Goal: Use online tool/utility: Utilize a website feature to perform a specific function

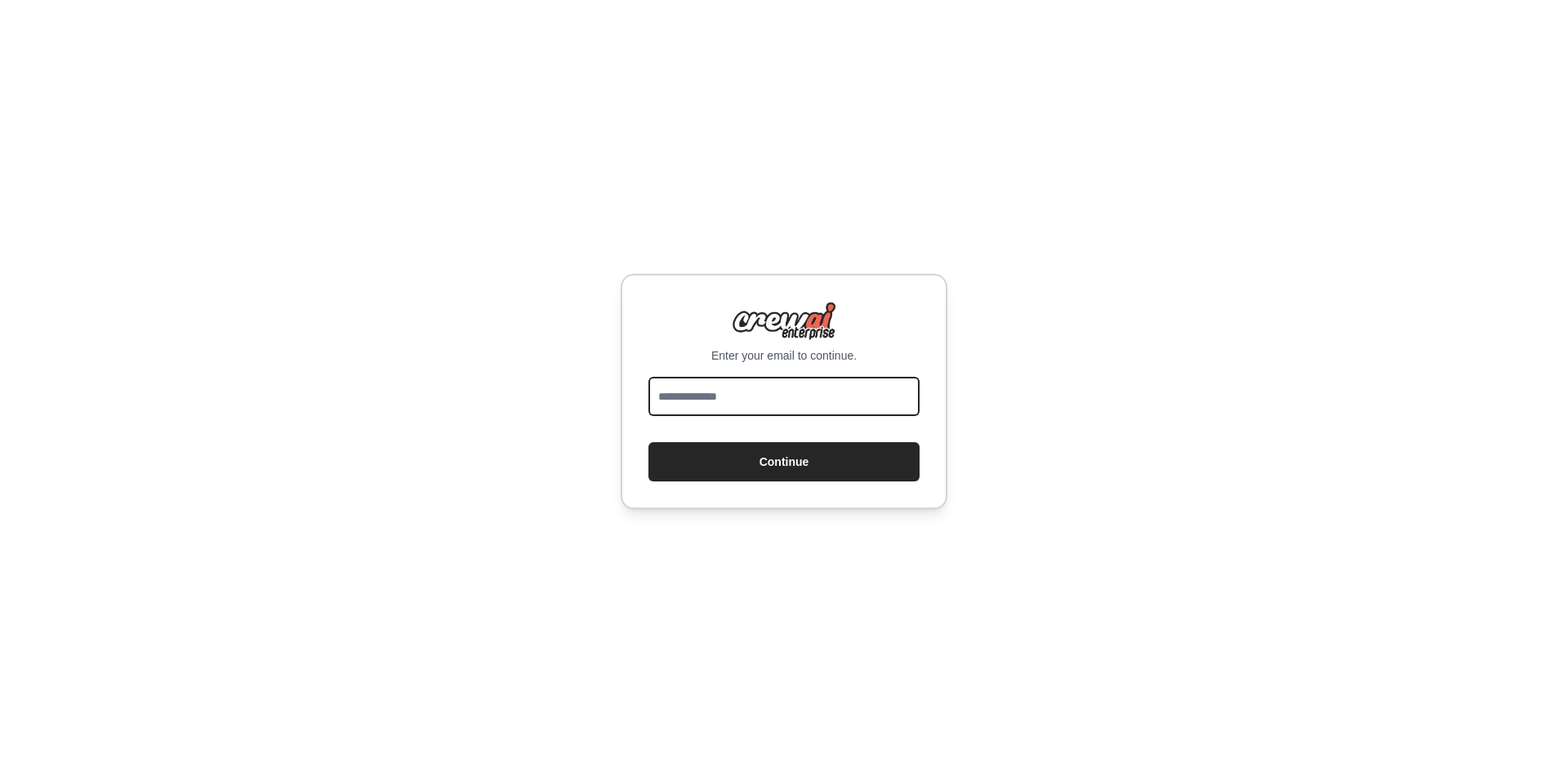
click at [729, 394] on input "email" at bounding box center [784, 396] width 272 height 39
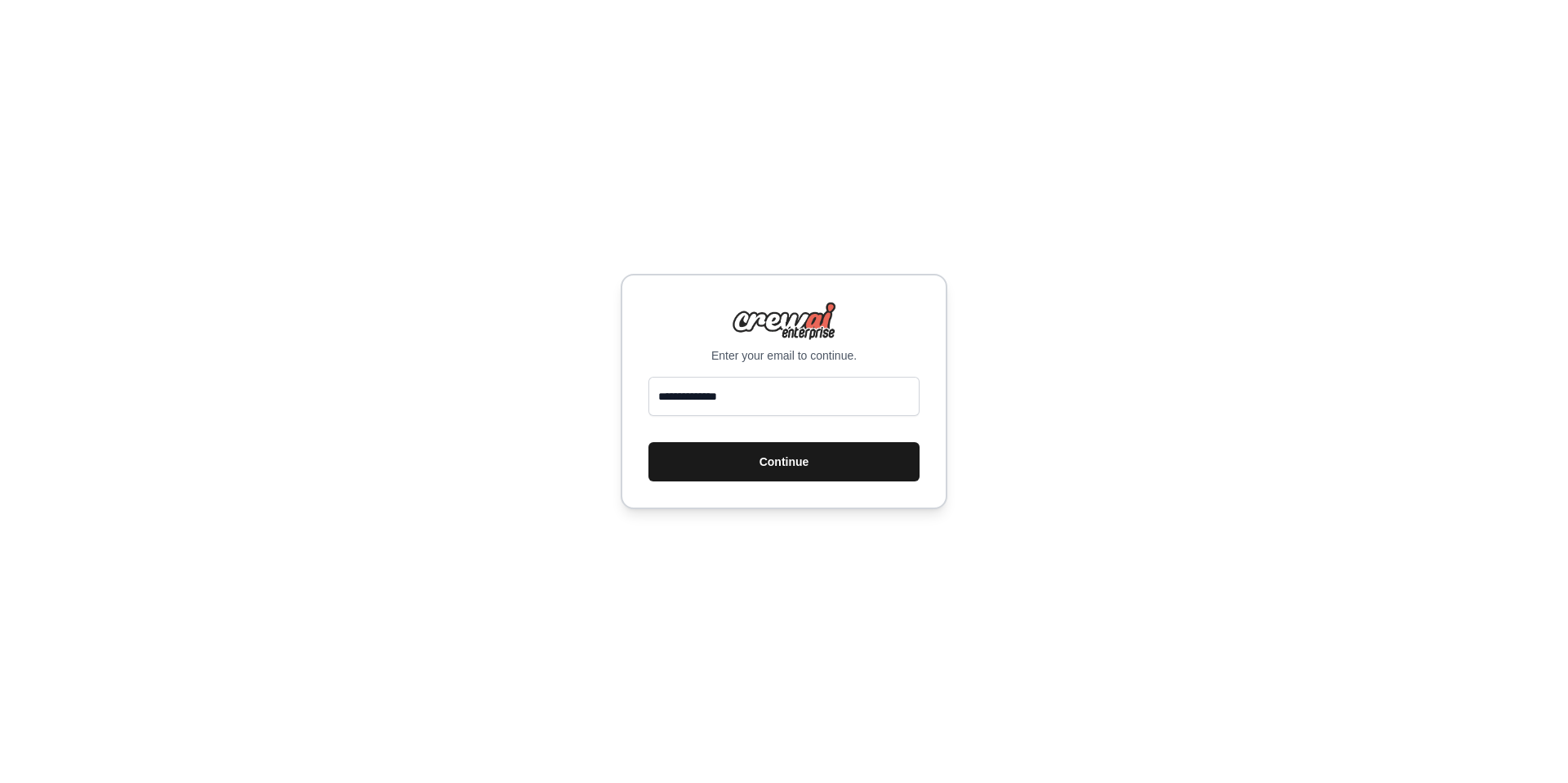
click at [776, 456] on button "Continue" at bounding box center [784, 461] width 272 height 39
click at [1196, 391] on div "**********" at bounding box center [784, 391] width 1568 height 783
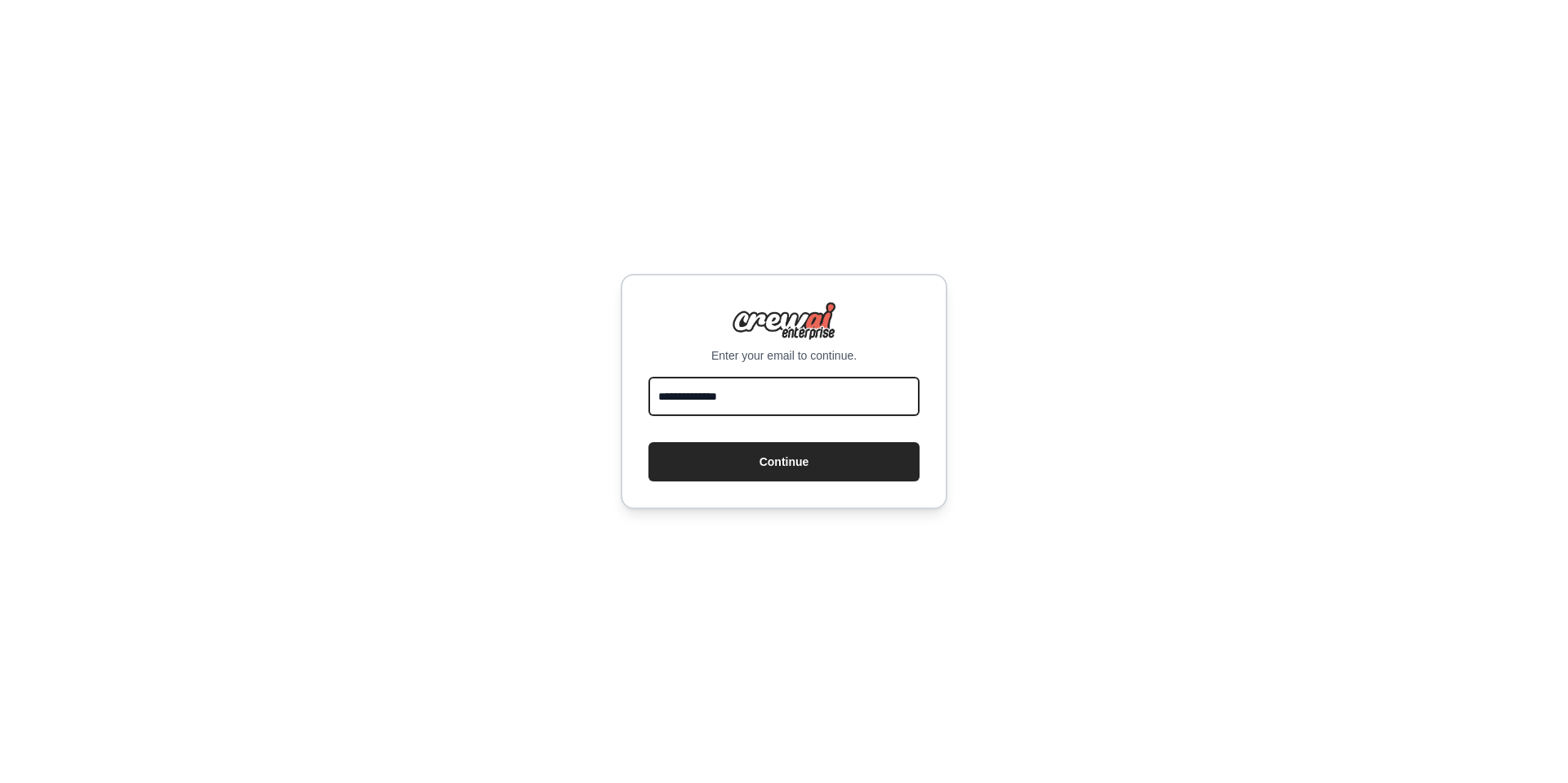
click at [759, 398] on input "**********" at bounding box center [784, 396] width 272 height 39
click at [762, 401] on input "**********" at bounding box center [784, 396] width 272 height 39
type input "**********"
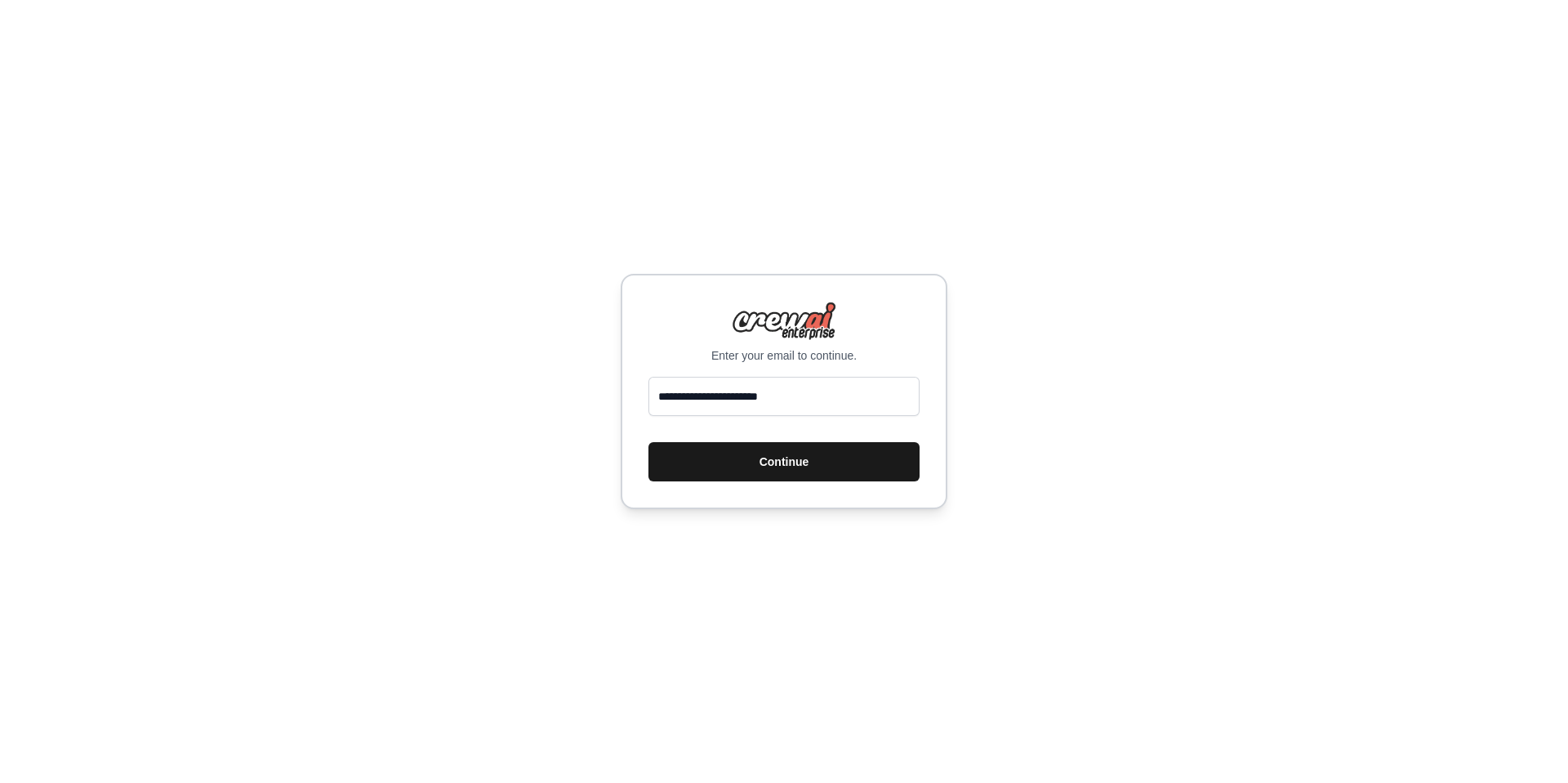
click at [757, 464] on button "Continue" at bounding box center [784, 461] width 272 height 39
click at [719, 459] on button "Continue" at bounding box center [784, 461] width 272 height 39
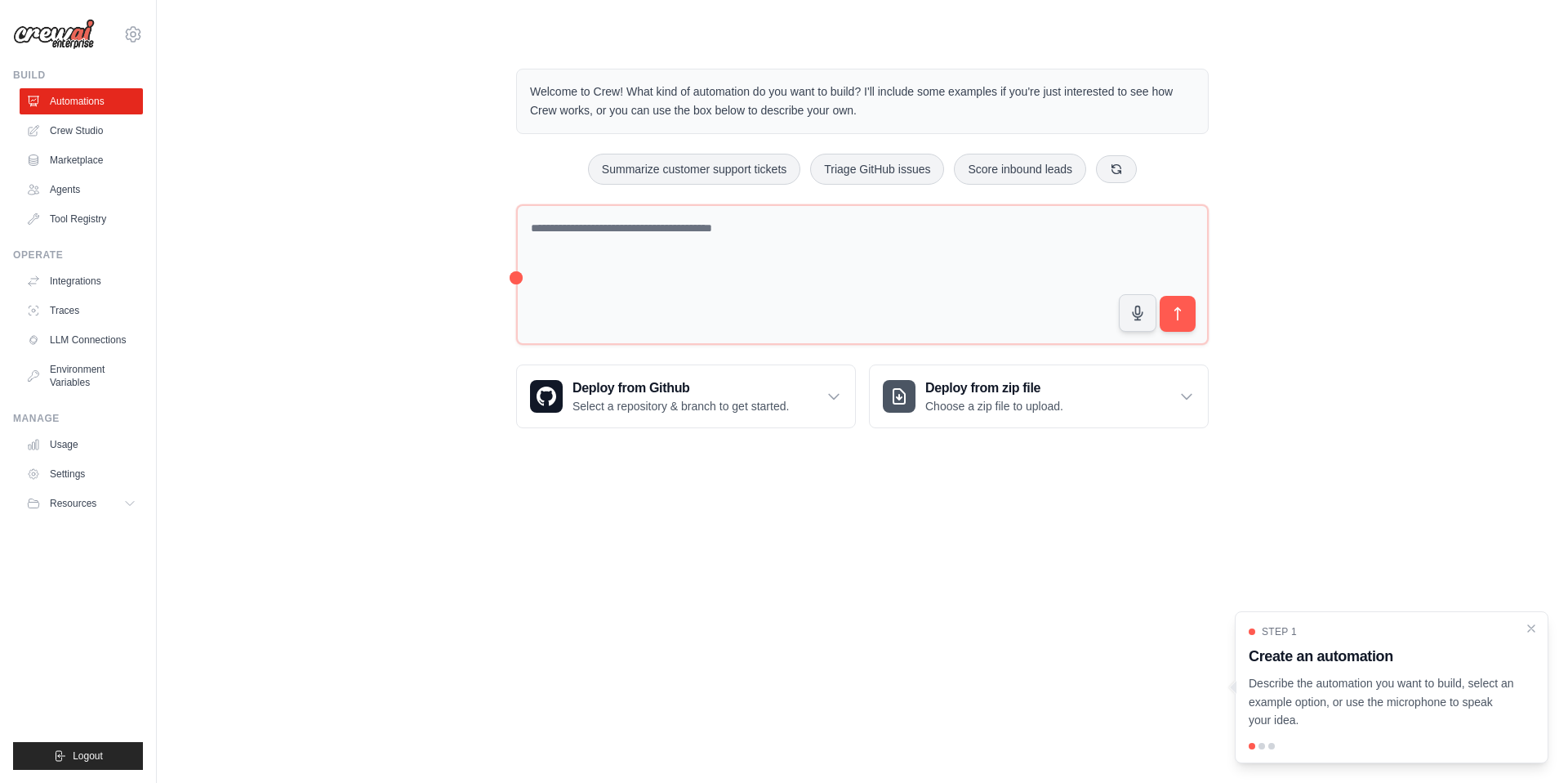
click at [339, 257] on div "Welcome to Crew! What kind of automation do you want to build? I'll include som…" at bounding box center [862, 249] width 1360 height 412
click at [1531, 632] on icon "Close walkthrough" at bounding box center [1531, 627] width 15 height 15
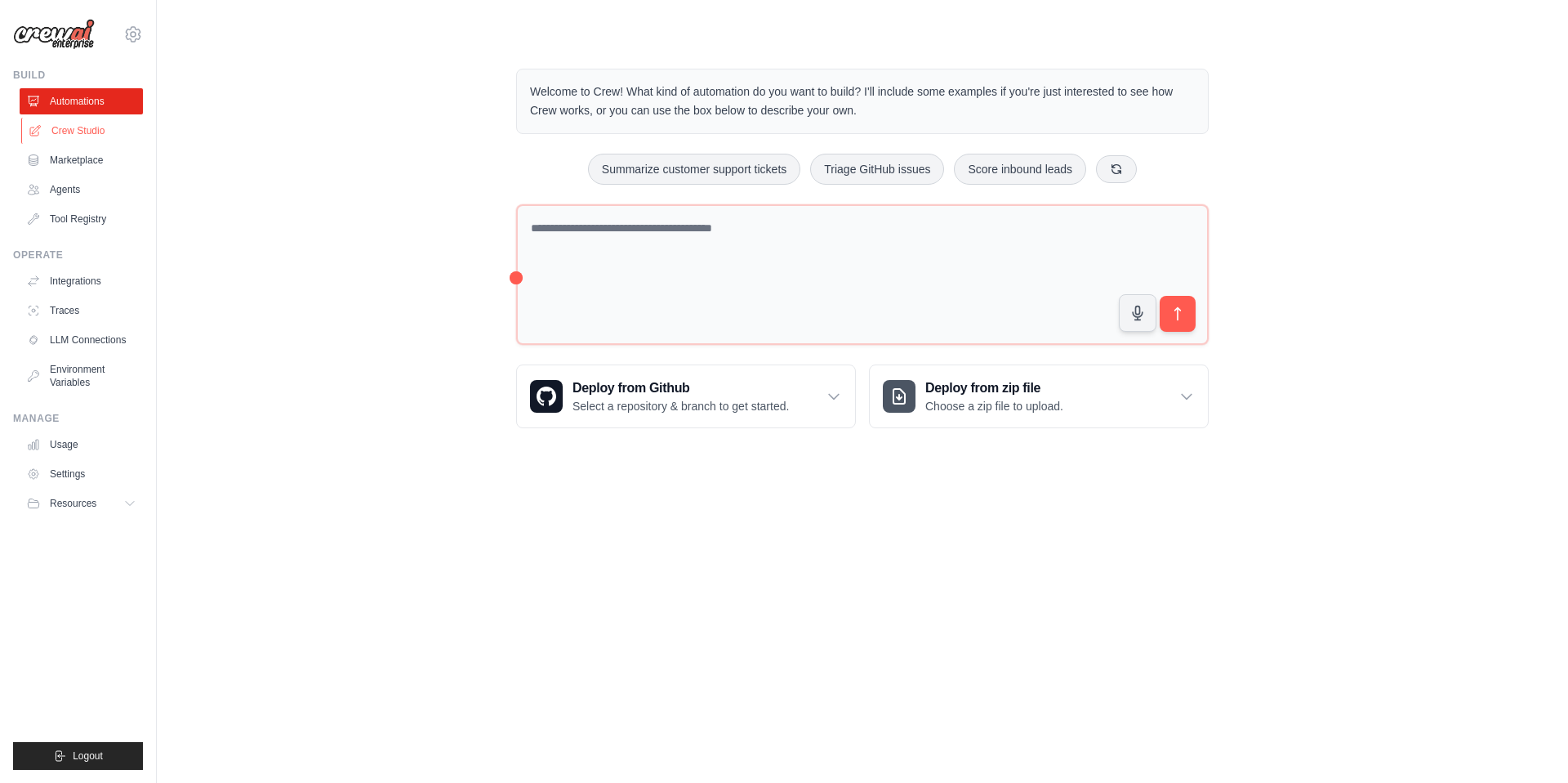
click at [60, 133] on link "Crew Studio" at bounding box center [83, 130] width 124 height 26
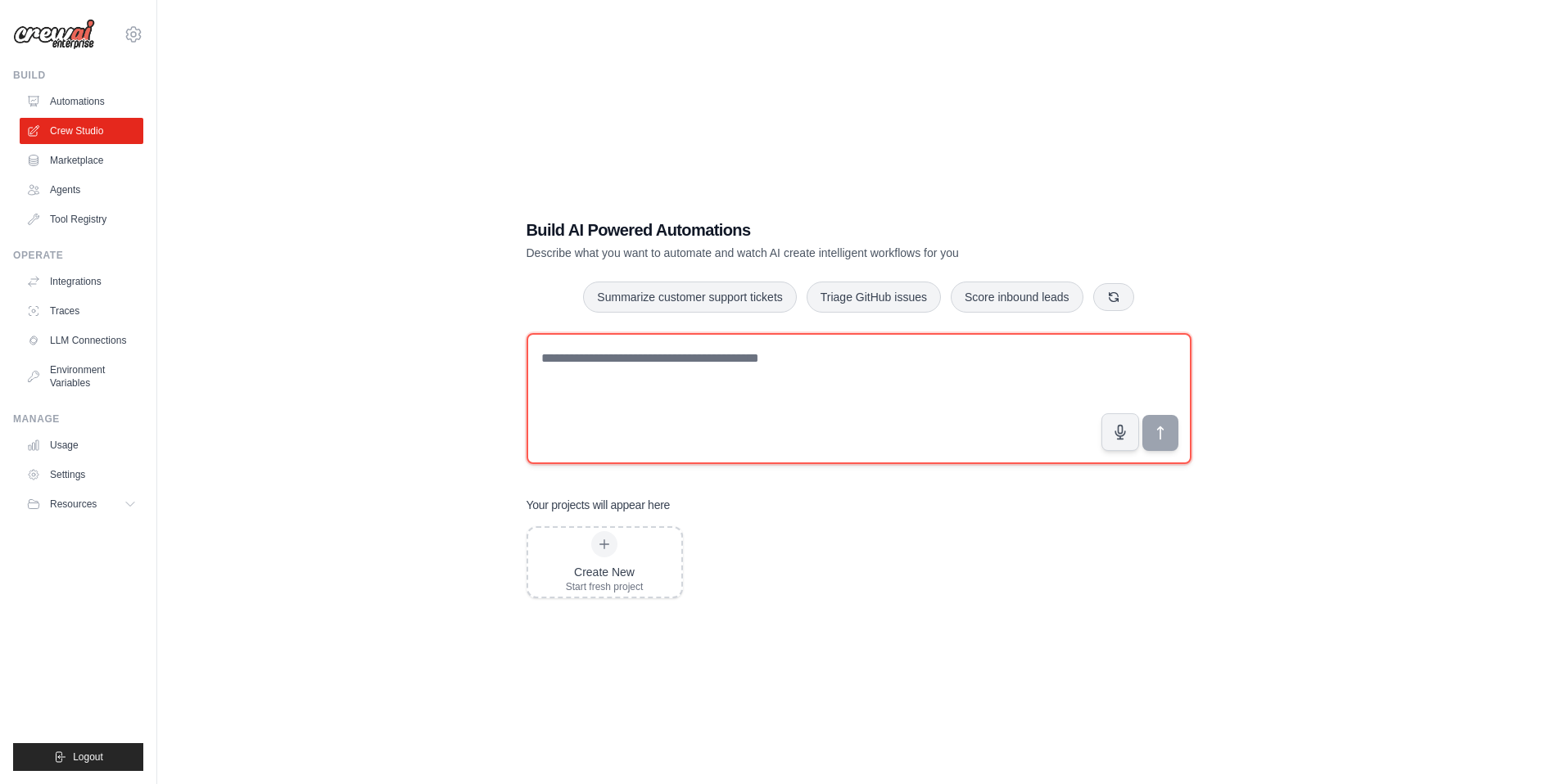
click at [665, 373] on textarea at bounding box center [859, 398] width 665 height 131
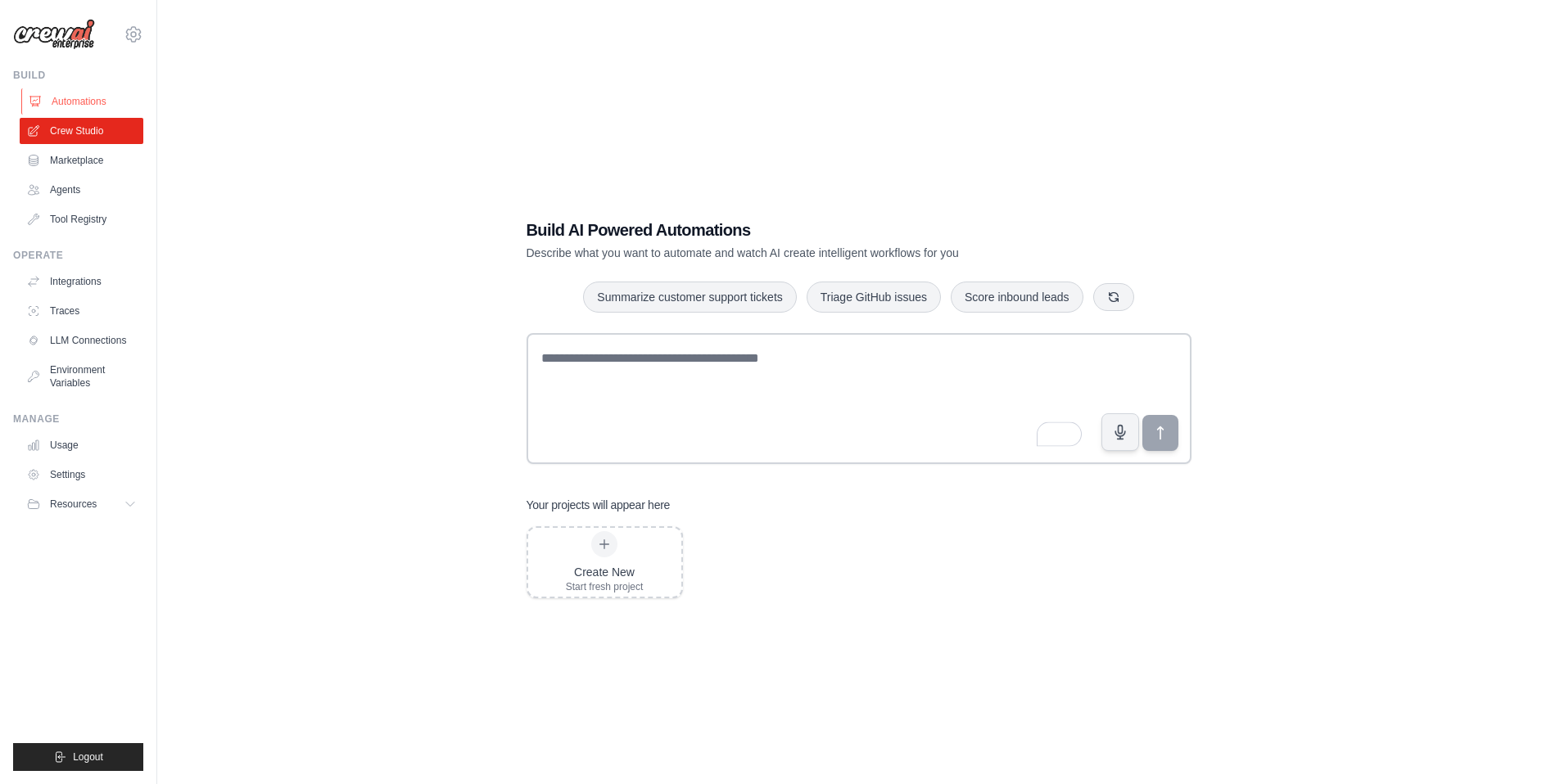
click at [68, 103] on link "Automations" at bounding box center [83, 101] width 124 height 26
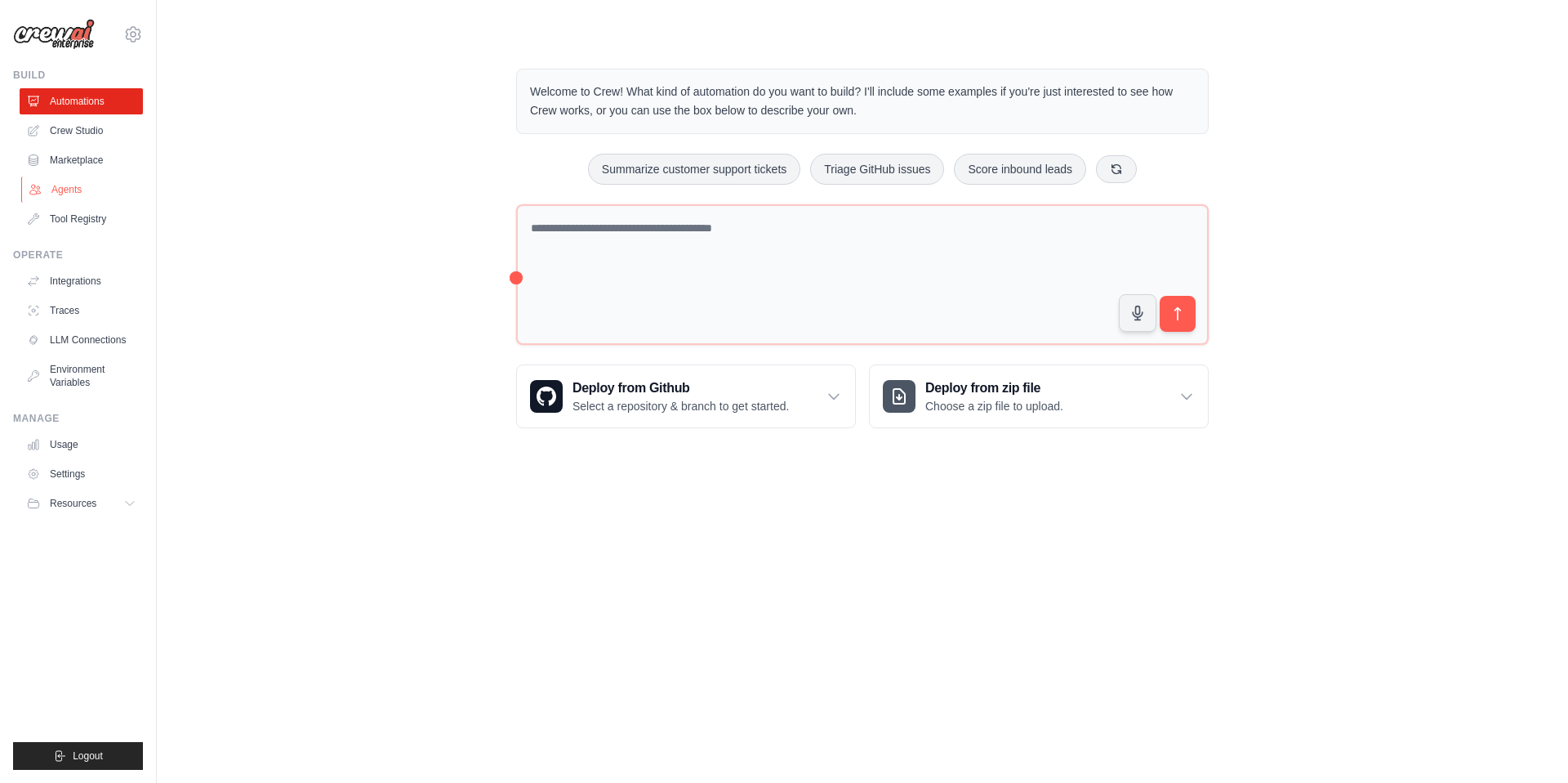
click at [77, 189] on link "Agents" at bounding box center [83, 189] width 124 height 26
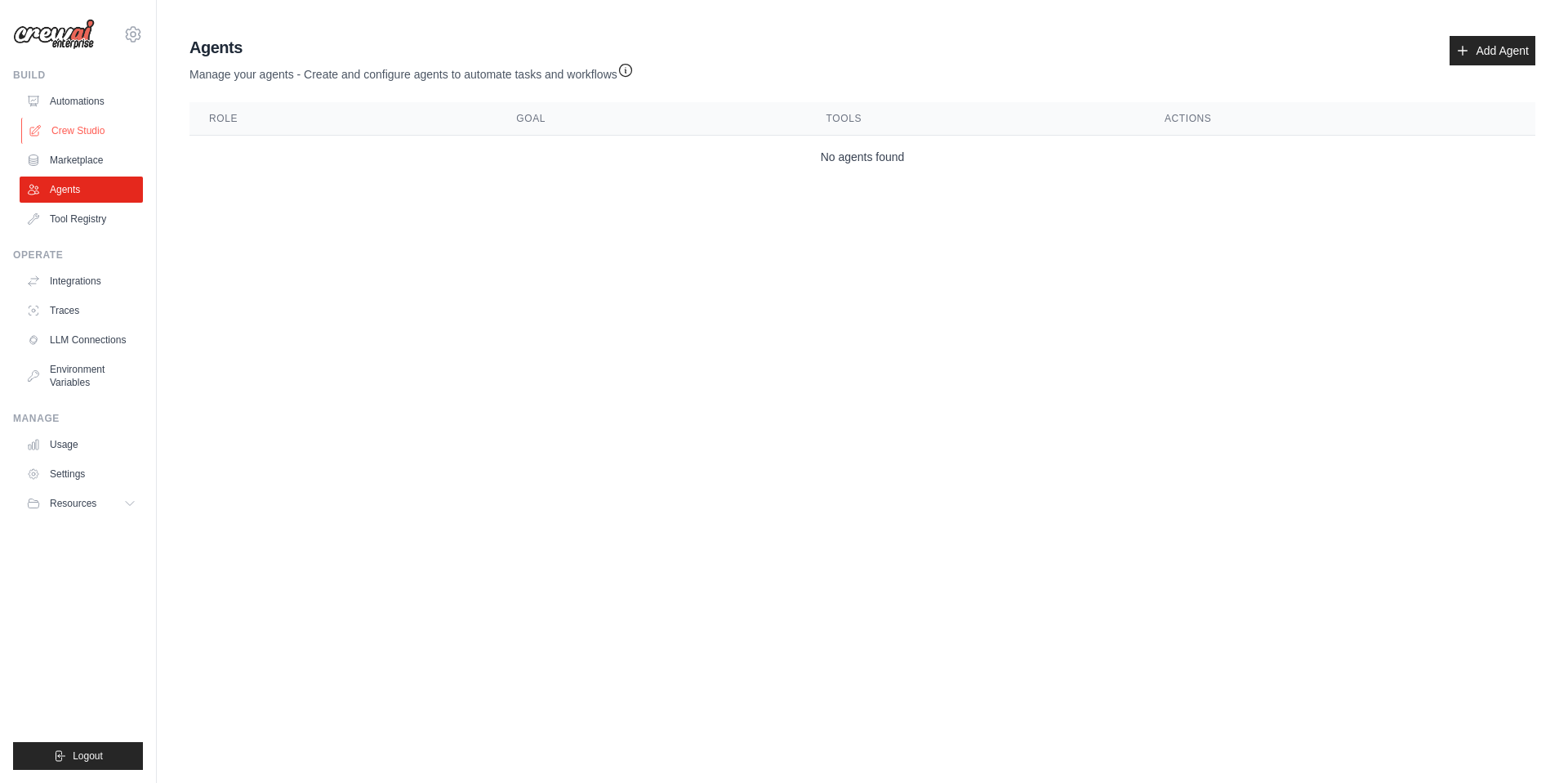
click at [63, 135] on link "Crew Studio" at bounding box center [83, 130] width 124 height 26
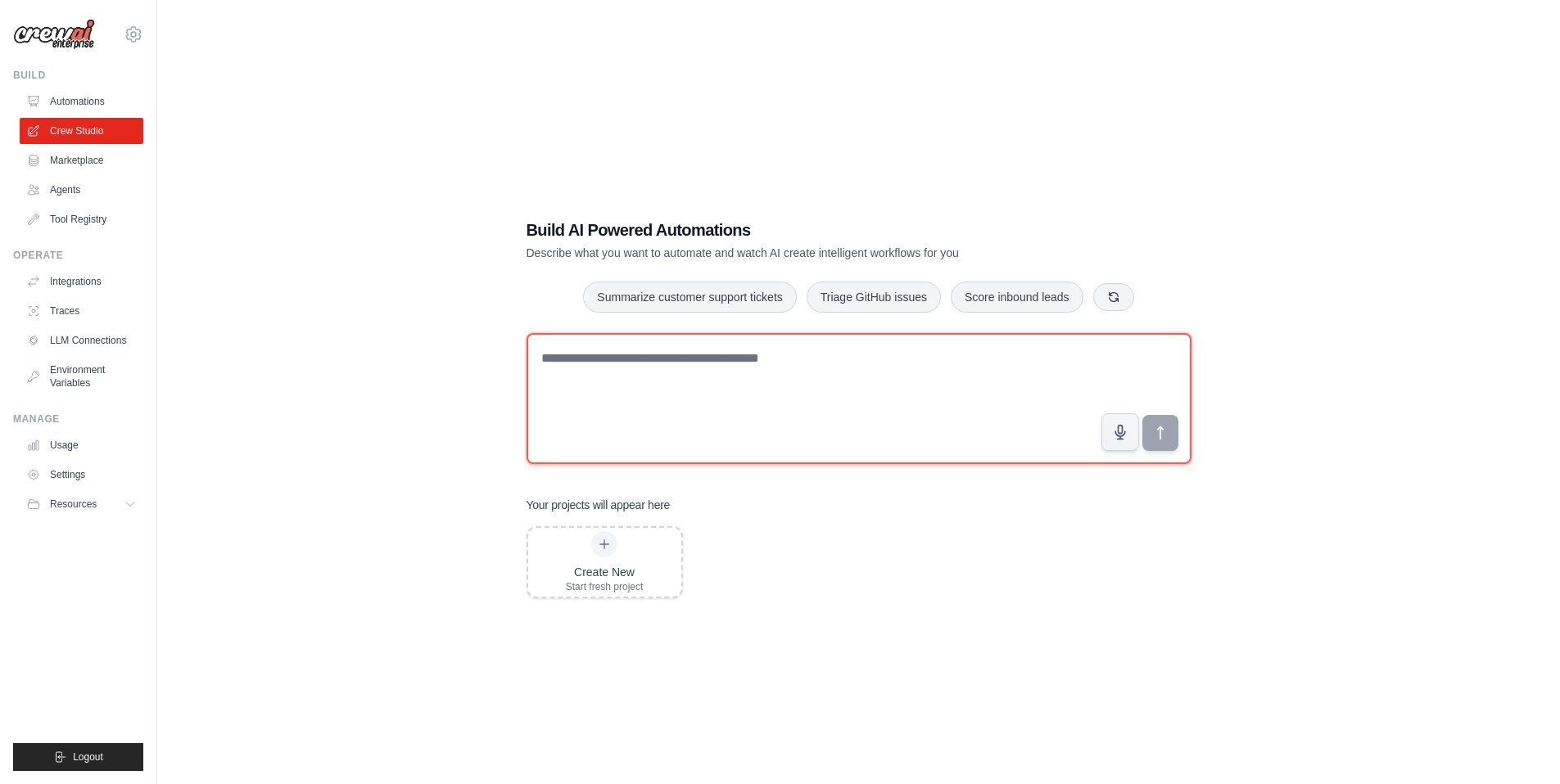
click at [618, 374] on textarea at bounding box center [859, 398] width 665 height 131
paste textarea "**********"
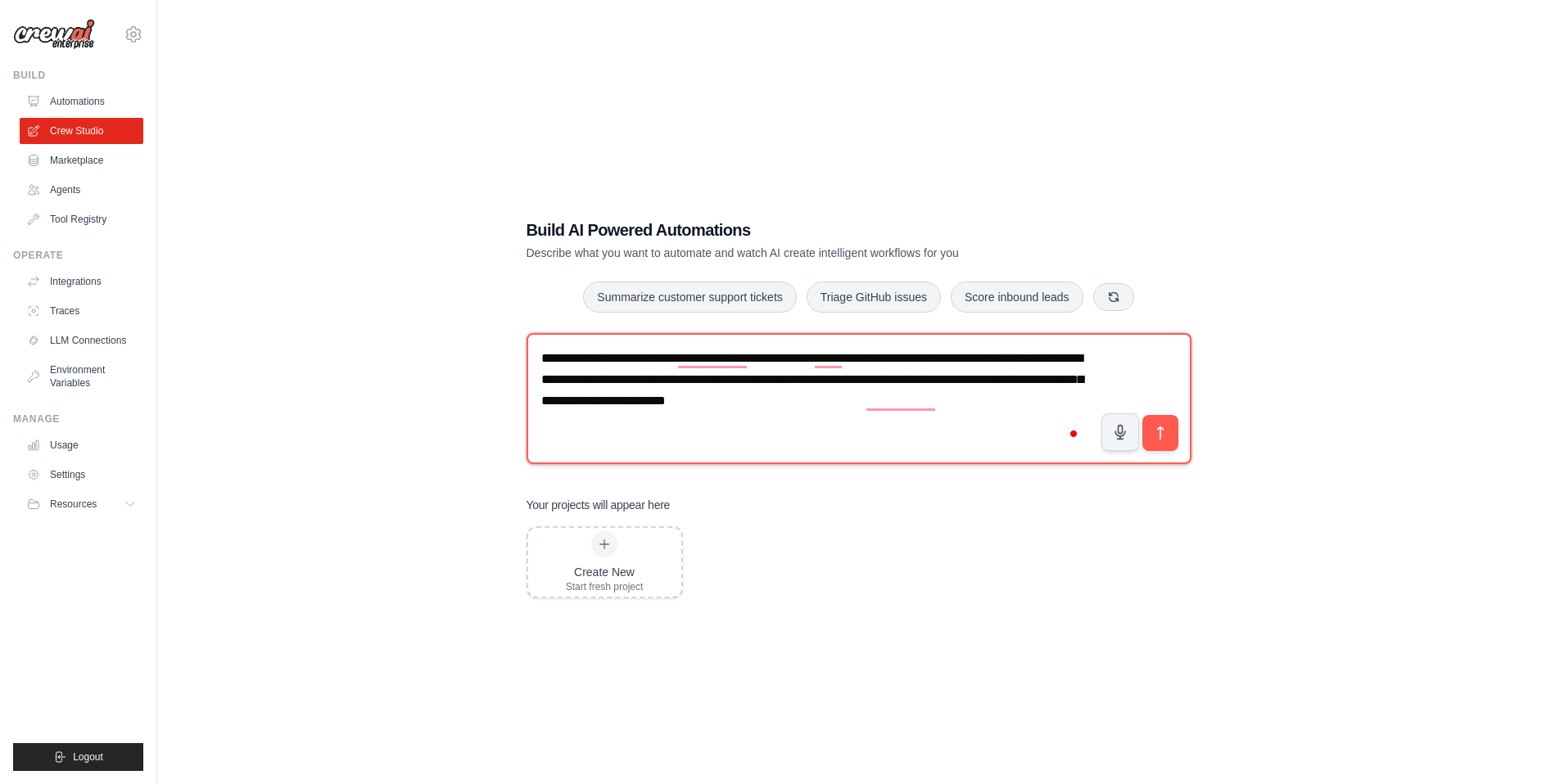
type textarea "**********"
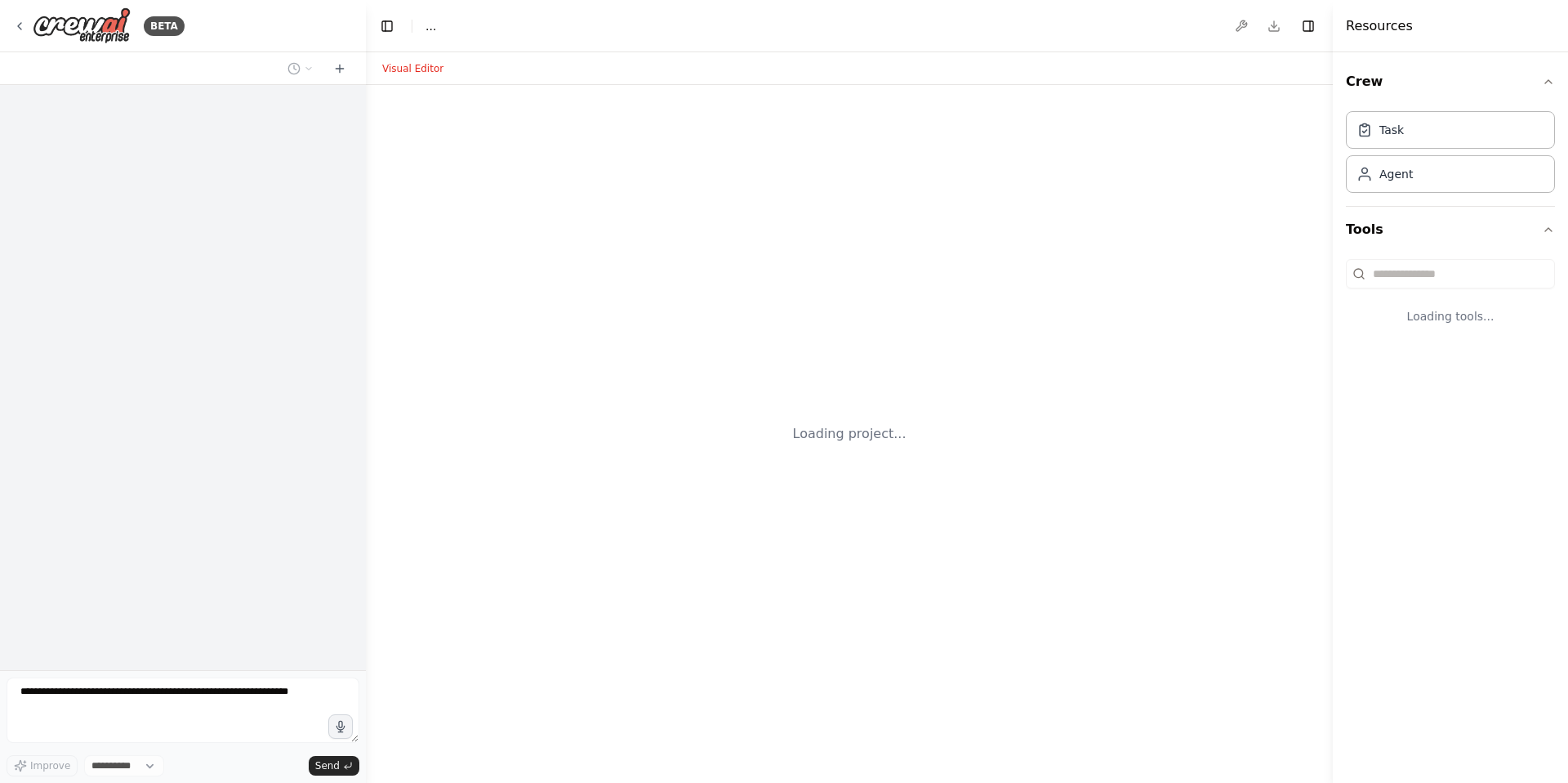
select select "****"
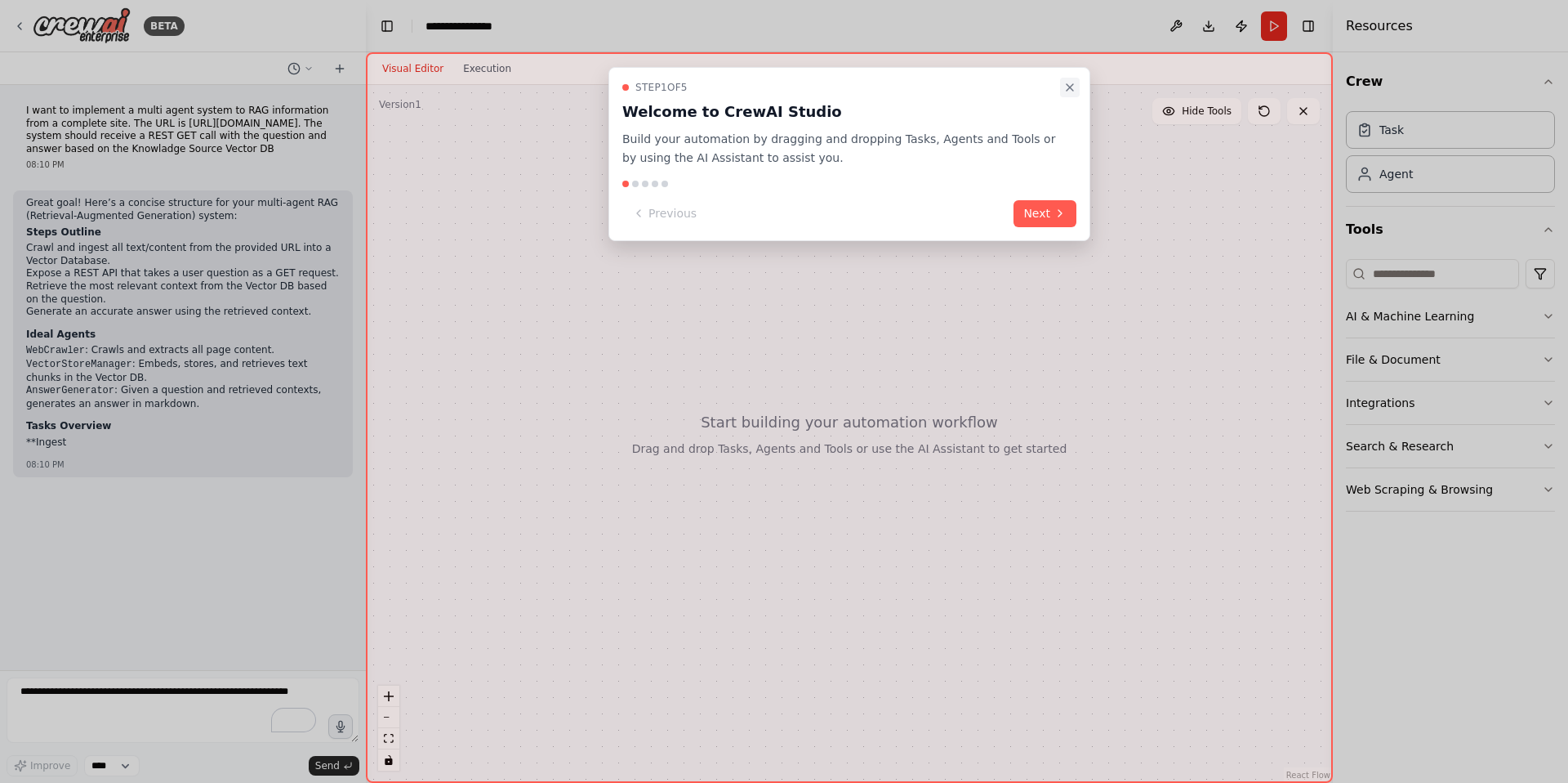
click at [1069, 88] on icon "Close walkthrough" at bounding box center [1069, 86] width 6 height 6
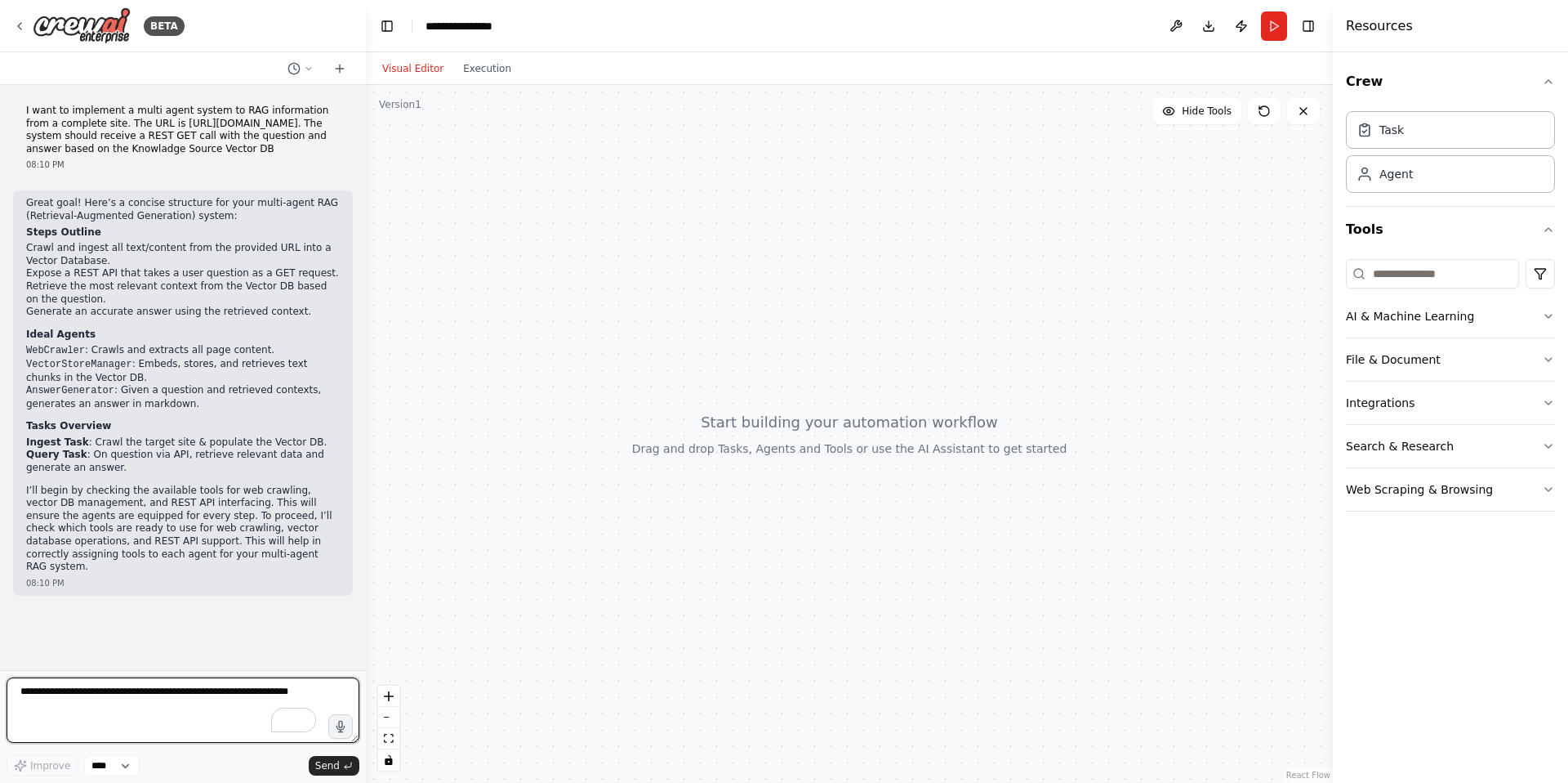
click at [142, 701] on textarea "To enrich screen reader interactions, please activate Accessibility in Grammarl…" at bounding box center [183, 710] width 353 height 65
click at [630, 594] on div at bounding box center [849, 433] width 967 height 697
click at [1266, 108] on icon at bounding box center [1264, 110] width 13 height 13
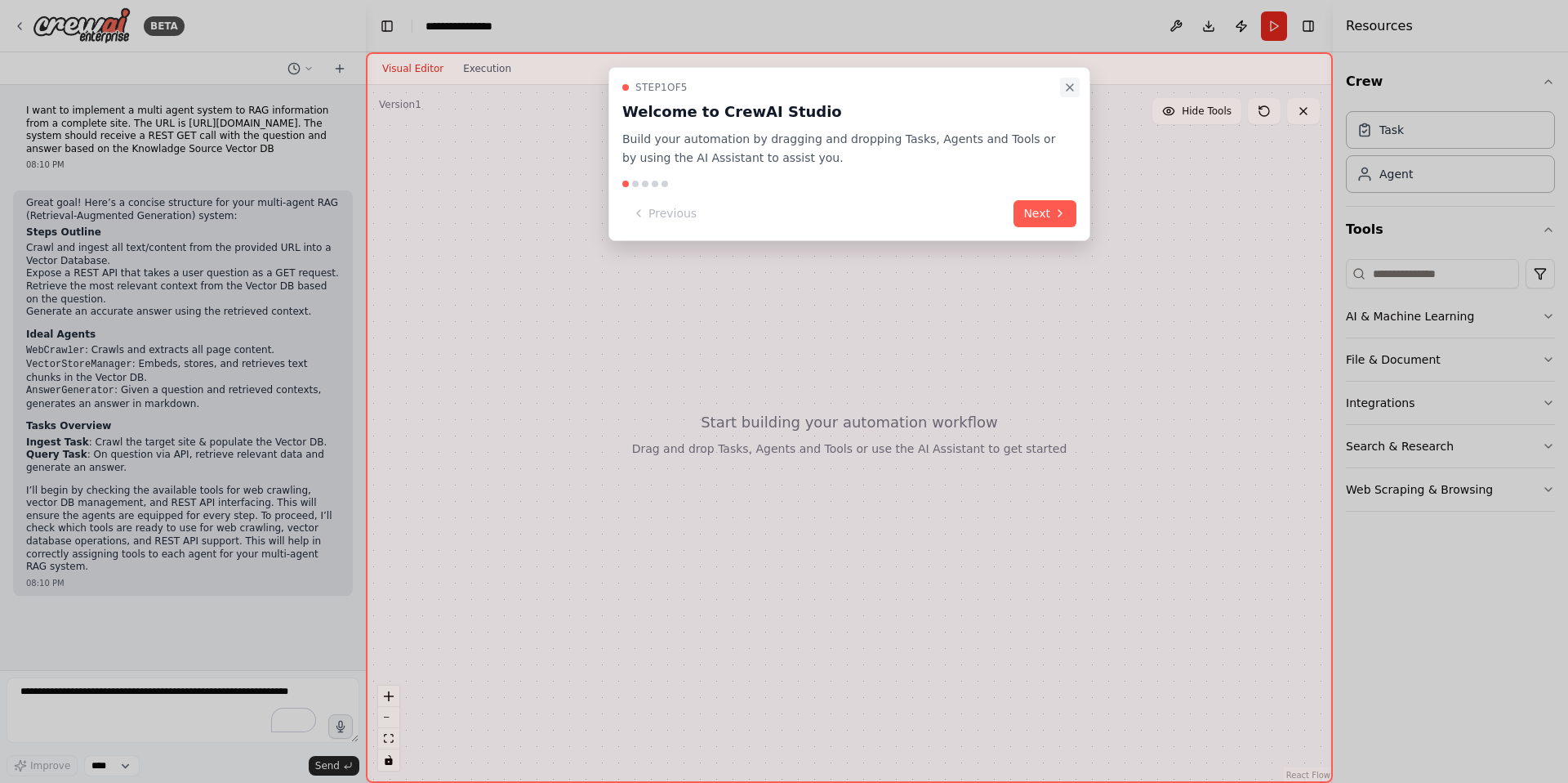
click at [1075, 90] on icon "Close walkthrough" at bounding box center [1069, 87] width 13 height 13
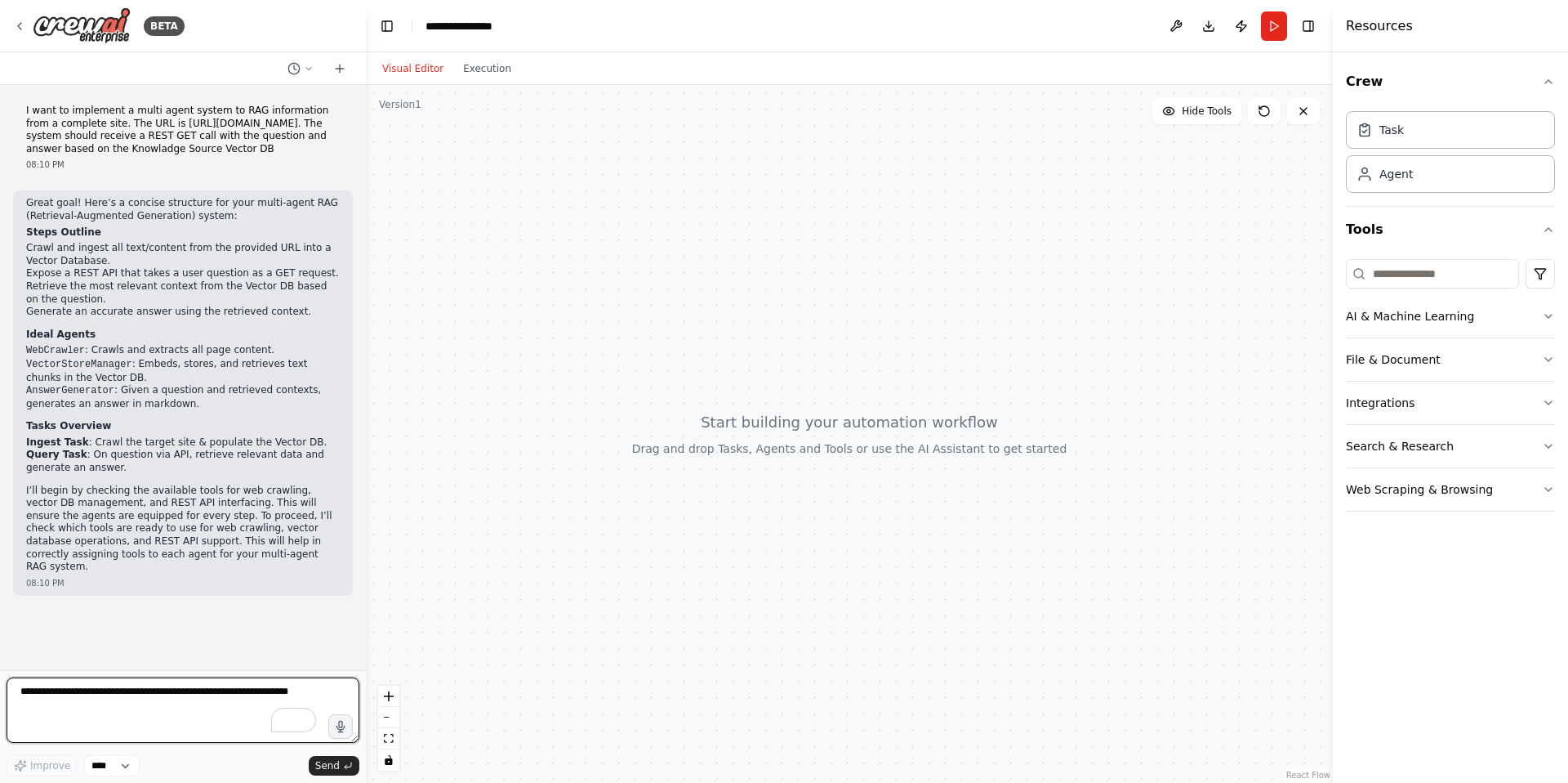
click at [150, 701] on textarea "To enrich screen reader interactions, please activate Accessibility in Grammarl…" at bounding box center [183, 710] width 353 height 65
type textarea "**"
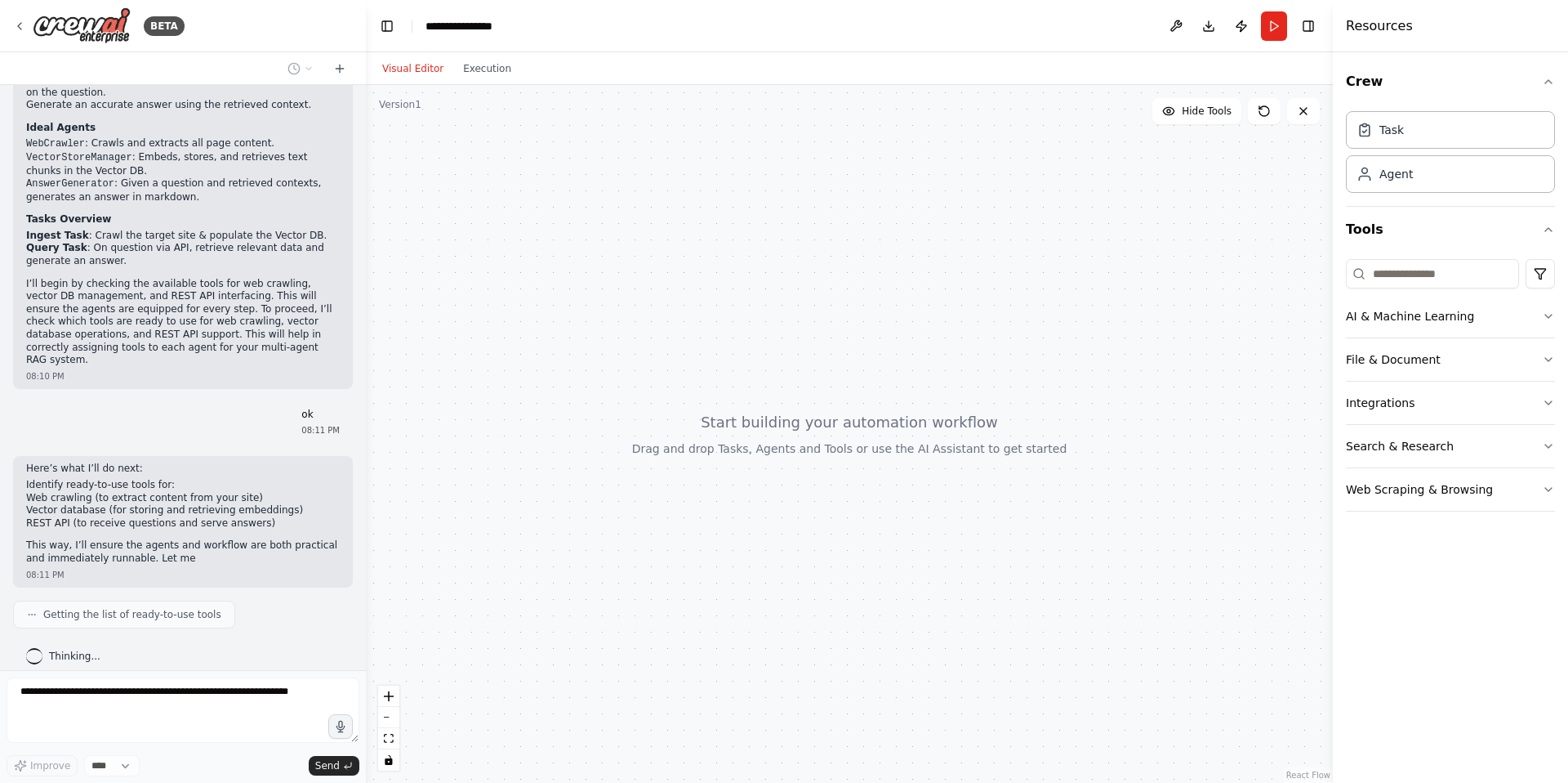
scroll to position [220, 0]
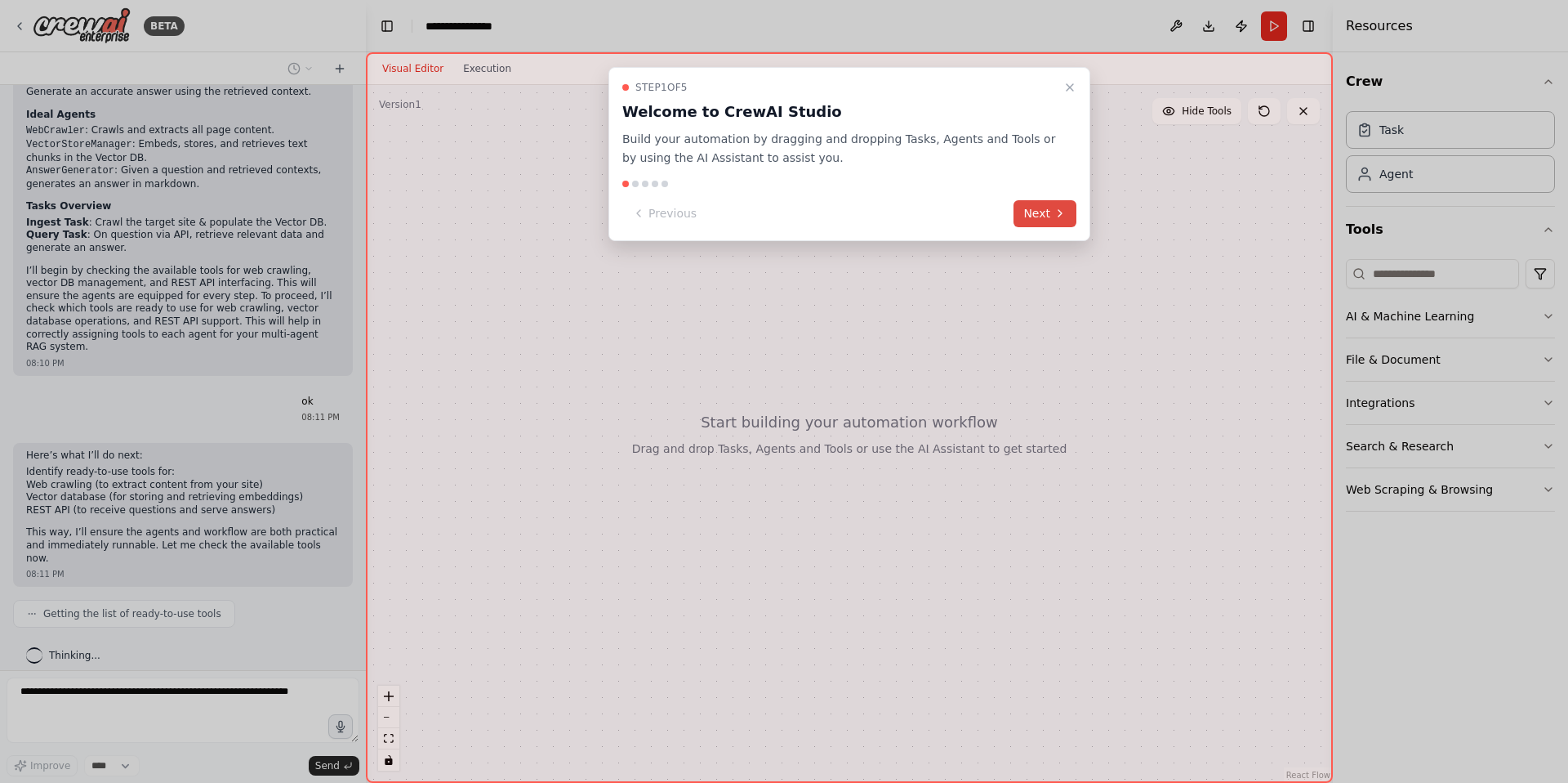
click at [1056, 211] on icon at bounding box center [1060, 213] width 13 height 13
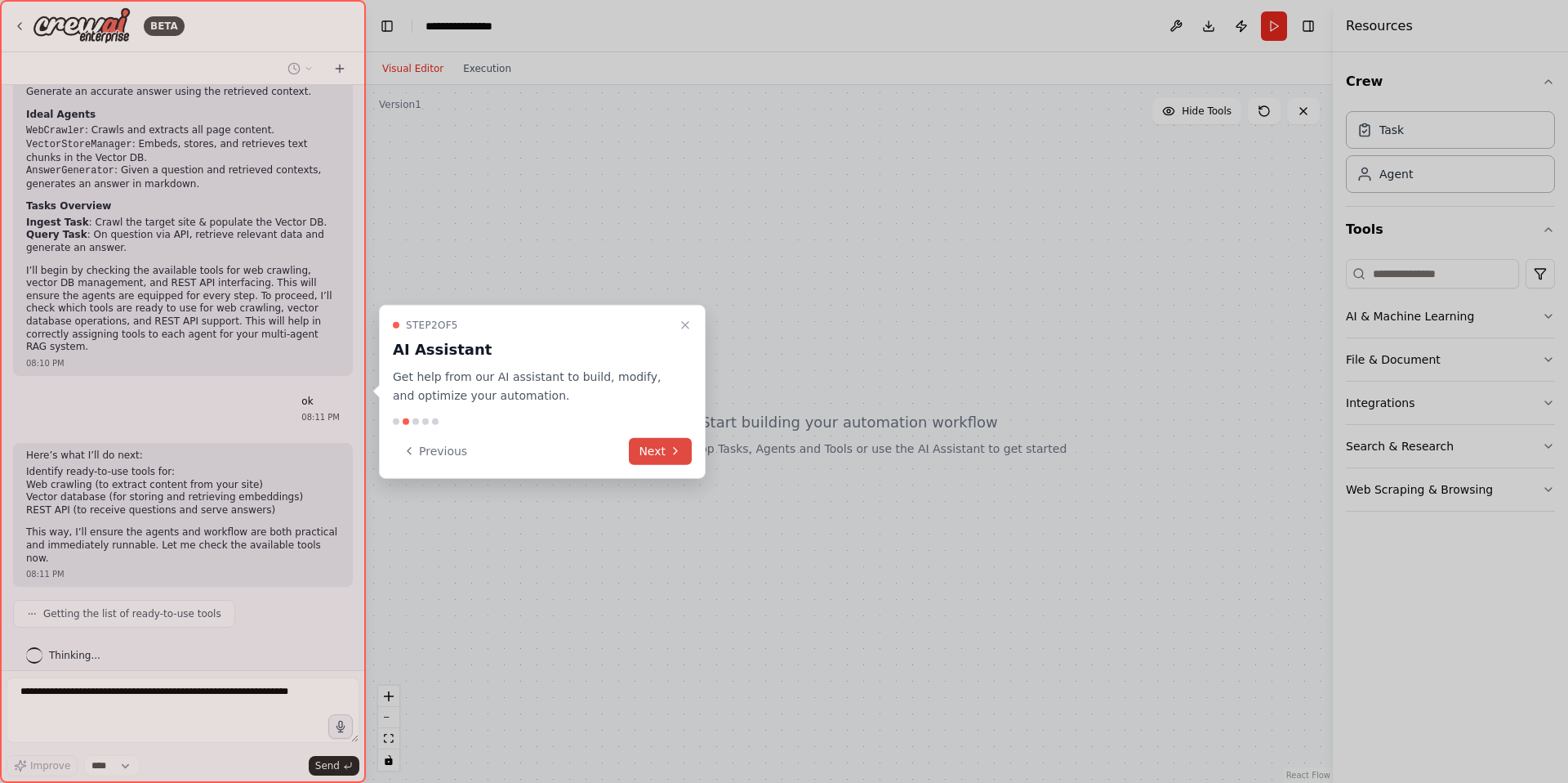
click at [647, 456] on button "Next" at bounding box center [660, 451] width 63 height 27
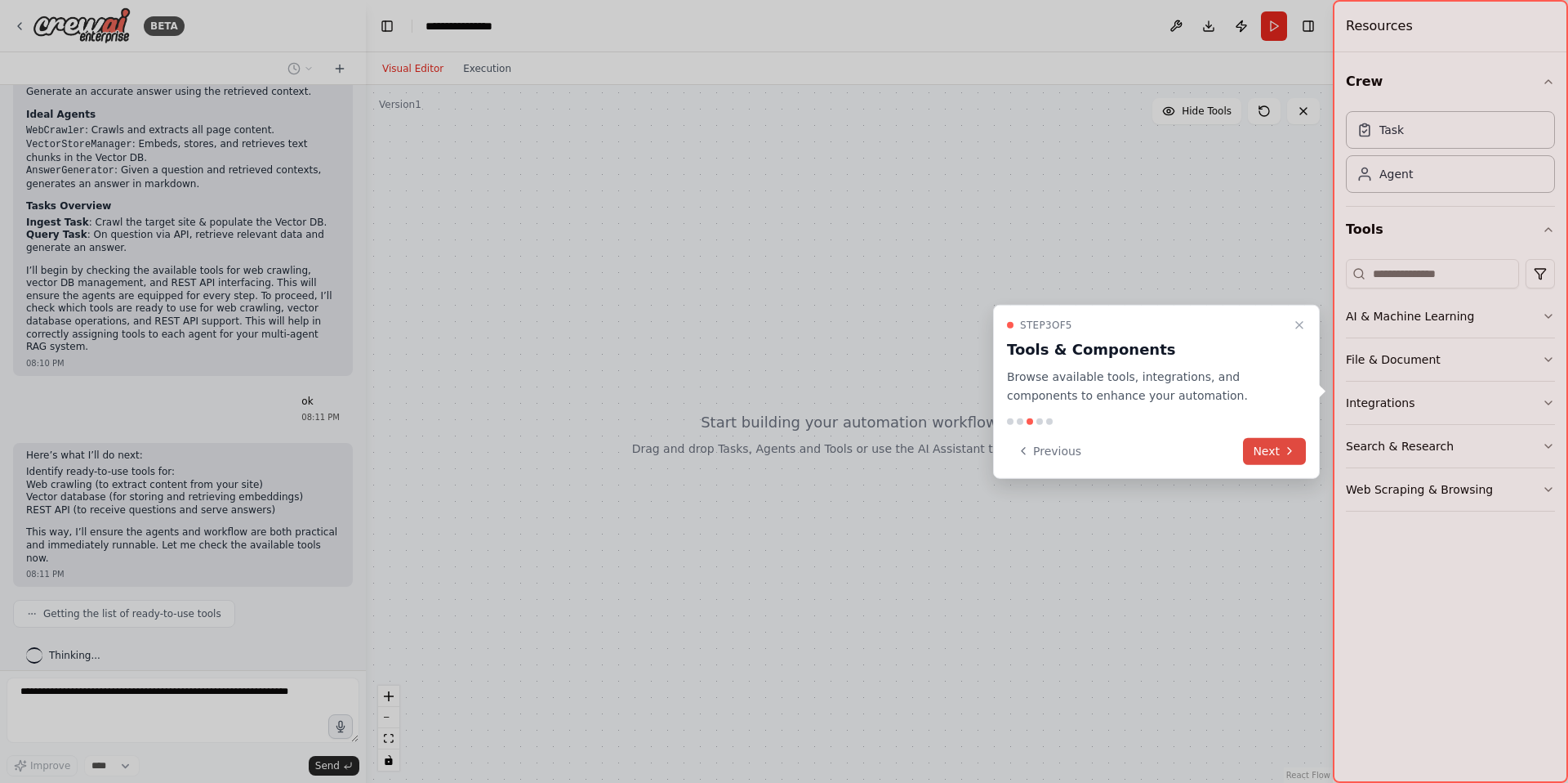
click at [1250, 451] on button "Next" at bounding box center [1274, 451] width 63 height 27
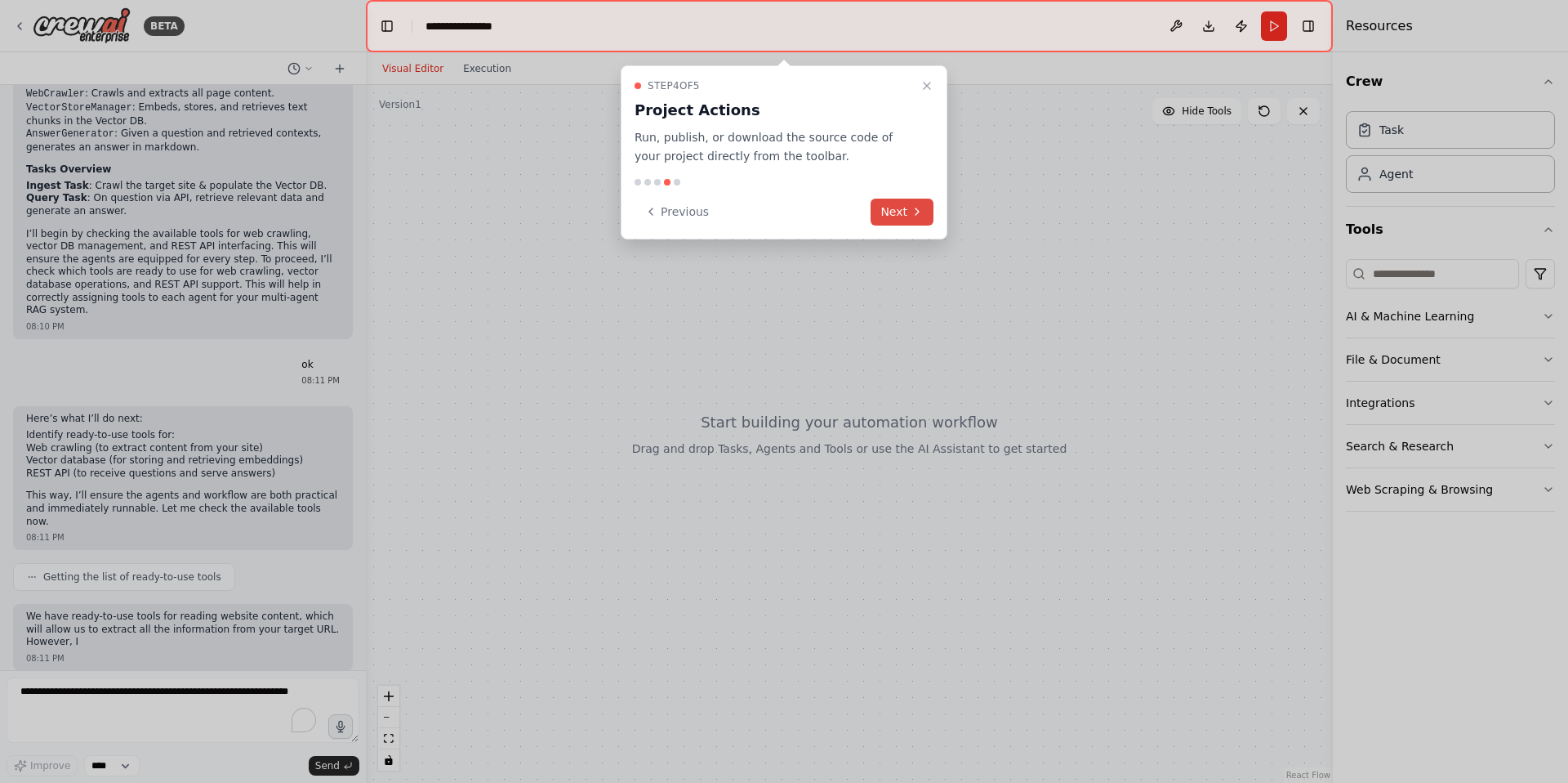
click at [916, 215] on icon at bounding box center [917, 211] width 13 height 13
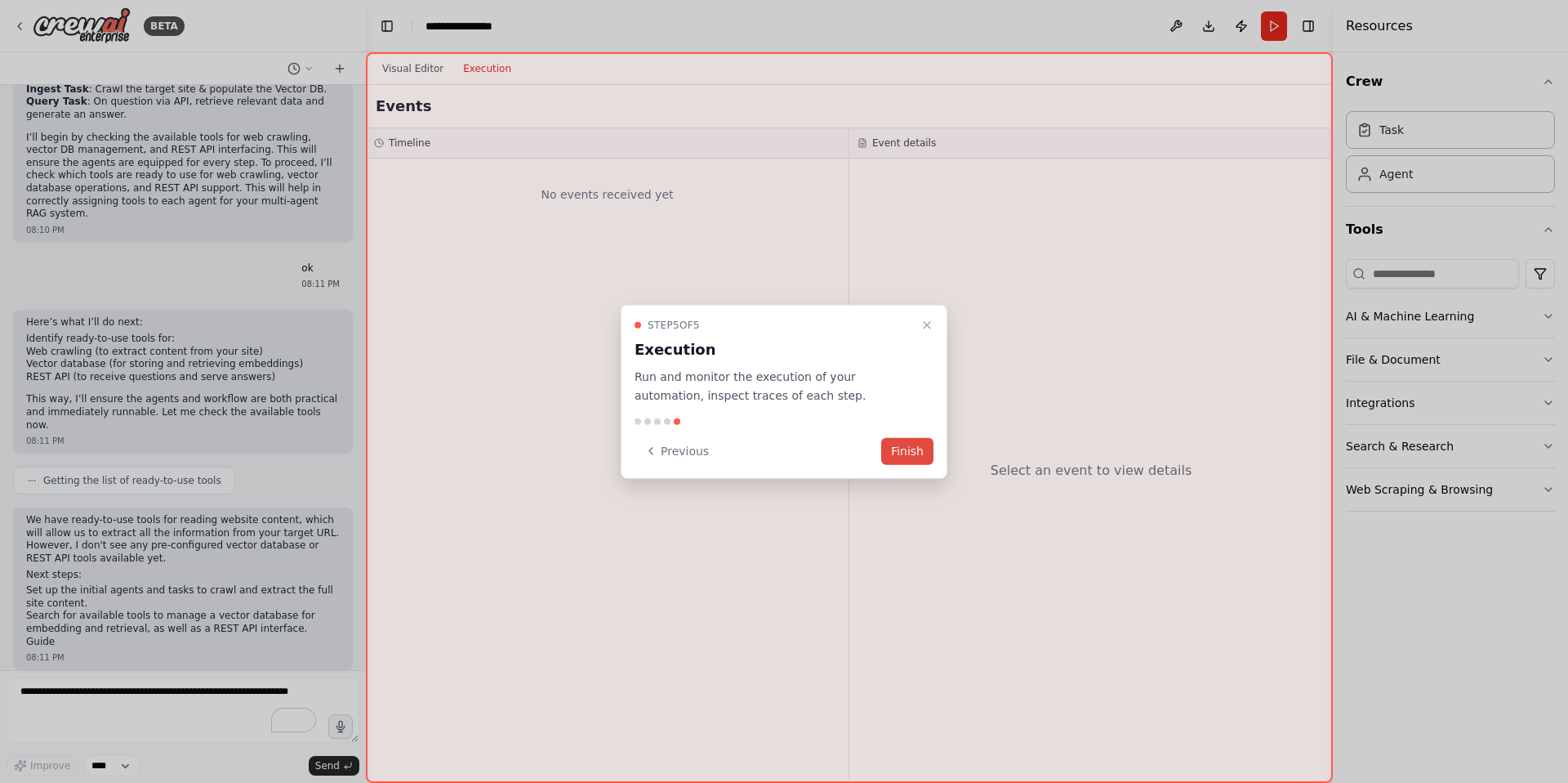
click at [906, 457] on button "Finish" at bounding box center [907, 451] width 53 height 27
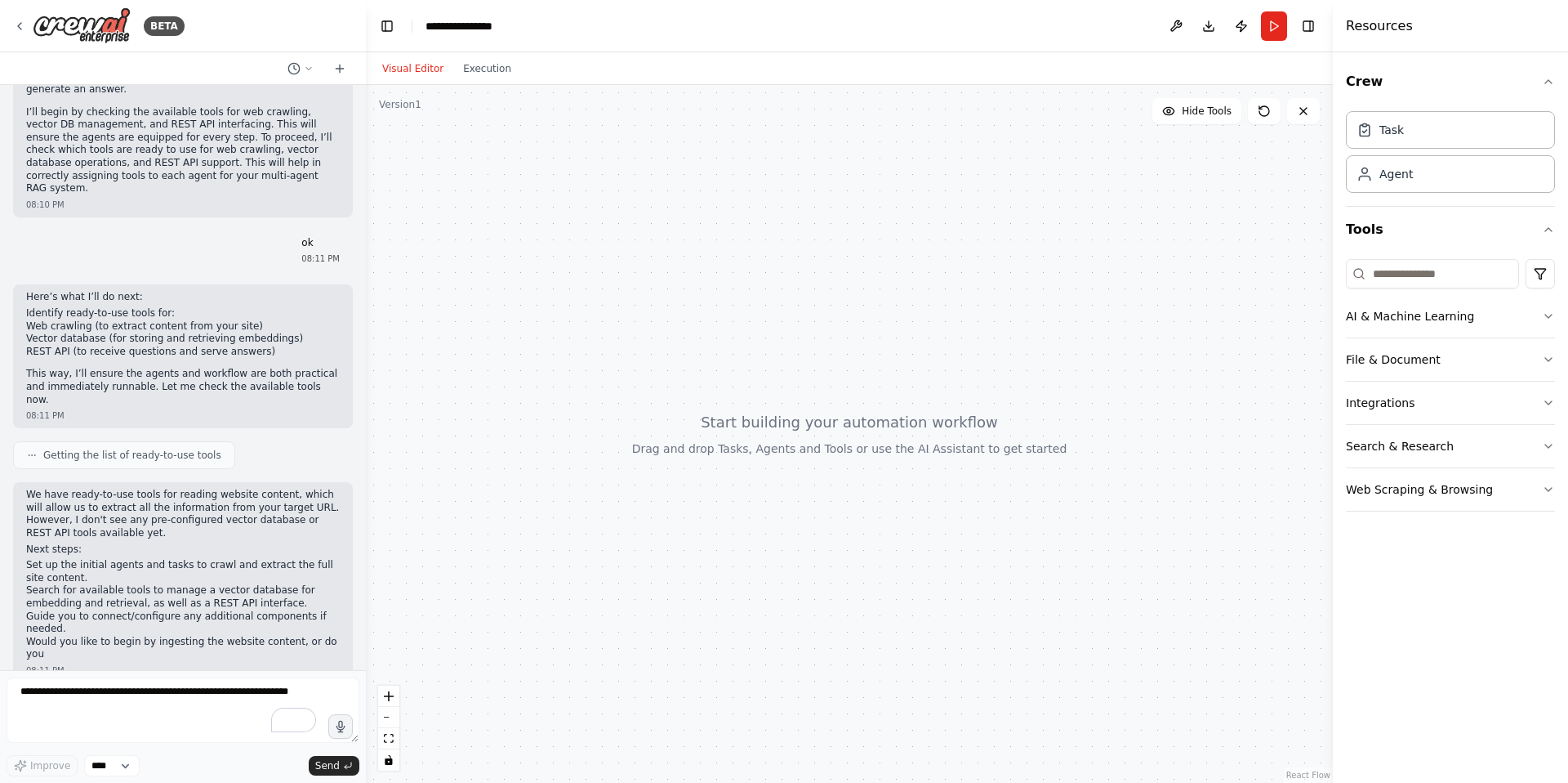
scroll to position [391, 0]
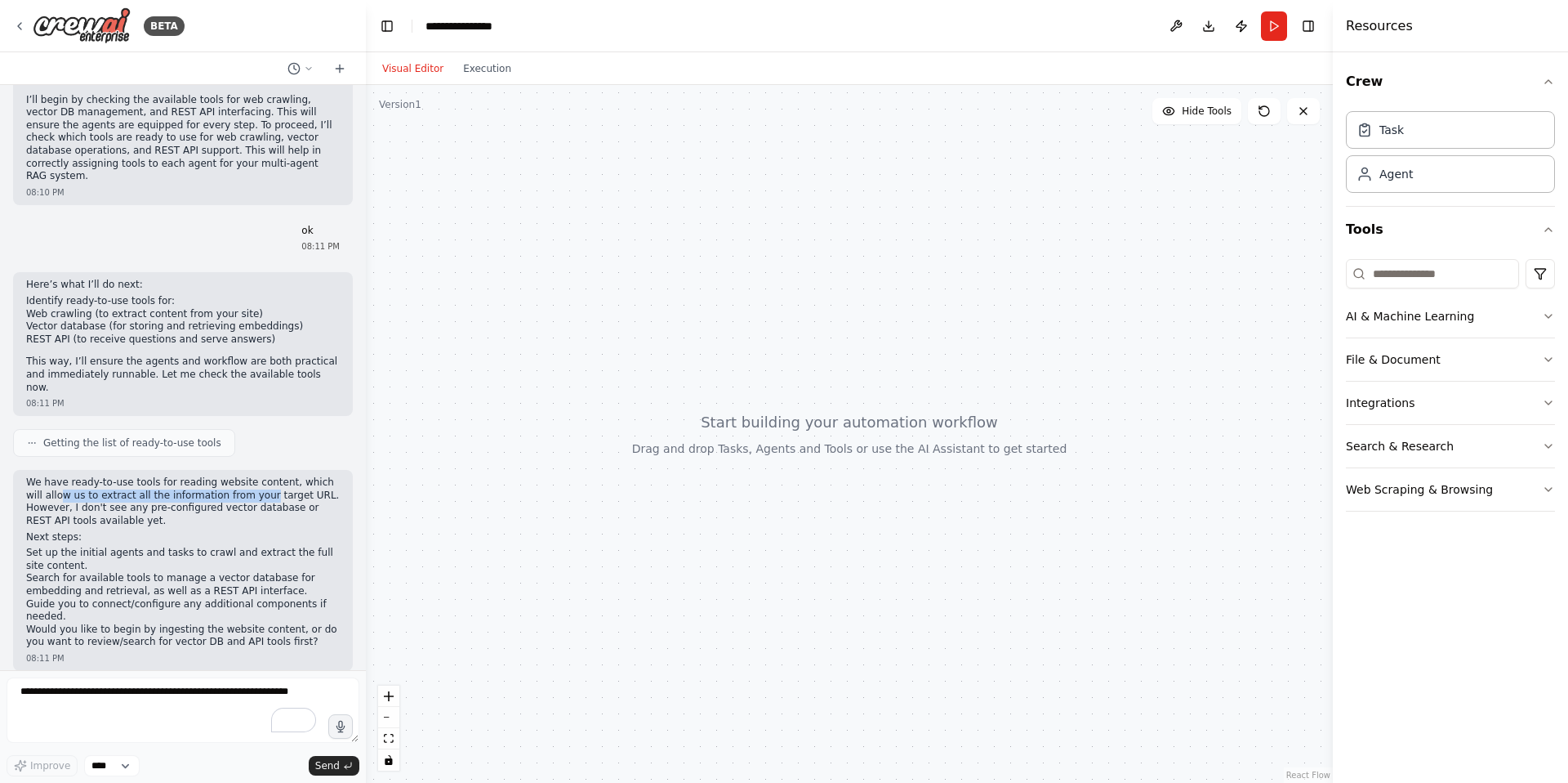
drag, startPoint x: 63, startPoint y: 480, endPoint x: 262, endPoint y: 479, distance: 199.0
click at [262, 479] on p "We have ready-to-use tools for reading website content, which will allow us to …" at bounding box center [183, 502] width 313 height 51
drag, startPoint x: 80, startPoint y: 495, endPoint x: 234, endPoint y: 494, distance: 154.0
click at [234, 494] on p "We have ready-to-use tools for reading website content, which will allow us to …" at bounding box center [183, 502] width 313 height 51
click at [240, 494] on p "We have ready-to-use tools for reading website content, which will allow us to …" at bounding box center [183, 502] width 313 height 51
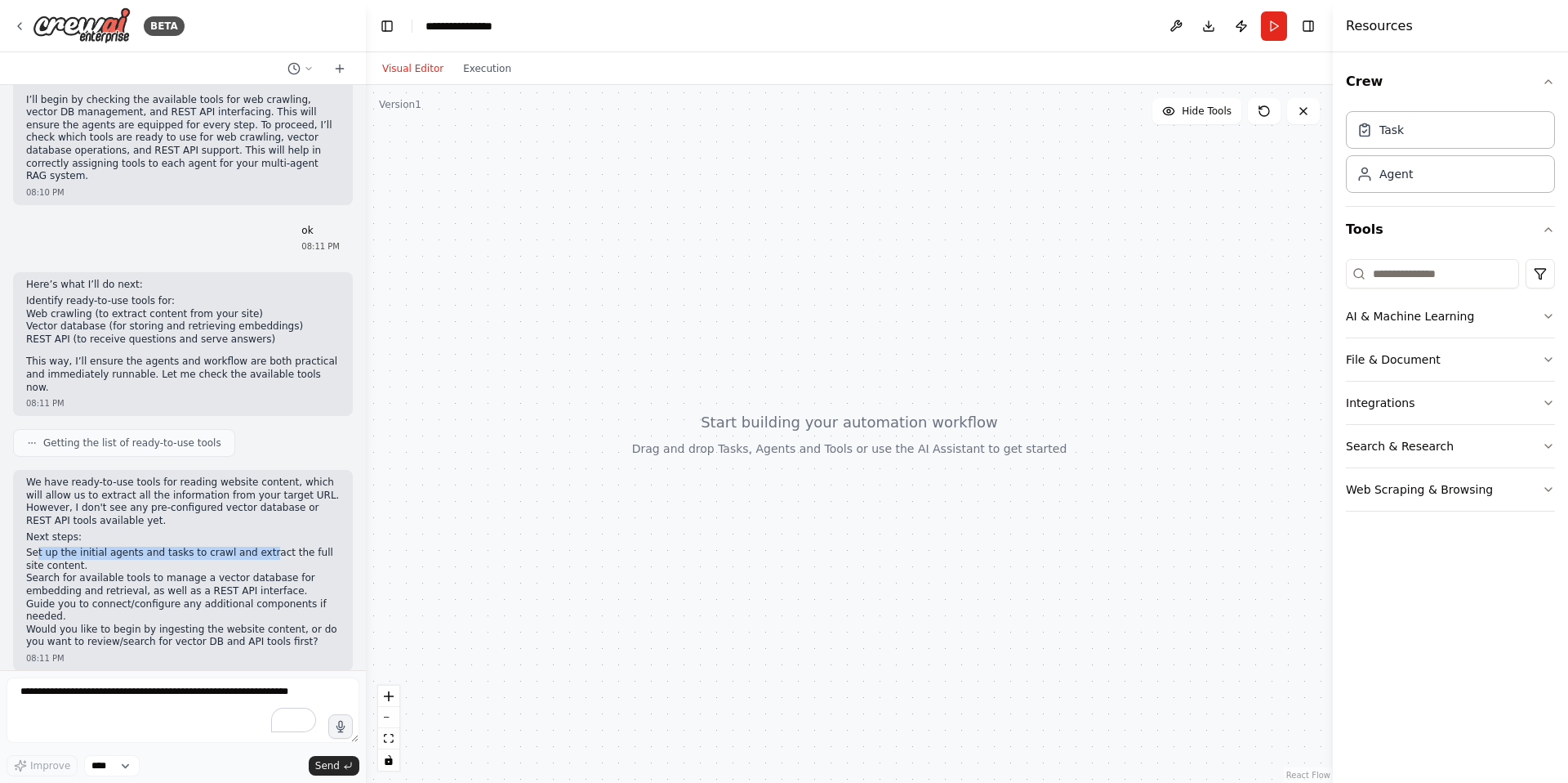
drag, startPoint x: 36, startPoint y: 541, endPoint x: 264, endPoint y: 539, distance: 228.0
click at [264, 547] on li "Set up the initial agents and tasks to crawl and extract the full site content." at bounding box center [183, 559] width 313 height 25
drag, startPoint x: 39, startPoint y: 569, endPoint x: 115, endPoint y: 566, distance: 76.1
click at [115, 572] on li "Search for available tools to manage a vector database for embedding and retrie…" at bounding box center [183, 584] width 313 height 25
click at [93, 624] on p "Would you like to begin by ingesting the website content, or do you want to rev…" at bounding box center [183, 636] width 313 height 25
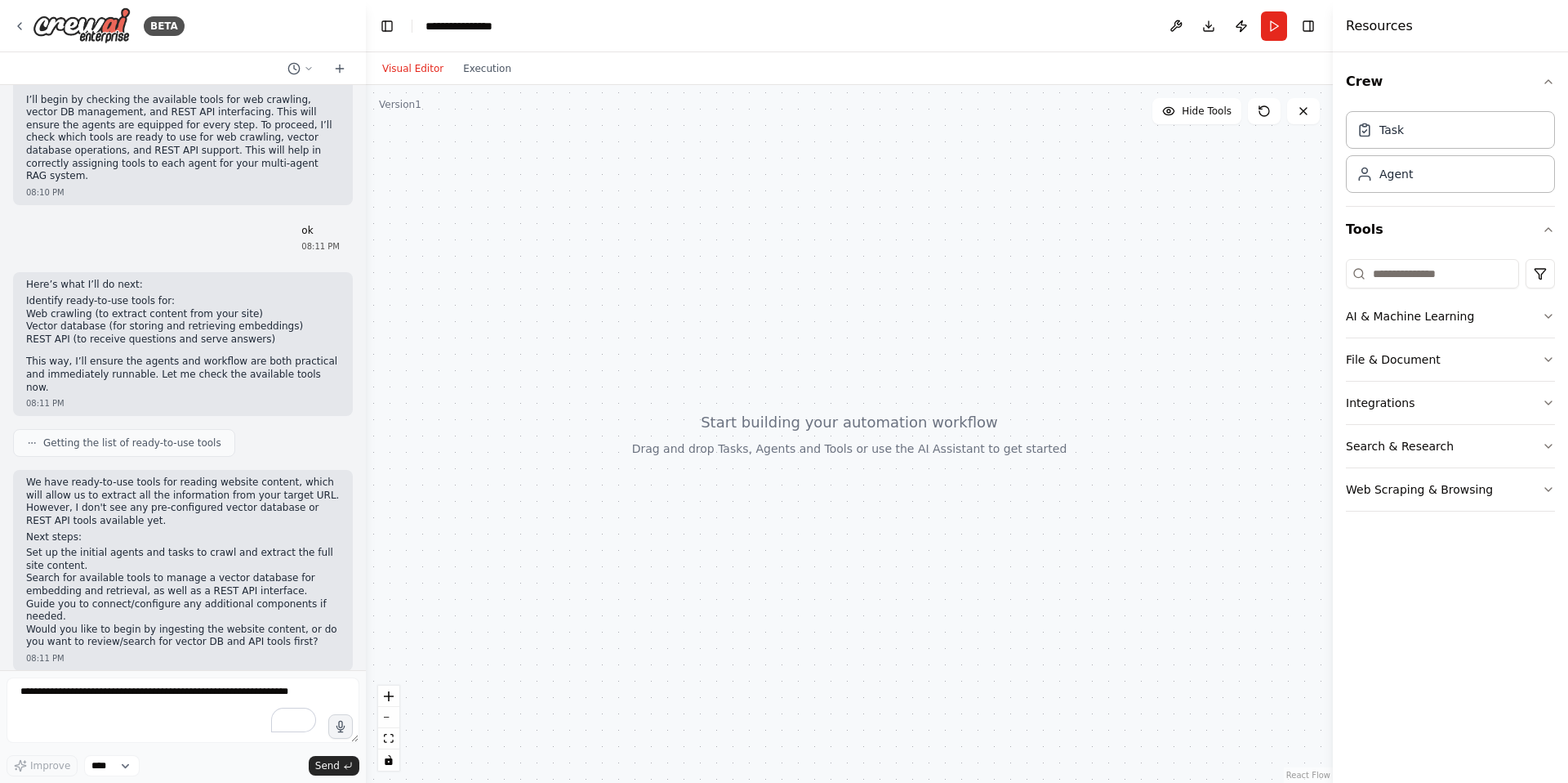
drag, startPoint x: 78, startPoint y: 616, endPoint x: 268, endPoint y: 608, distance: 190.2
click at [268, 608] on div "We have ready-to-use tools for reading website content, which will allow us to …" at bounding box center [183, 563] width 313 height 173
drag, startPoint x: 249, startPoint y: 618, endPoint x: 302, endPoint y: 618, distance: 53.0
click at [302, 624] on p "Would you like to begin by ingesting the website content, or do you want to rev…" at bounding box center [183, 636] width 313 height 25
click at [94, 633] on p "Would you like to begin by ingesting the website content, or do you want to rev…" at bounding box center [183, 636] width 313 height 25
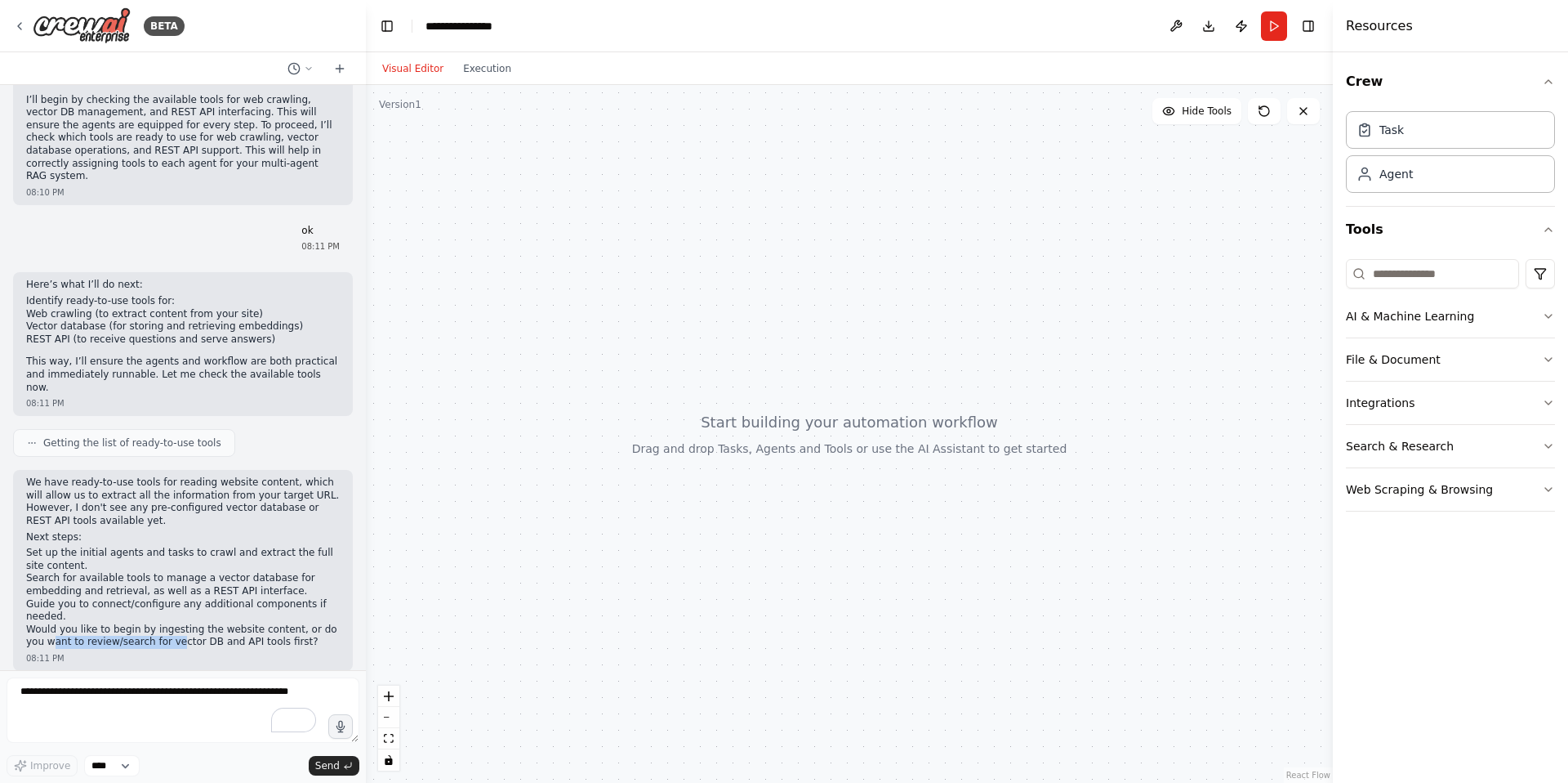
drag, startPoint x: 54, startPoint y: 626, endPoint x: 175, endPoint y: 624, distance: 121.0
click at [175, 624] on p "Would you like to begin by ingesting the website content, or do you want to rev…" at bounding box center [183, 636] width 313 height 25
click at [209, 624] on p "Would you like to begin by ingesting the website content, or do you want to rev…" at bounding box center [183, 636] width 313 height 25
click at [154, 732] on textarea "To enrich screen reader interactions, please activate Accessibility in Grammarl…" at bounding box center [183, 710] width 353 height 65
click at [163, 722] on textarea "To enrich screen reader interactions, please activate Accessibility in Grammarl…" at bounding box center [183, 710] width 353 height 65
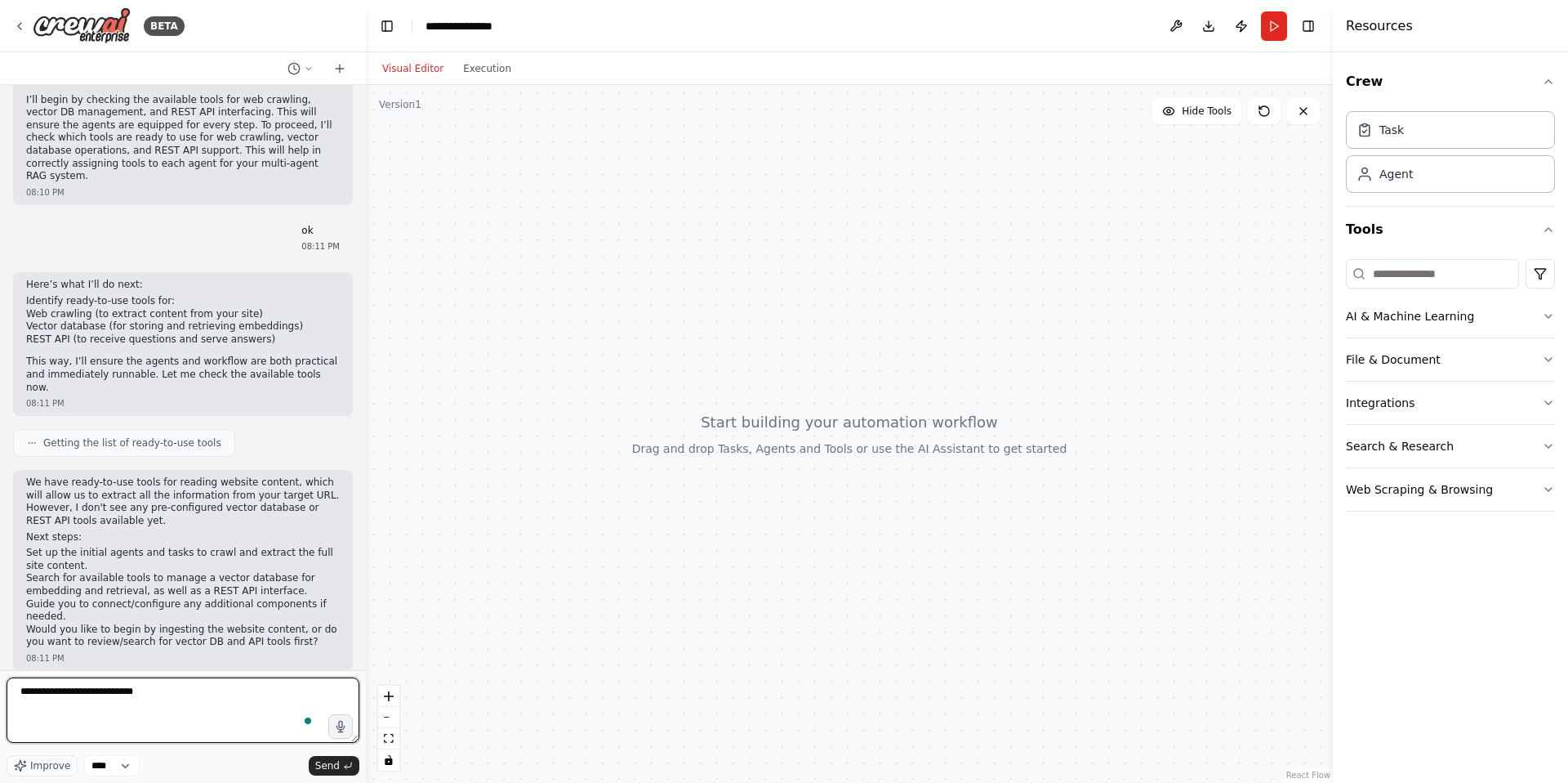
type textarea "**********"
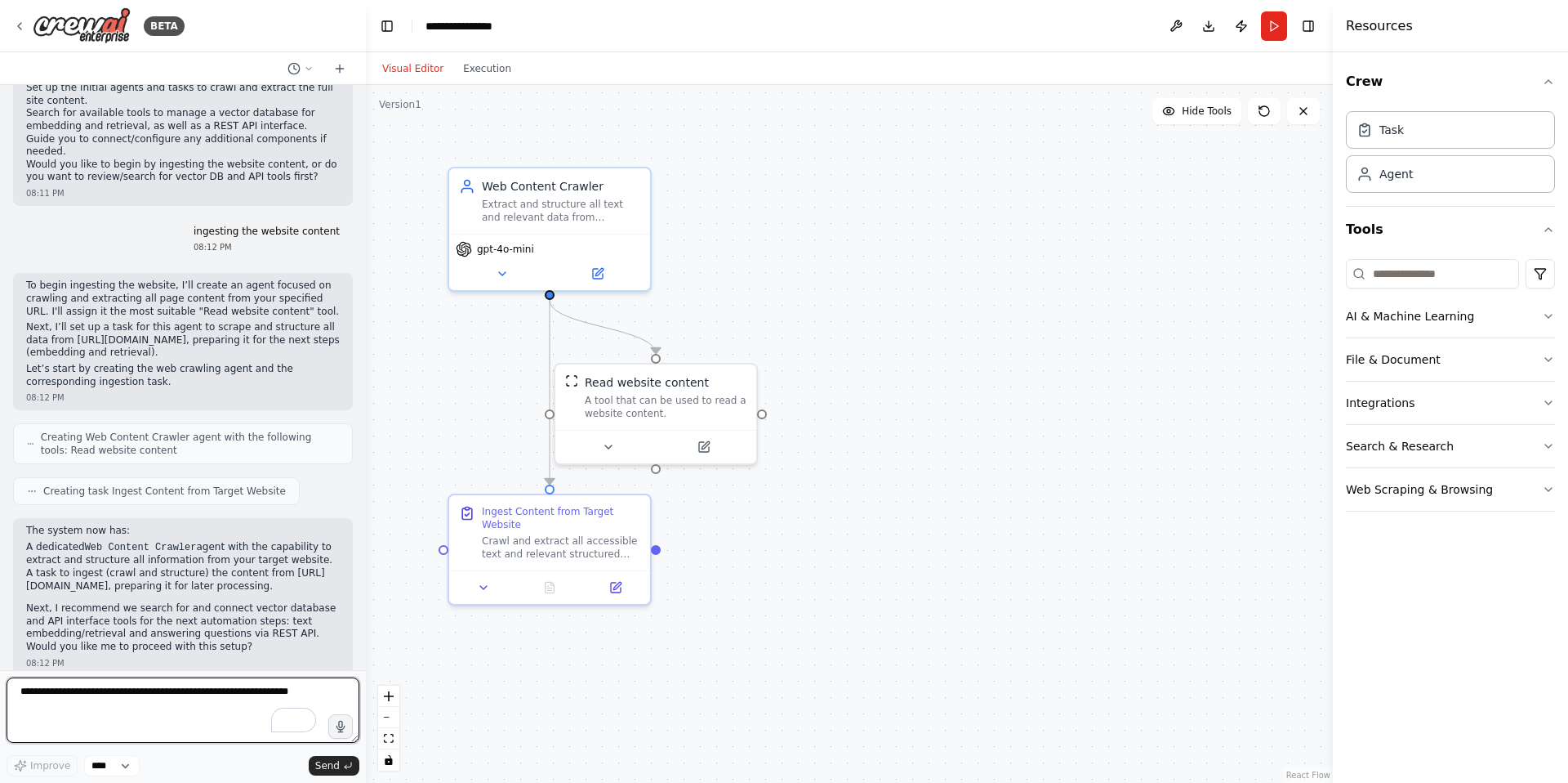
scroll to position [874, 0]
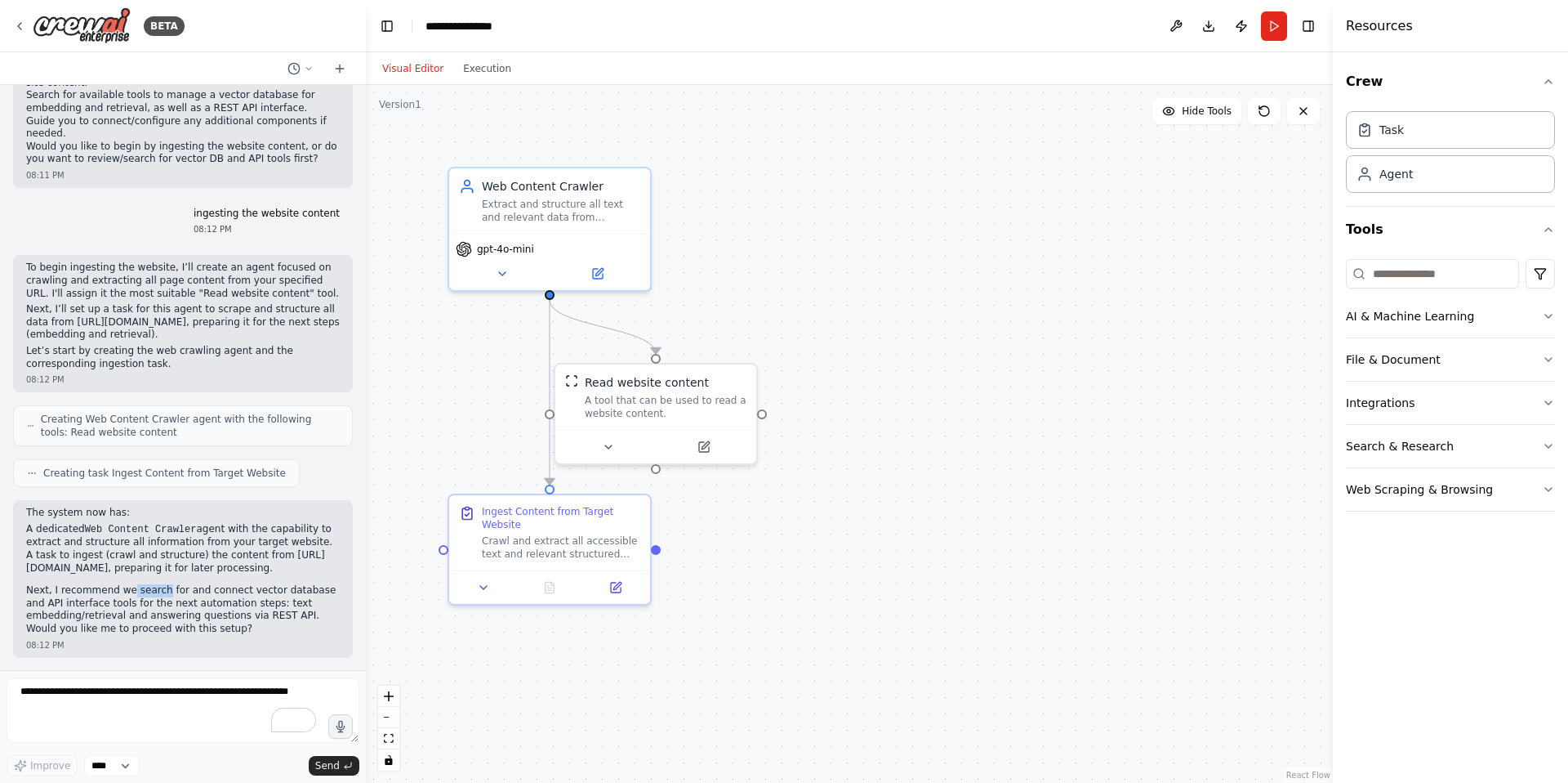
drag, startPoint x: 127, startPoint y: 586, endPoint x: 164, endPoint y: 588, distance: 37.1
click at [164, 588] on p "Next, I recommend we search for and connect vector database and API interface t…" at bounding box center [183, 609] width 313 height 51
drag, startPoint x: 190, startPoint y: 591, endPoint x: 245, endPoint y: 594, distance: 55.1
click at [245, 594] on p "Next, I recommend we search for and connect vector database and API interface t…" at bounding box center [183, 609] width 313 height 51
click at [263, 595] on p "Next, I recommend we search for and connect vector database and API interface t…" at bounding box center [183, 609] width 313 height 51
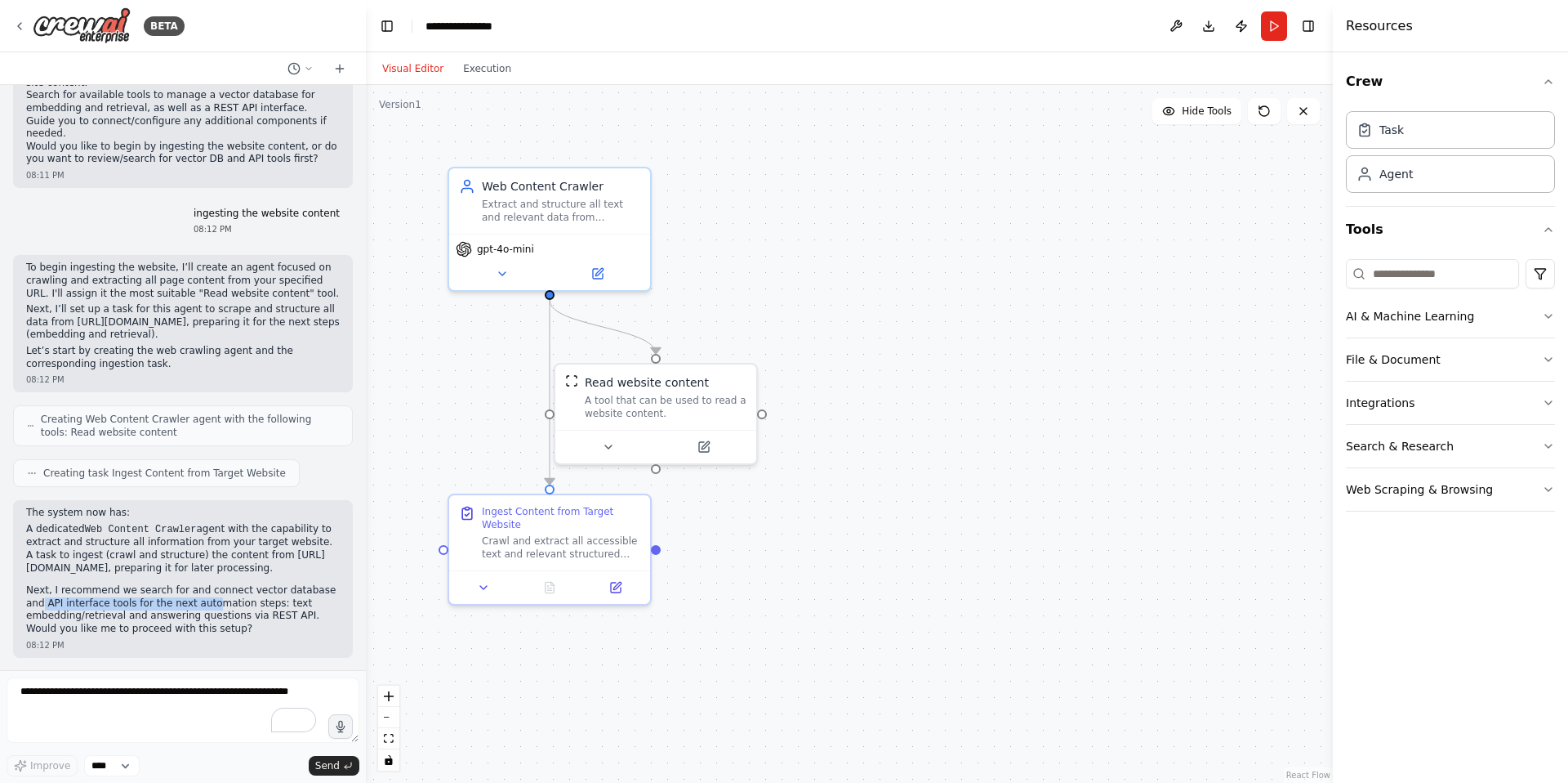
drag, startPoint x: 42, startPoint y: 601, endPoint x: 209, endPoint y: 599, distance: 167.0
click at [209, 599] on p "Next, I recommend we search for and connect vector database and API interface t…" at bounding box center [183, 609] width 313 height 51
click at [213, 599] on p "Next, I recommend we search for and connect vector database and API interface t…" at bounding box center [183, 609] width 313 height 51
drag, startPoint x: 104, startPoint y: 616, endPoint x: 217, endPoint y: 616, distance: 113.0
click at [217, 616] on p "Next, I recommend we search for and connect vector database and API interface t…" at bounding box center [183, 609] width 313 height 51
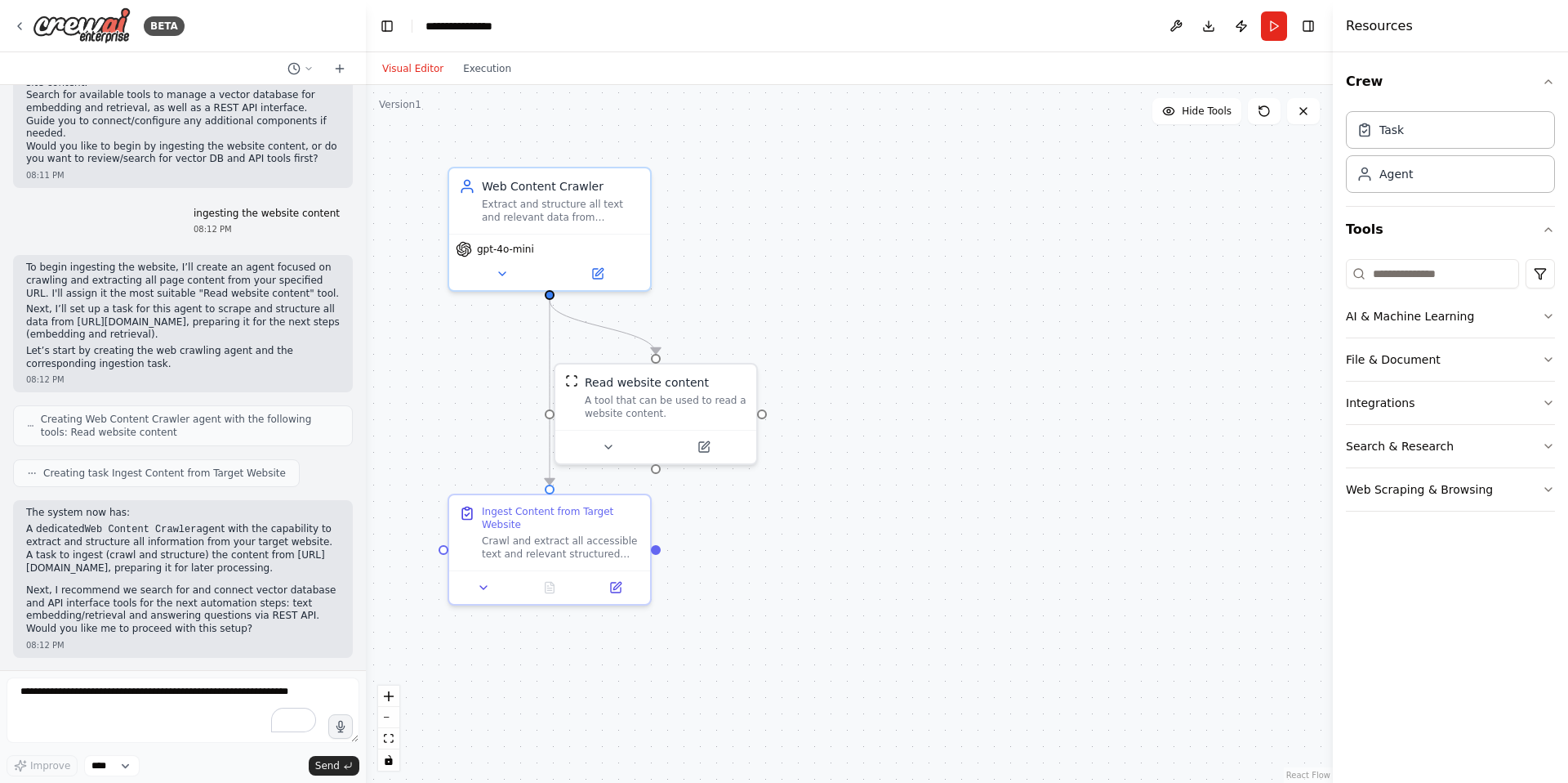
click at [236, 615] on p "Next, I recommend we search for and connect vector database and API interface t…" at bounding box center [183, 609] width 313 height 51
click at [143, 681] on textarea "To enrich screen reader interactions, please activate Accessibility in Grammarl…" at bounding box center [183, 710] width 353 height 65
click at [483, 583] on icon at bounding box center [483, 584] width 6 height 4
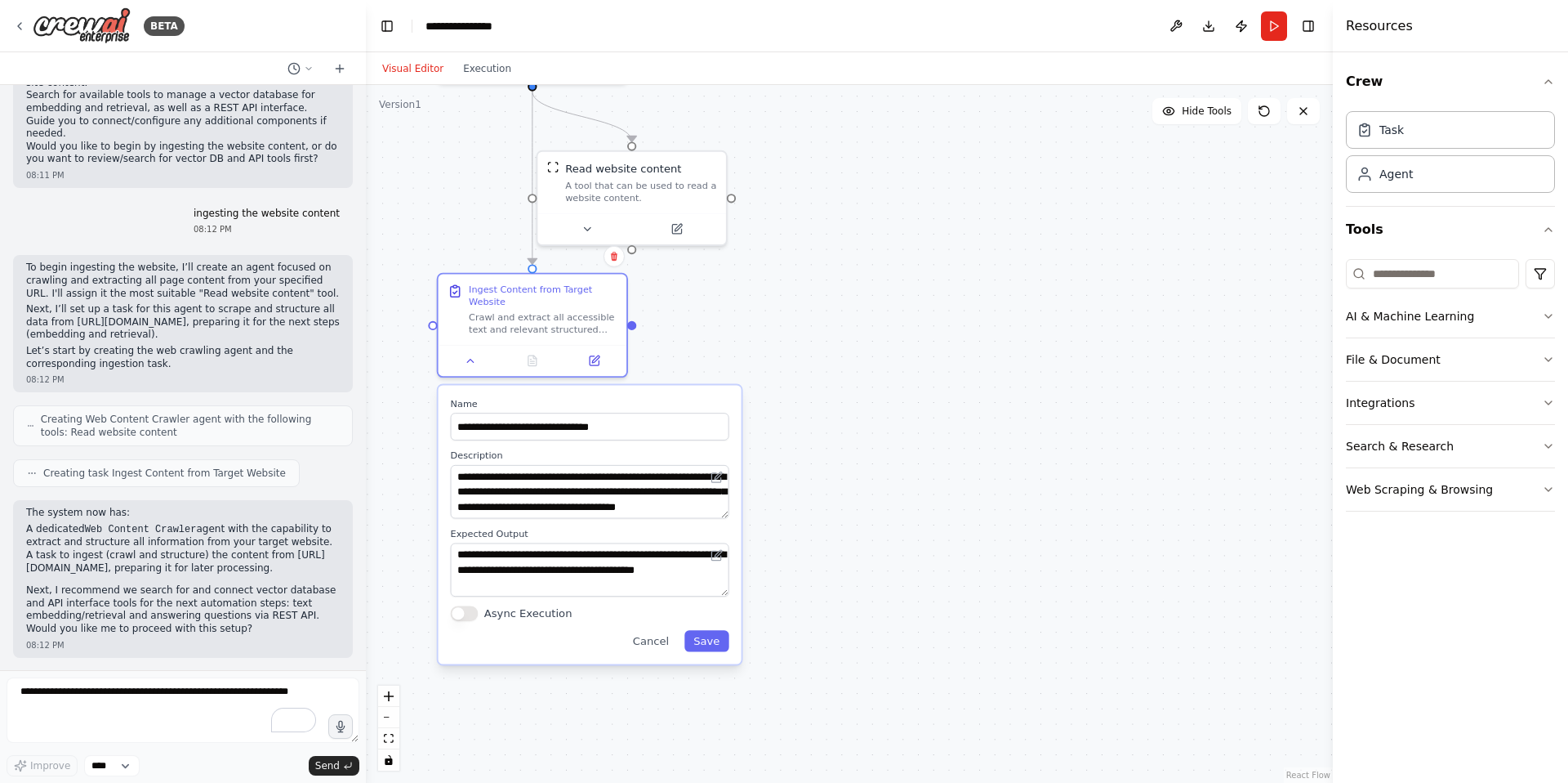
drag, startPoint x: 802, startPoint y: 698, endPoint x: 810, endPoint y: 474, distance: 224.1
click at [810, 474] on div ".deletable-edge-delete-btn { width: 20px; height: 20px; border: 0px solid #ffff…" at bounding box center [849, 433] width 967 height 697
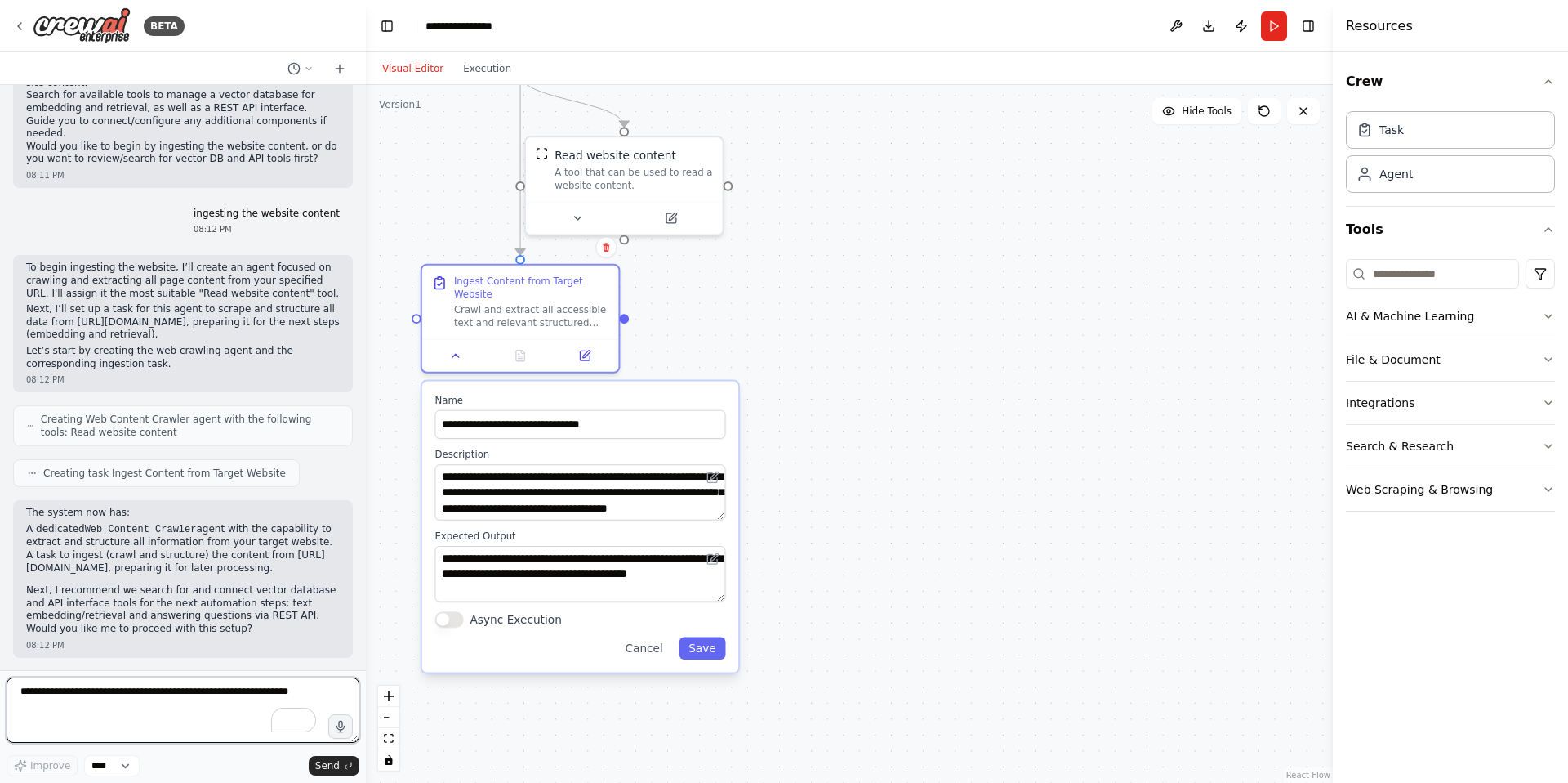
click at [82, 702] on textarea "To enrich screen reader interactions, please activate Accessibility in Grammarl…" at bounding box center [183, 710] width 353 height 65
click at [83, 700] on textarea "To enrich screen reader interactions, please activate Accessibility in Grammarl…" at bounding box center [183, 710] width 353 height 65
type textarea "**********"
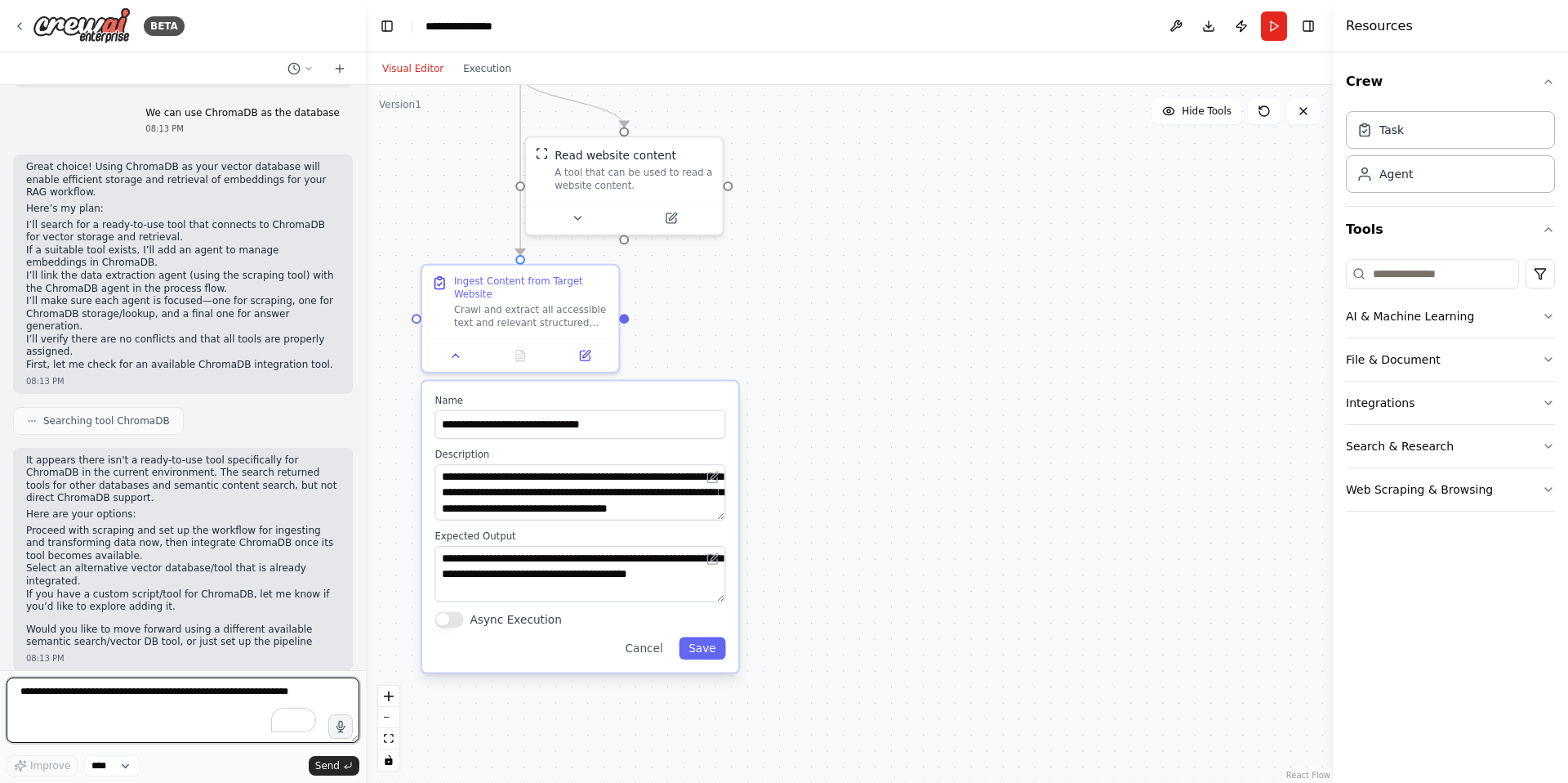
scroll to position [1457, 0]
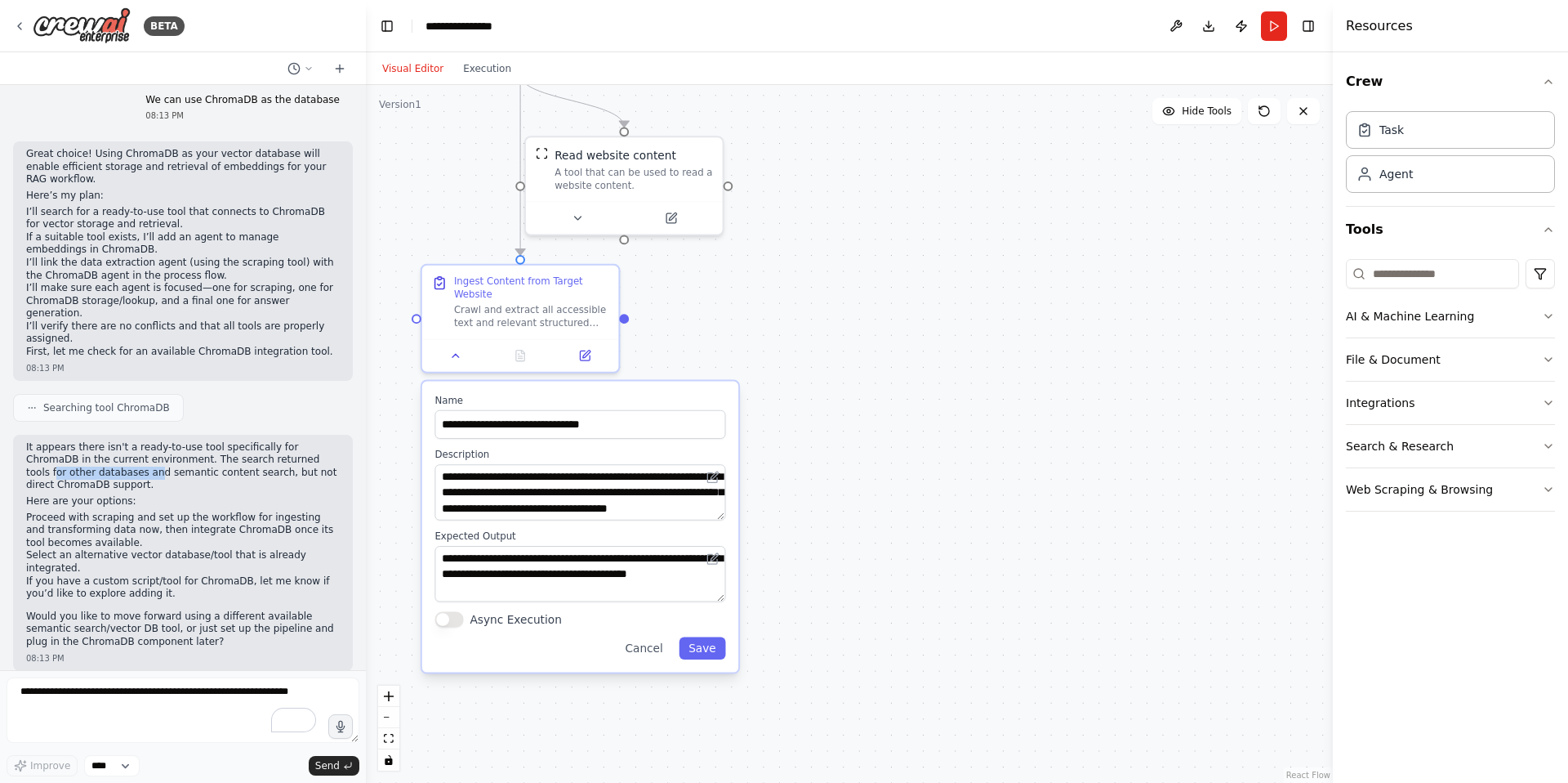
drag, startPoint x: 30, startPoint y: 457, endPoint x: 131, endPoint y: 459, distance: 101.0
click at [131, 459] on p "It appears there isn't a ready-to-use tool specifically for ChromaDB in the cur…" at bounding box center [183, 466] width 313 height 51
drag, startPoint x: 158, startPoint y: 459, endPoint x: 219, endPoint y: 459, distance: 61.0
click at [219, 459] on p "It appears there isn't a ready-to-use tool specifically for ChromaDB in the cur…" at bounding box center [183, 466] width 313 height 51
drag, startPoint x: 248, startPoint y: 456, endPoint x: 293, endPoint y: 456, distance: 45.0
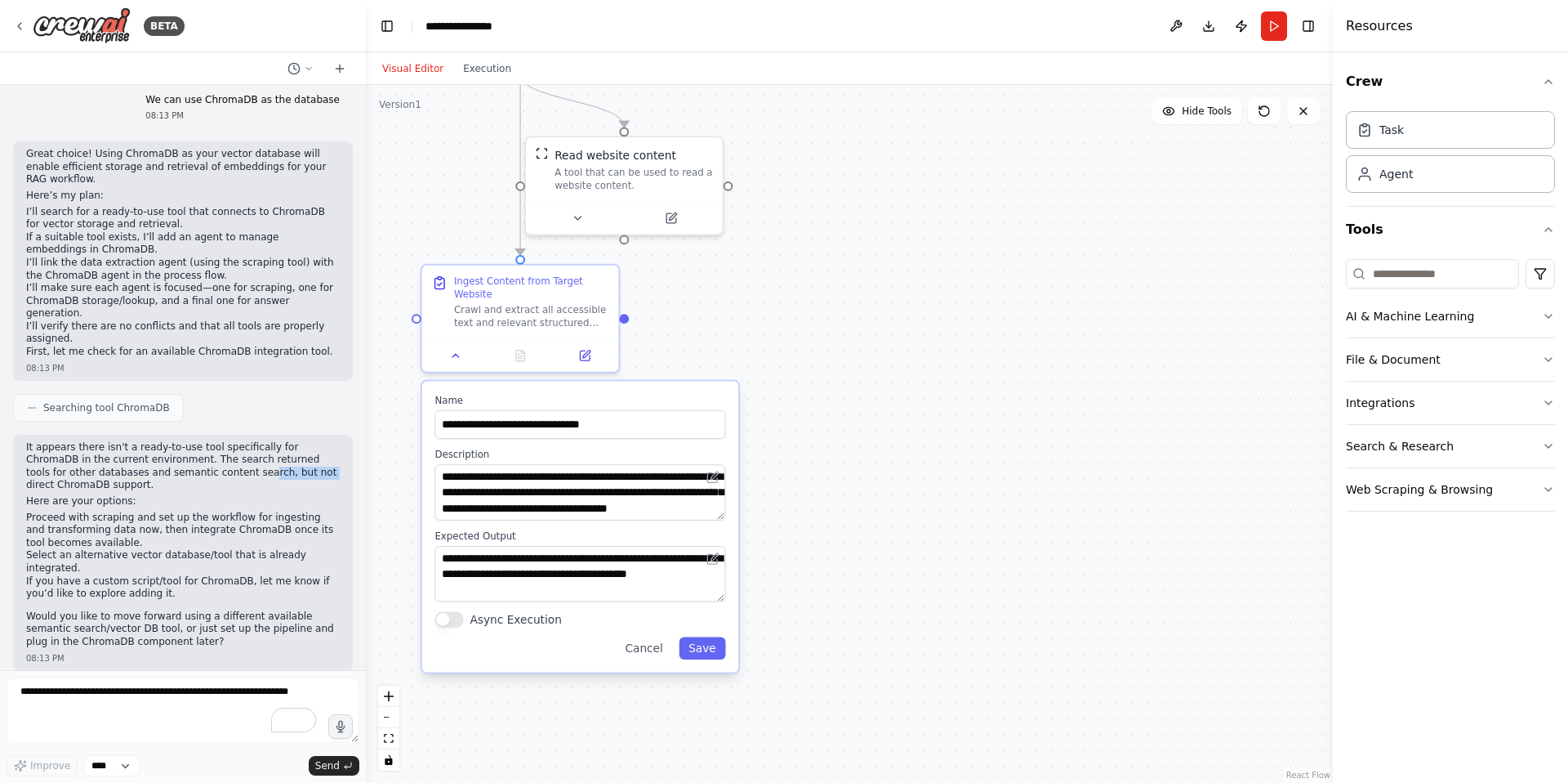
click at [293, 456] on p "It appears there isn't a ready-to-use tool specifically for ChromaDB in the cur…" at bounding box center [183, 466] width 313 height 51
click at [64, 495] on p "Here are your options:" at bounding box center [183, 502] width 313 height 13
drag, startPoint x: 55, startPoint y: 506, endPoint x: 132, endPoint y: 502, distance: 77.1
click at [132, 511] on li "Proceed with scraping and set up the workflow for ingesting and transforming da…" at bounding box center [183, 530] width 313 height 38
click at [149, 511] on li "Proceed with scraping and set up the workflow for ingesting and transforming da…" at bounding box center [183, 530] width 313 height 38
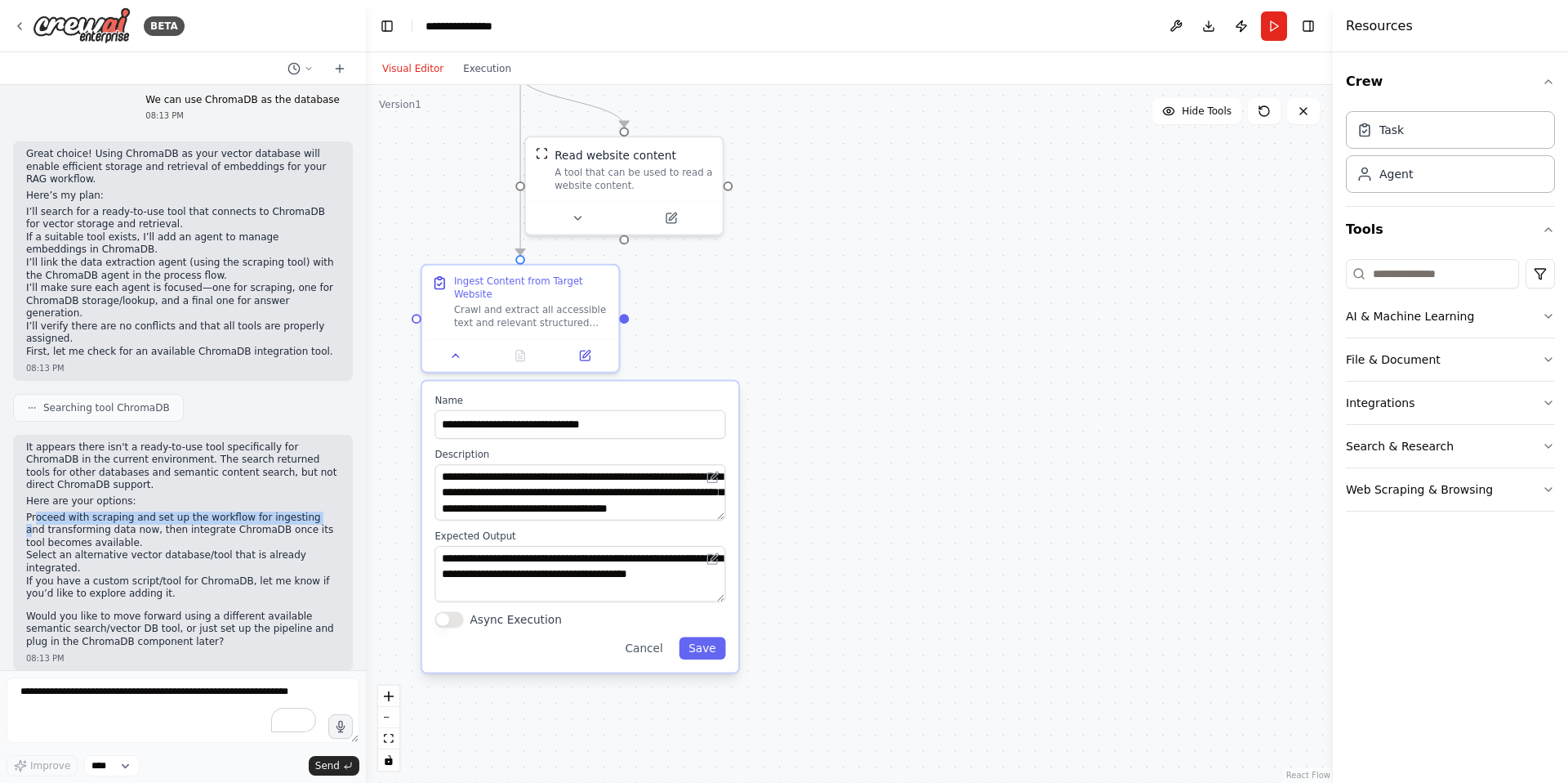
drag, startPoint x: 37, startPoint y: 501, endPoint x: 312, endPoint y: 505, distance: 275.0
click at [312, 511] on li "Proceed with scraping and set up the workflow for ingesting and transforming da…" at bounding box center [183, 530] width 313 height 38
click at [75, 522] on li "Proceed with scraping and set up the workflow for ingesting and transforming da…" at bounding box center [183, 530] width 313 height 38
drag, startPoint x: 140, startPoint y: 516, endPoint x: 247, endPoint y: 517, distance: 107.0
click at [247, 517] on li "Proceed with scraping and set up the workflow for ingesting and transforming da…" at bounding box center [183, 530] width 313 height 38
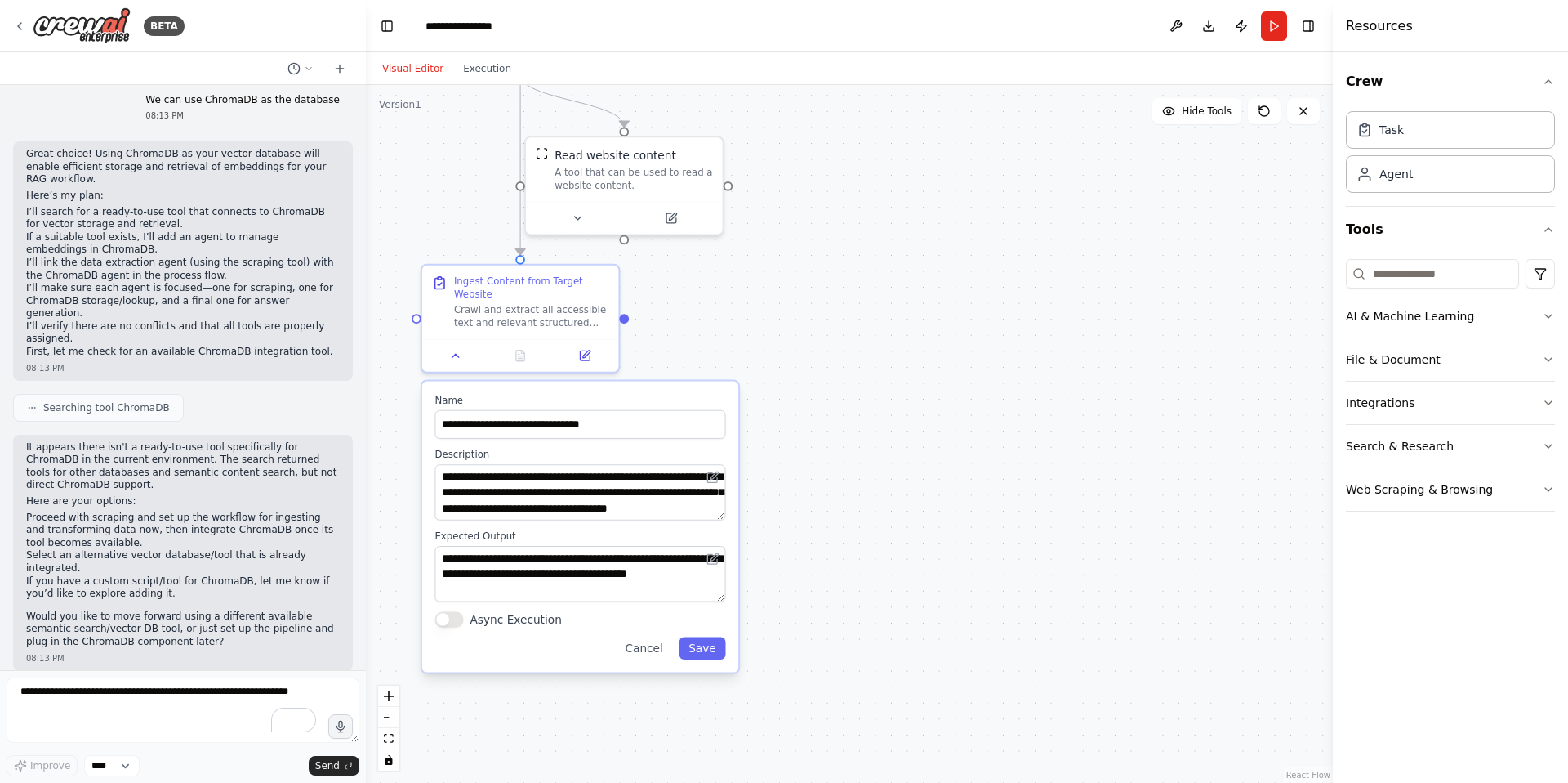
click at [262, 518] on li "Proceed with scraping and set up the workflow for ingesting and transforming da…" at bounding box center [183, 530] width 313 height 38
click at [171, 695] on textarea "To enrich screen reader interactions, please activate Accessibility in Grammarl…" at bounding box center [183, 710] width 353 height 65
click at [344, 697] on textarea "To enrich screen reader interactions, please activate Accessibility in Grammarl…" at bounding box center [183, 710] width 353 height 65
click at [315, 692] on textarea "To enrich screen reader interactions, please activate Accessibility in Grammarl…" at bounding box center [183, 710] width 353 height 65
type textarea "**********"
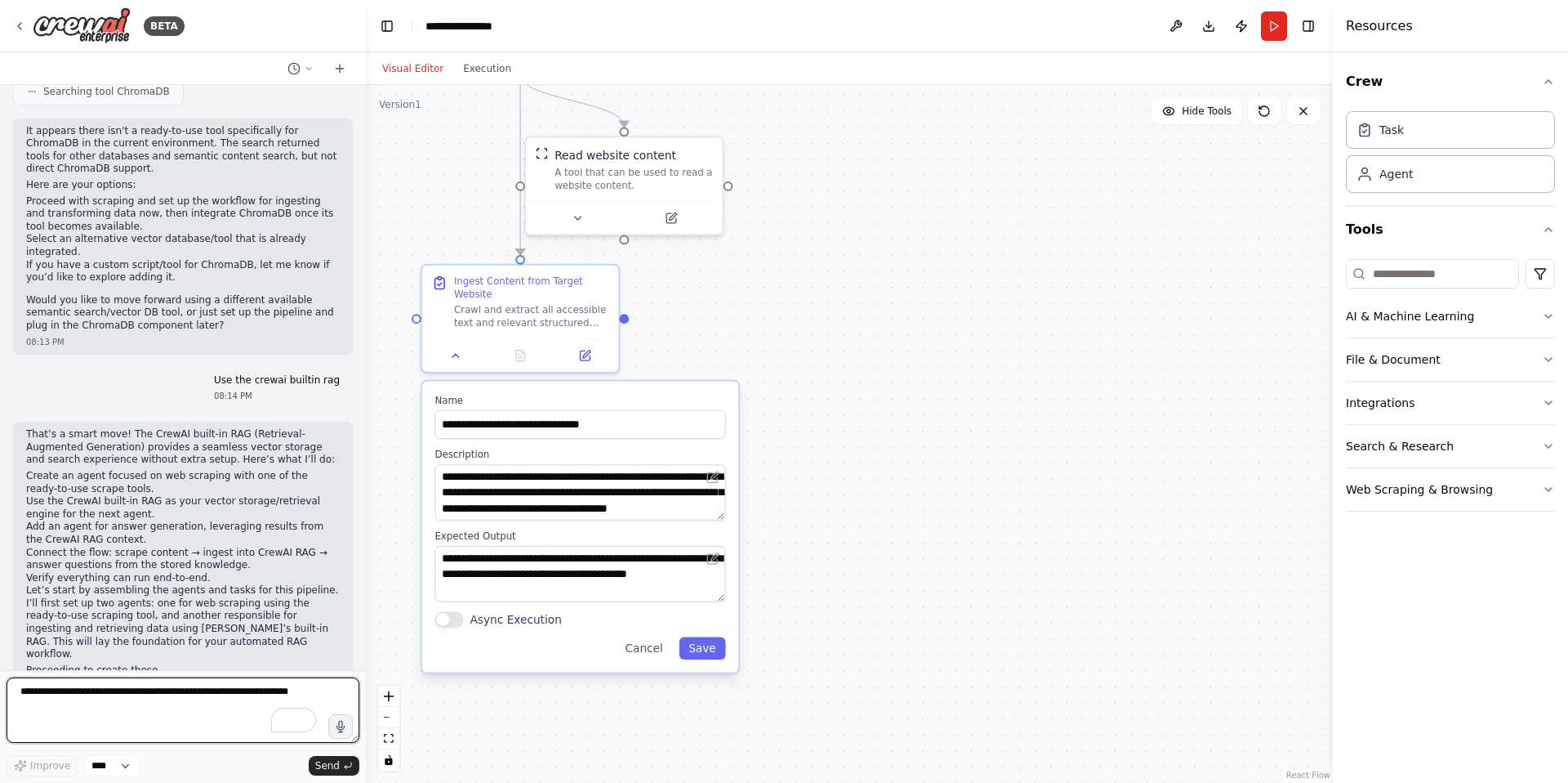
scroll to position [1789, 0]
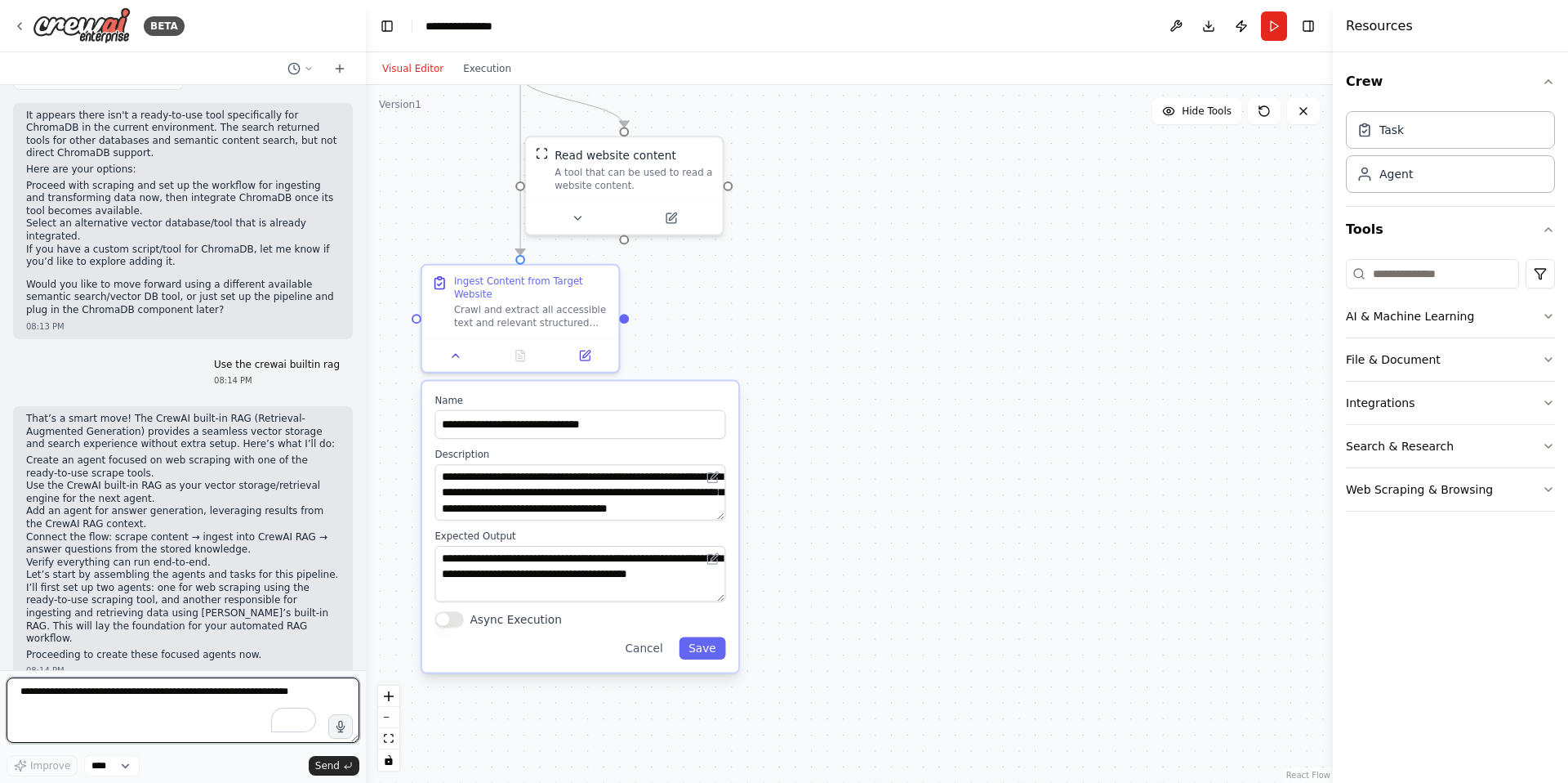
click at [194, 698] on textarea "To enrich screen reader interactions, please activate Accessibility in Grammarl…" at bounding box center [183, 710] width 353 height 65
type textarea "**"
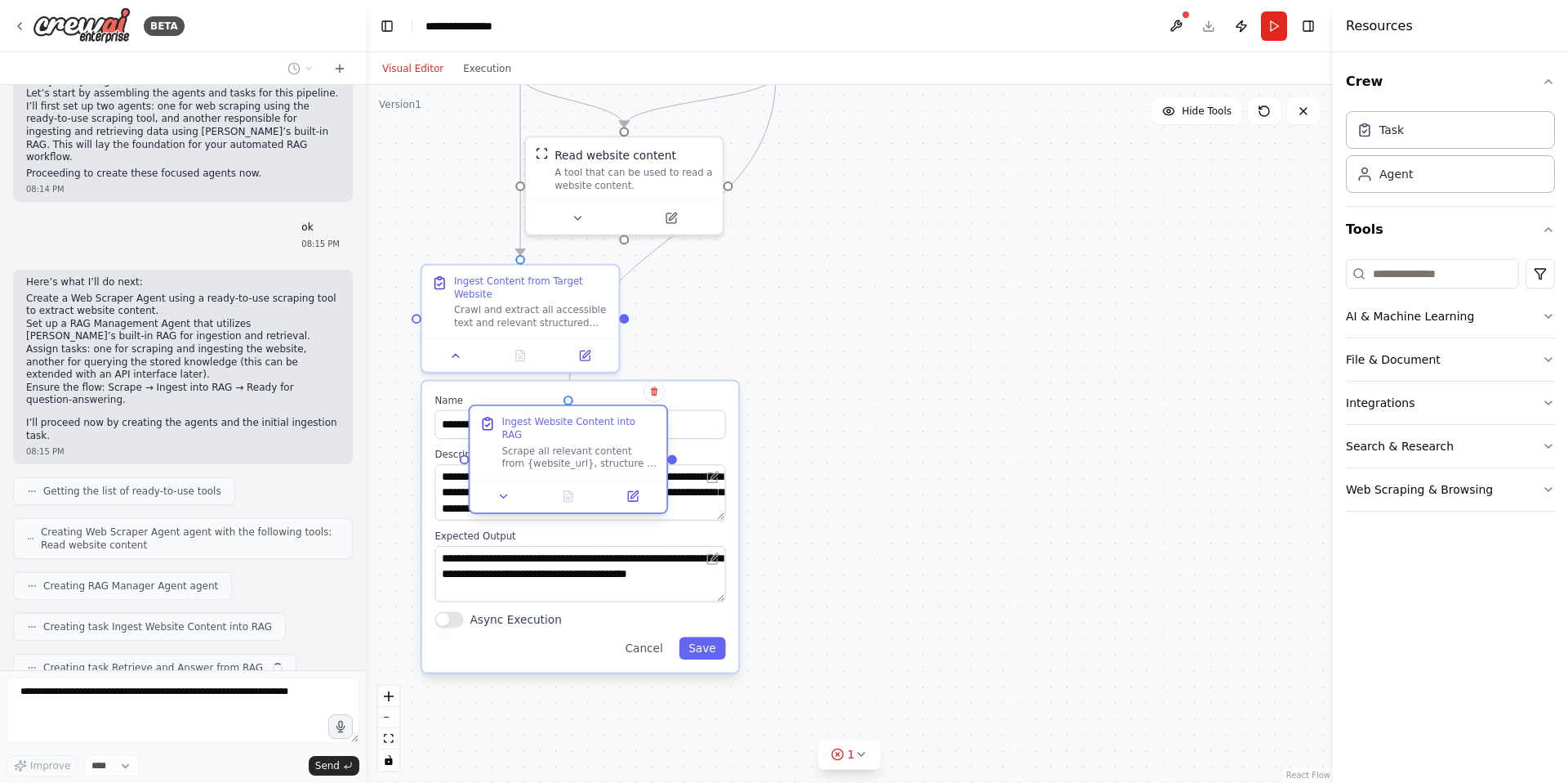
scroll to position [2311, 0]
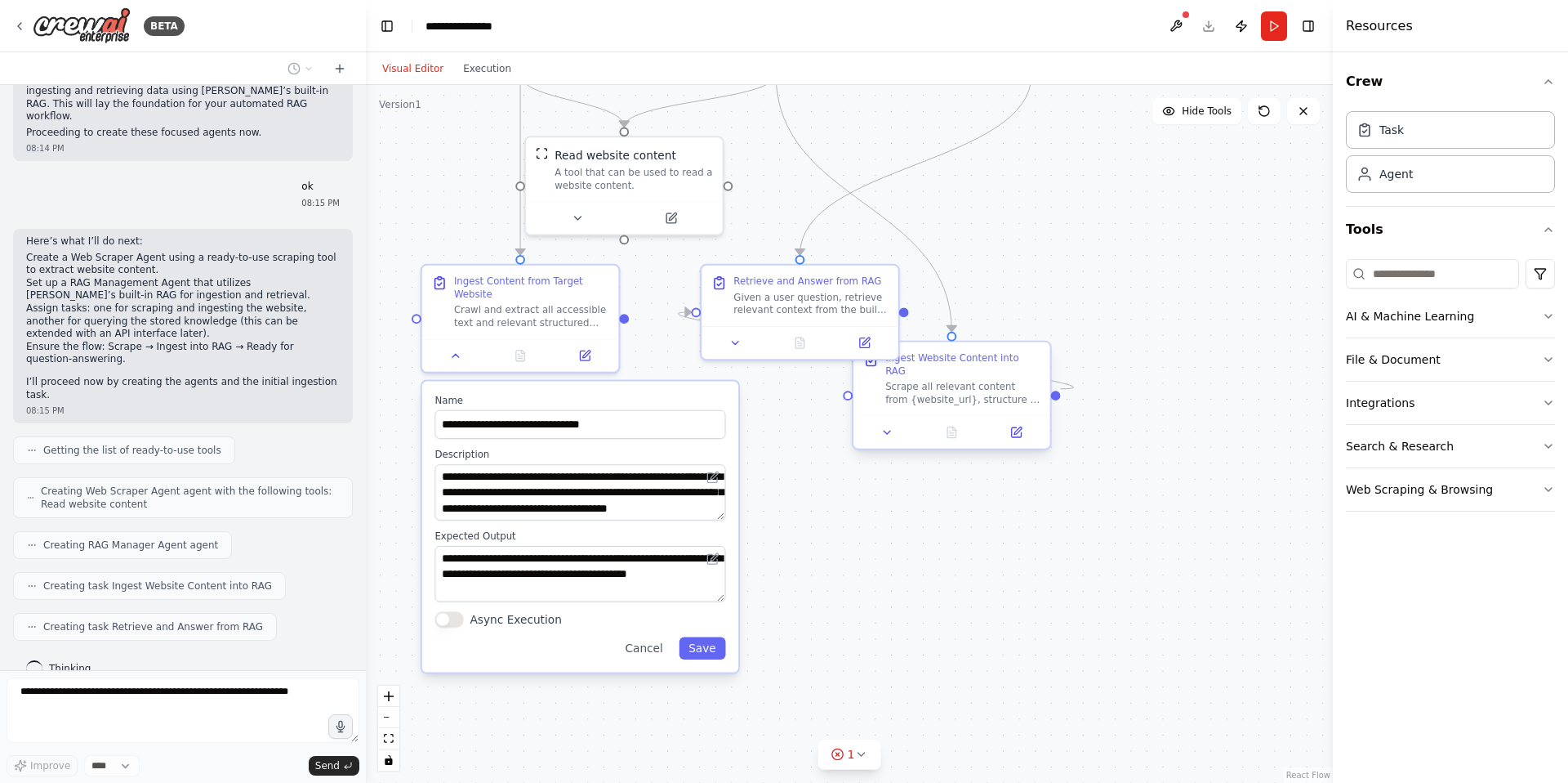
drag, startPoint x: 580, startPoint y: 447, endPoint x: 1015, endPoint y: 379, distance: 440.3
click at [1015, 381] on div "Scrape all relevant content from {website_url}, structure it, and ingest into C…" at bounding box center [963, 394] width 155 height 25
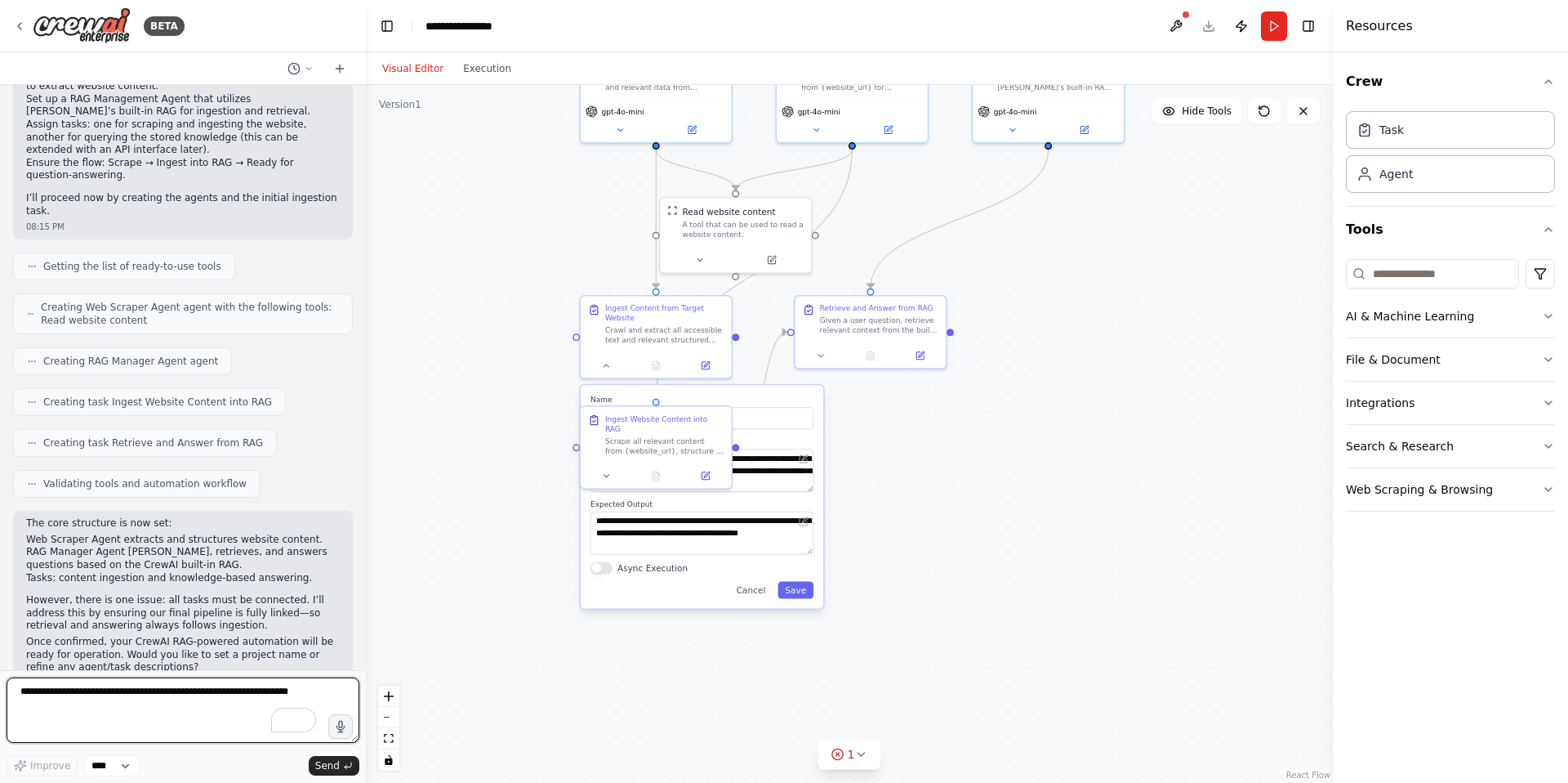
scroll to position [2508, 0]
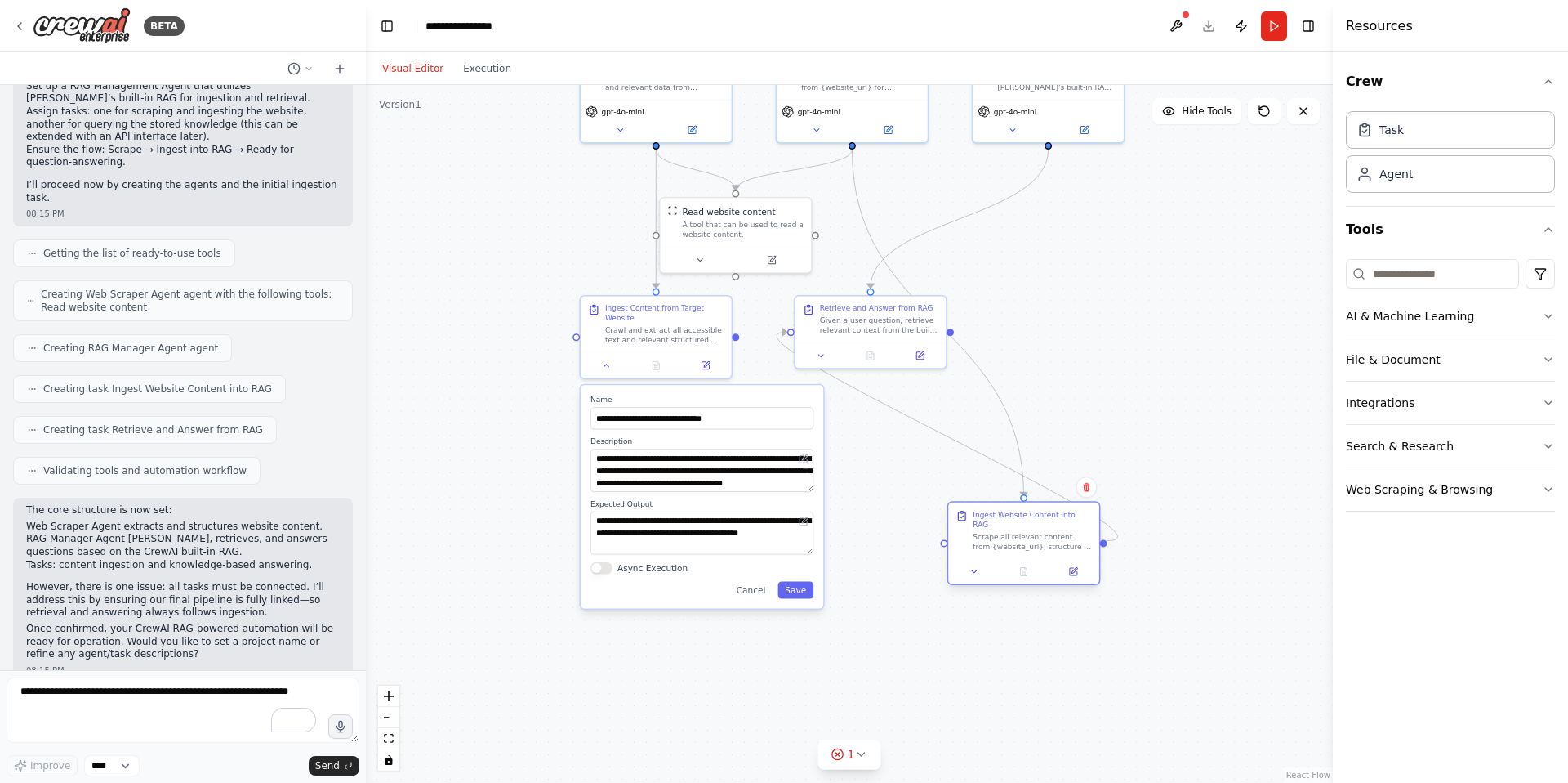
drag, startPoint x: 643, startPoint y: 432, endPoint x: 1011, endPoint y: 532, distance: 381.3
click at [1011, 532] on div "Scrape all relevant content from {website_url}, structure it, and ingest into C…" at bounding box center [1033, 542] width 119 height 20
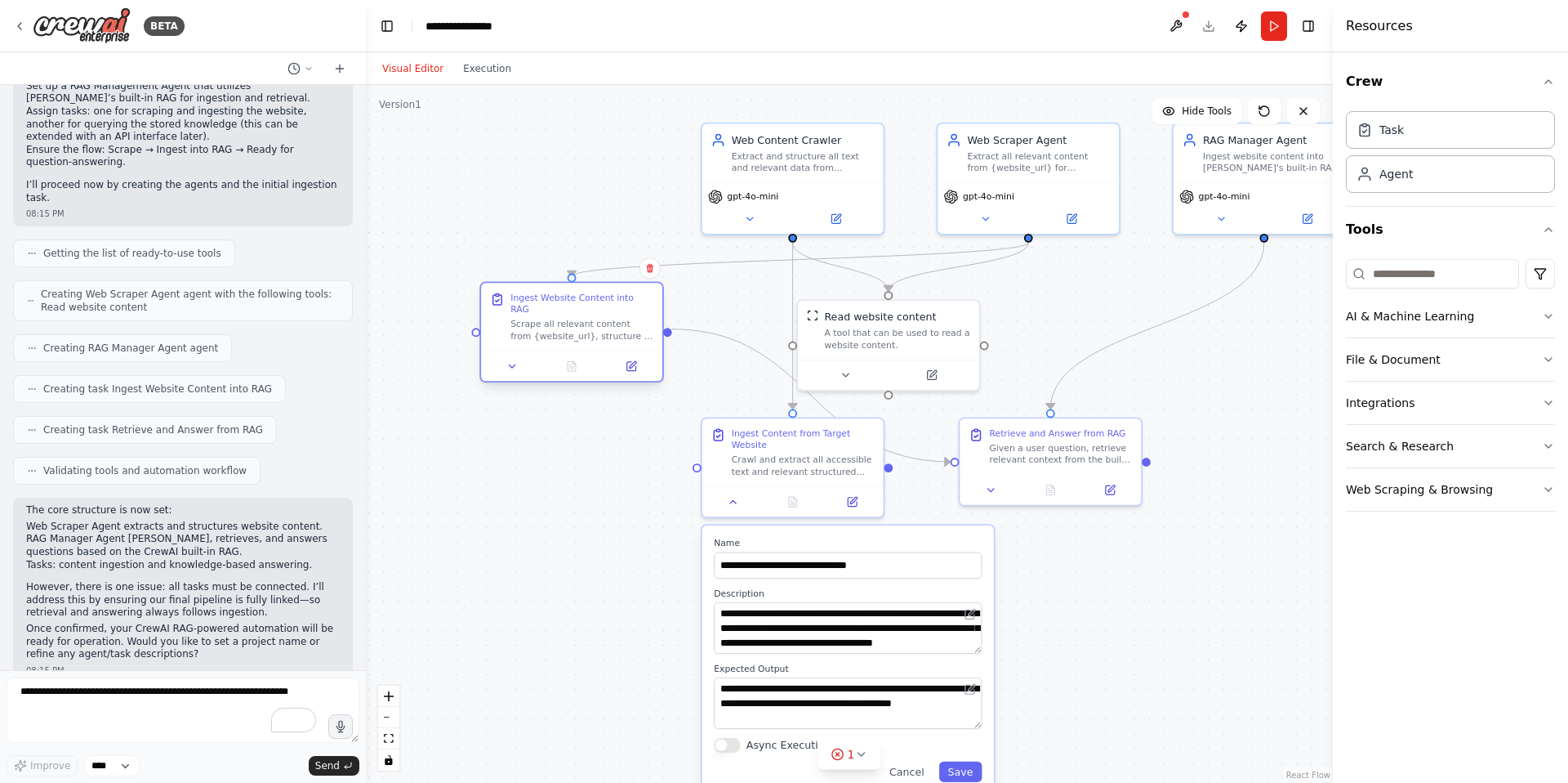
drag, startPoint x: 1060, startPoint y: 713, endPoint x: 565, endPoint y: 333, distance: 624.0
click at [565, 333] on div "Ingest Website Content into RAG Scrape all relevant content from {website_url},…" at bounding box center [572, 316] width 182 height 68
drag, startPoint x: 163, startPoint y: 564, endPoint x: 260, endPoint y: 564, distance: 97.0
click at [260, 581] on p "However, there is one issue: all tasks must be connected. I’ll address this by …" at bounding box center [183, 599] width 313 height 38
drag, startPoint x: 59, startPoint y: 575, endPoint x: 185, endPoint y: 575, distance: 126.0
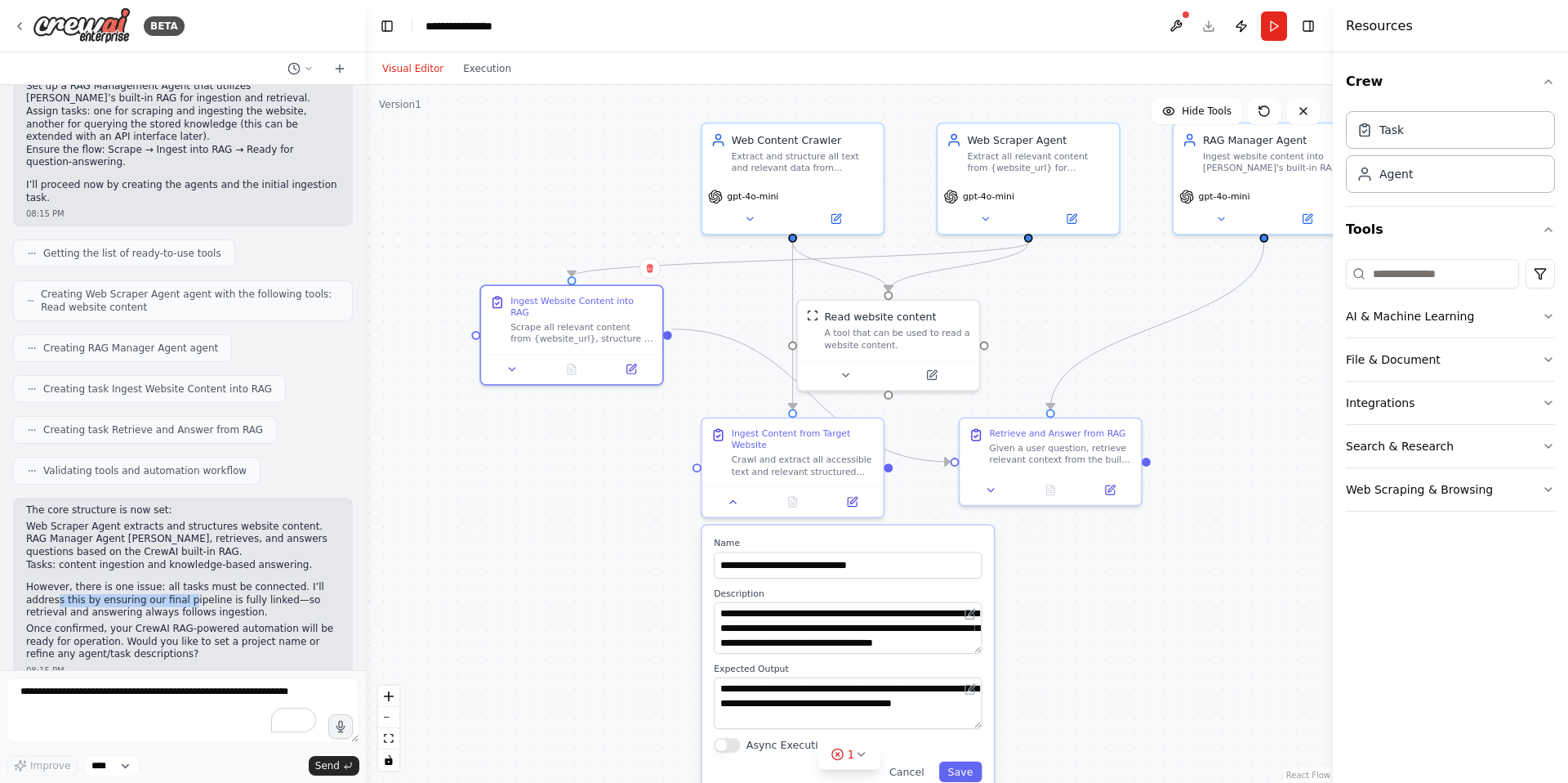
click at [185, 581] on p "However, there is one issue: all tasks must be connected. I’ll address this by …" at bounding box center [183, 599] width 313 height 38
drag, startPoint x: 203, startPoint y: 575, endPoint x: 243, endPoint y: 575, distance: 40.0
click at [243, 581] on p "However, there is one issue: all tasks must be connected. I’ll address this by …" at bounding box center [183, 599] width 313 height 38
click at [252, 581] on p "However, there is one issue: all tasks must be connected. I’ll address this by …" at bounding box center [183, 599] width 313 height 38
click at [171, 702] on textarea "To enrich screen reader interactions, please activate Accessibility in Grammarl…" at bounding box center [183, 710] width 353 height 65
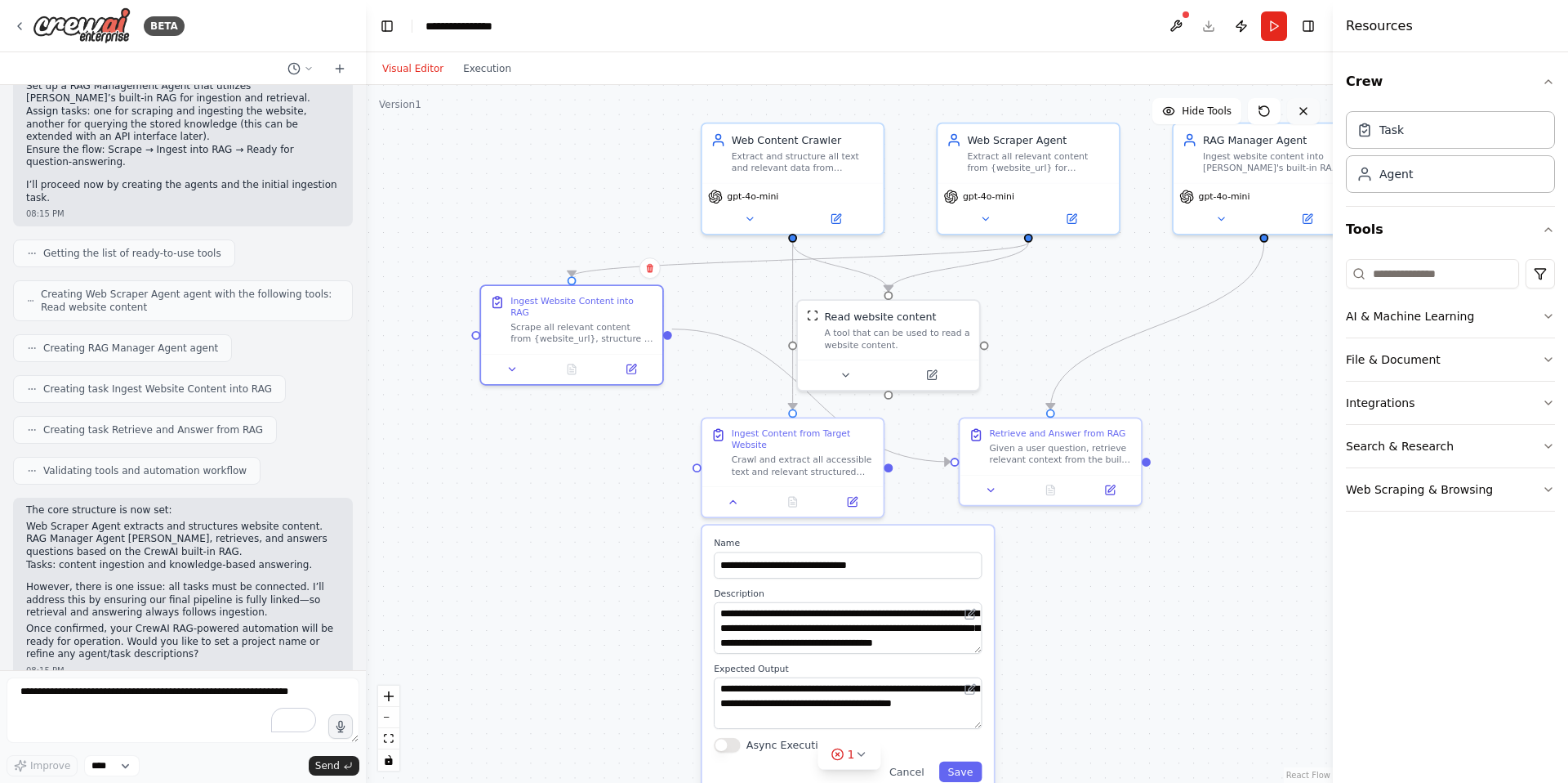
click at [1304, 112] on icon at bounding box center [1304, 110] width 13 height 13
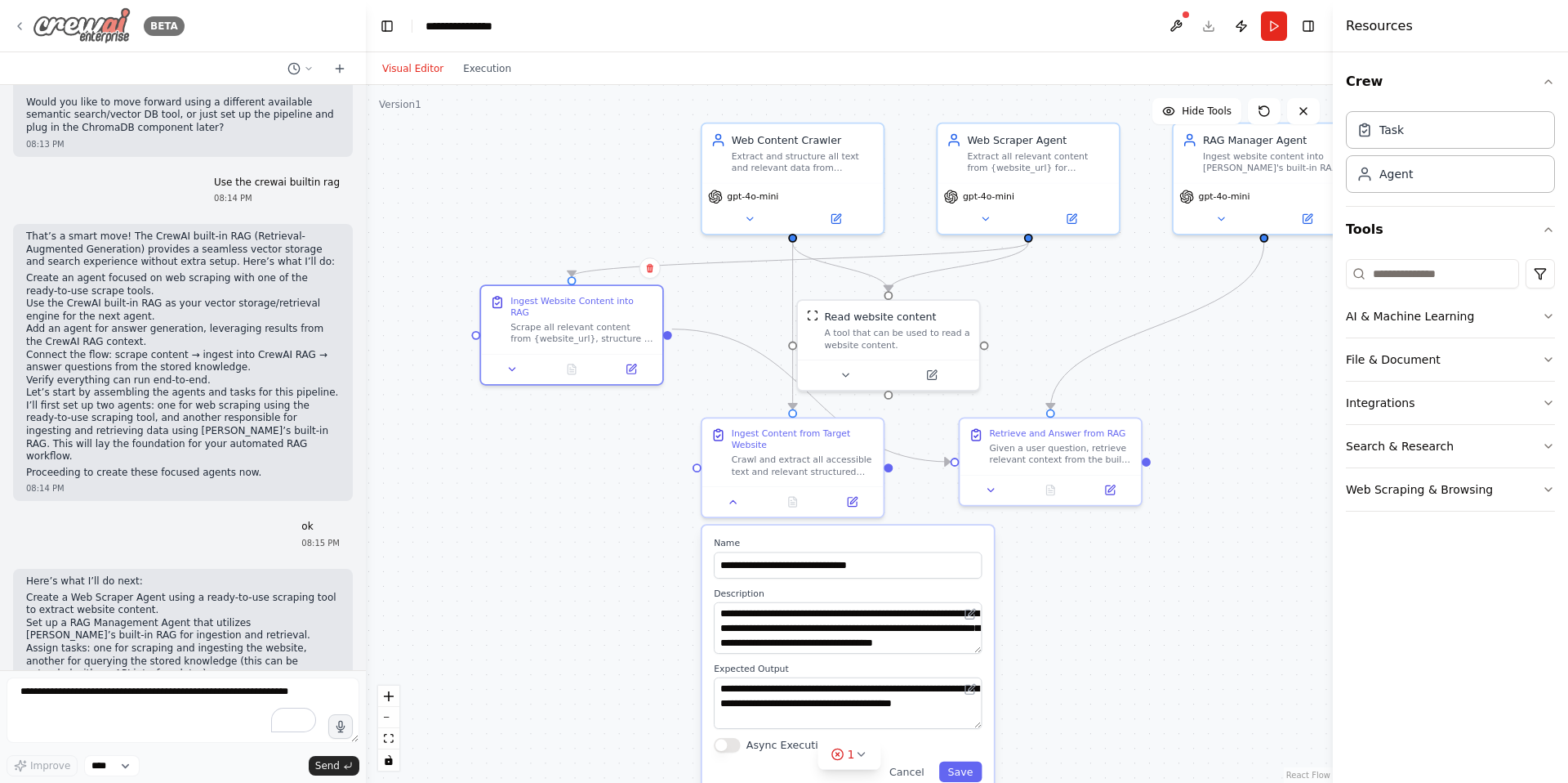
click at [24, 28] on icon at bounding box center [20, 26] width 13 height 13
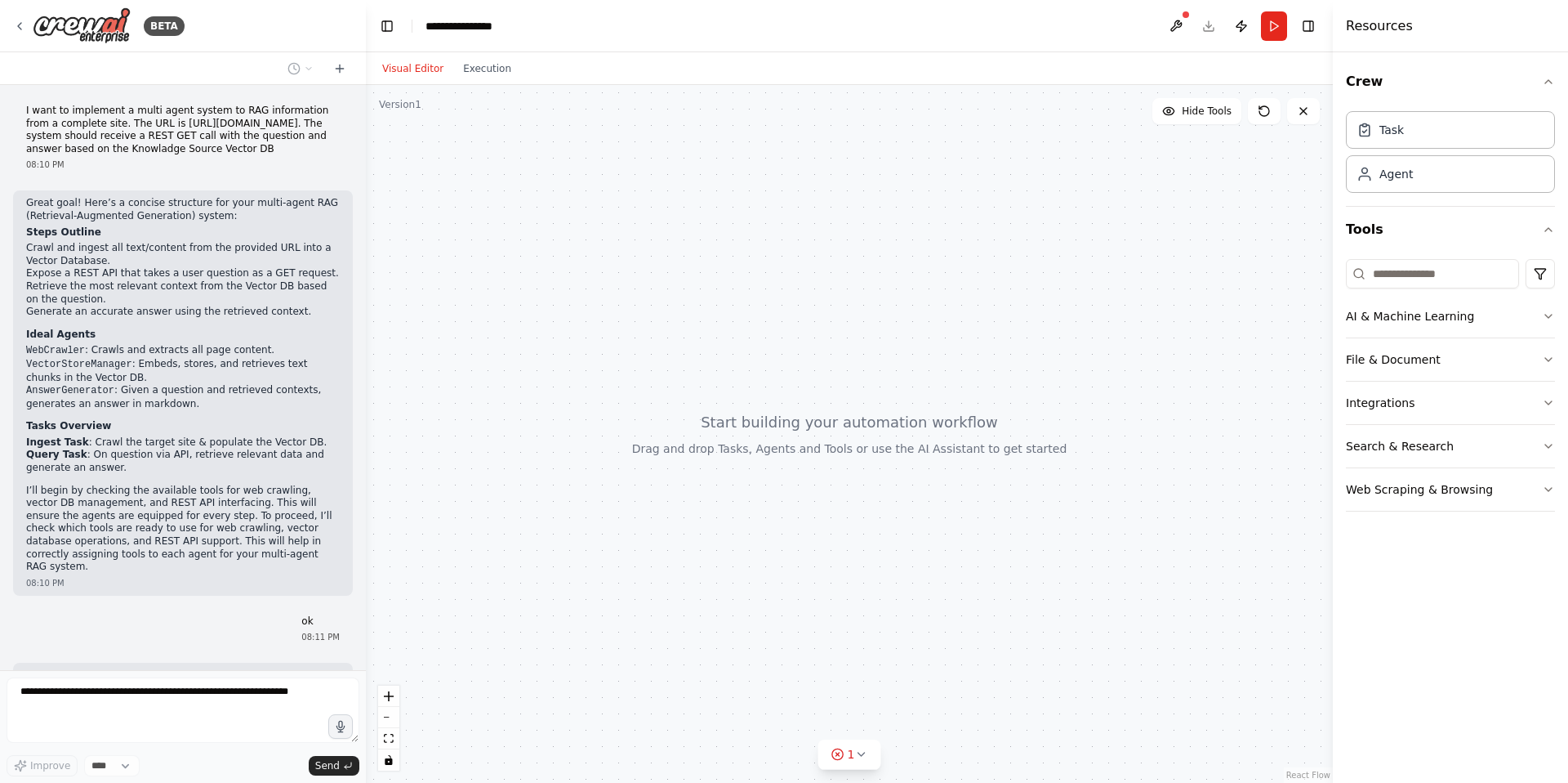
drag, startPoint x: 195, startPoint y: 163, endPoint x: 22, endPoint y: 109, distance: 181.2
click at [22, 109] on div "I want to implement a multi agent system to RAG information from a complete sit…" at bounding box center [183, 137] width 340 height 79
copy p "I want to implement a multi agent system to RAG information from a complete sit…"
click at [19, 26] on icon at bounding box center [20, 26] width 13 height 13
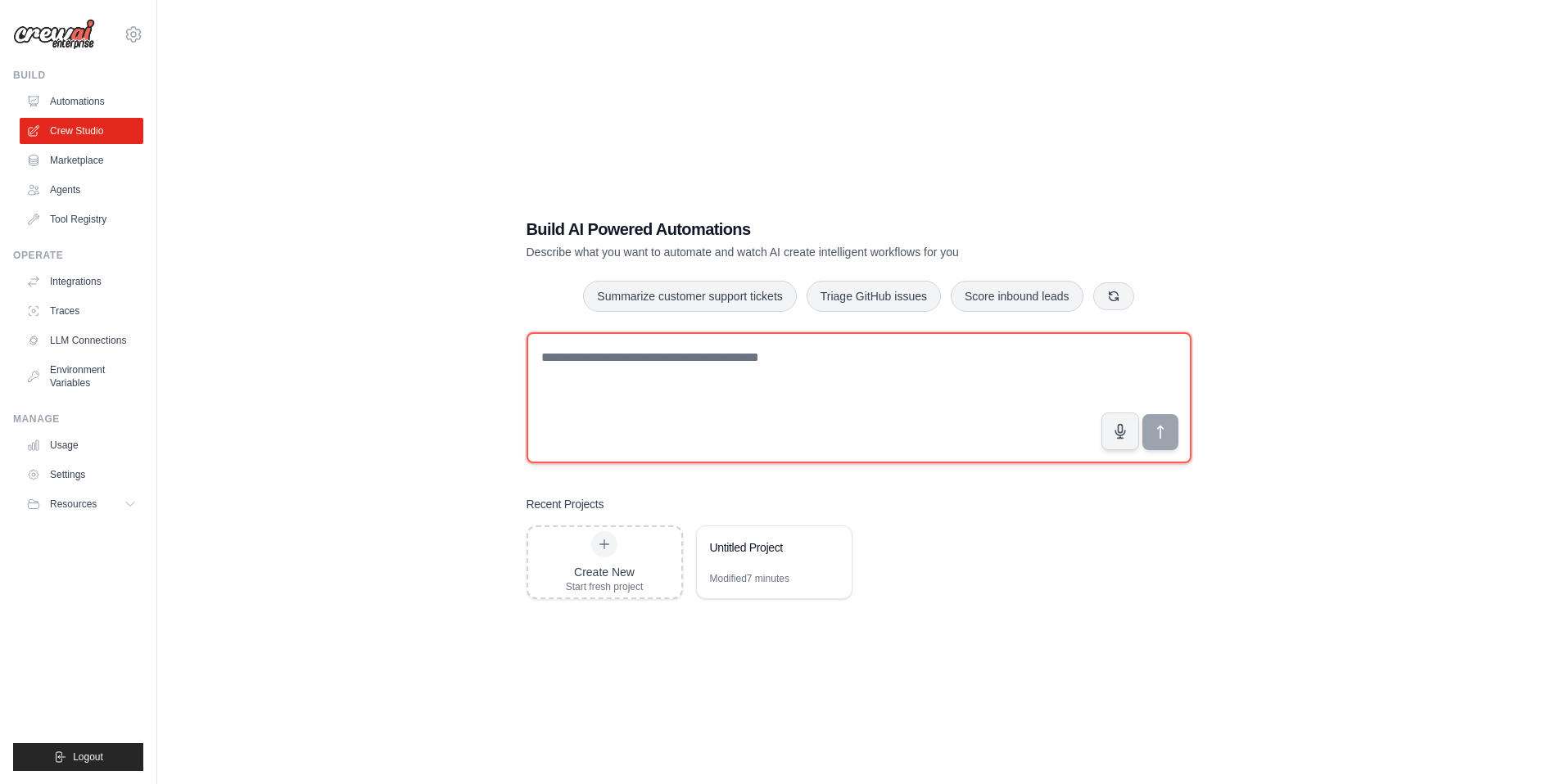
click at [658, 364] on textarea at bounding box center [859, 397] width 665 height 131
paste textarea "**********"
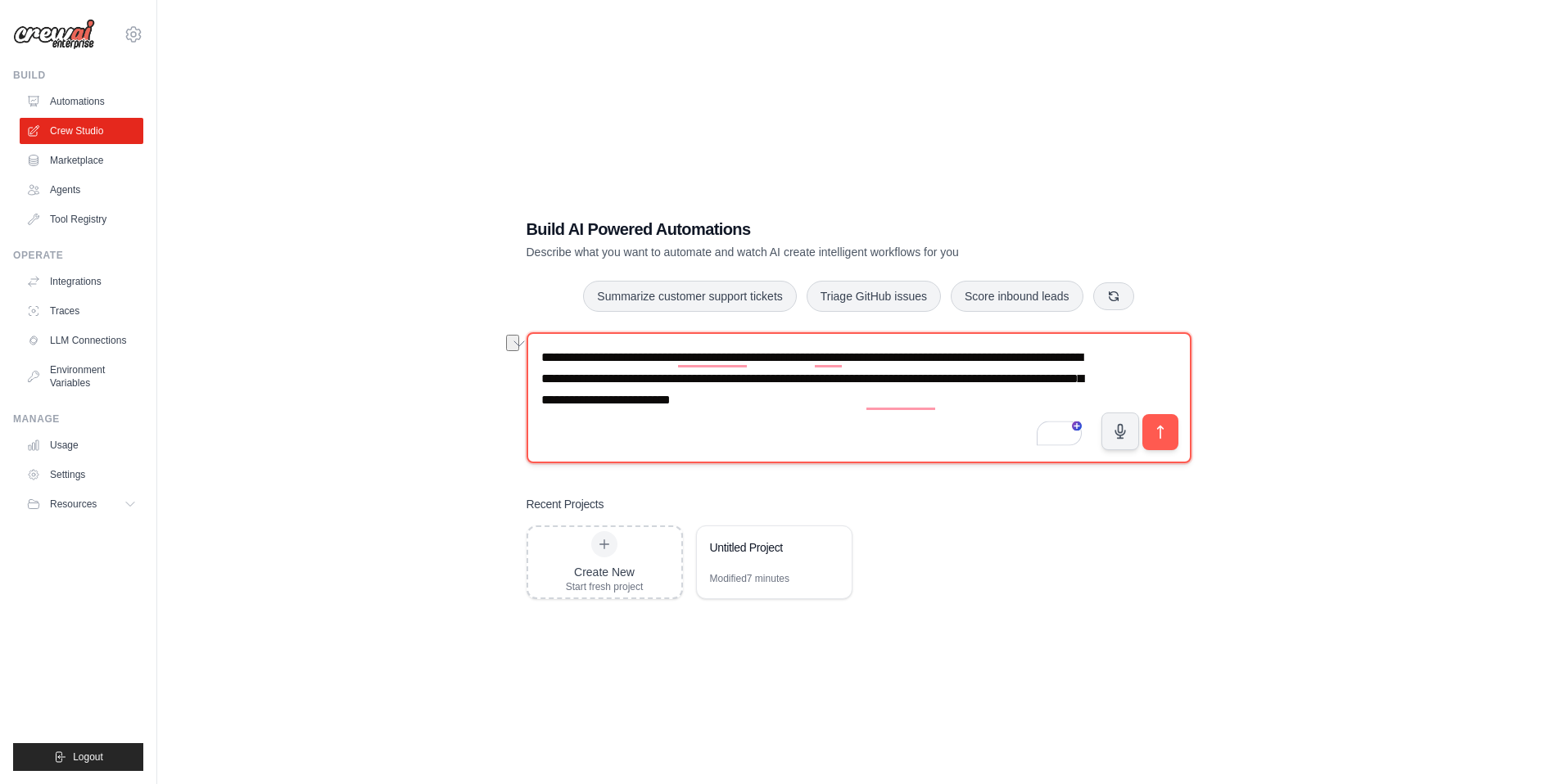
drag, startPoint x: 824, startPoint y: 401, endPoint x: 1048, endPoint y: 402, distance: 224.0
click at [1048, 402] on textarea "**********" at bounding box center [859, 397] width 665 height 131
type textarea "**********"
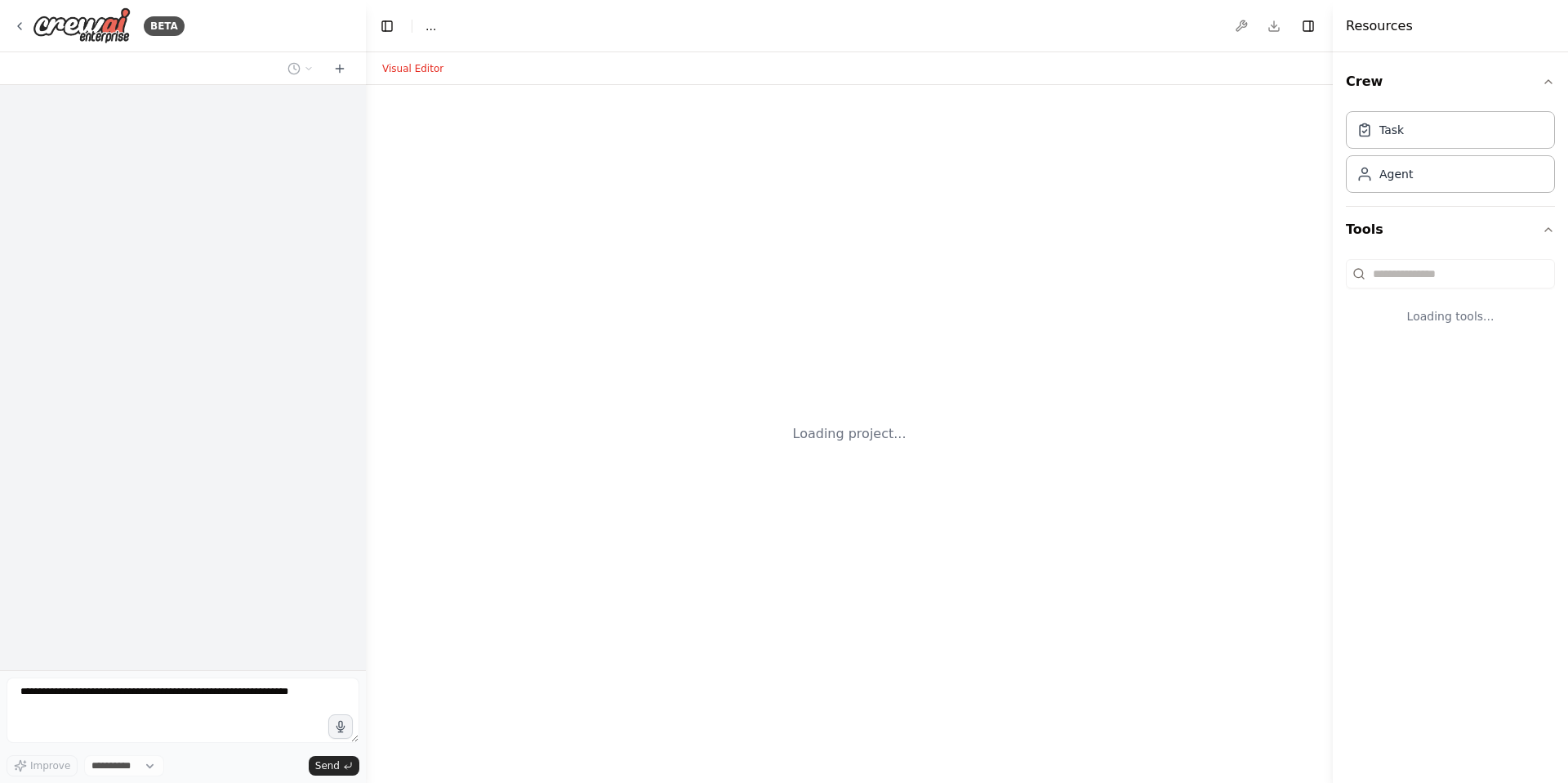
select select "****"
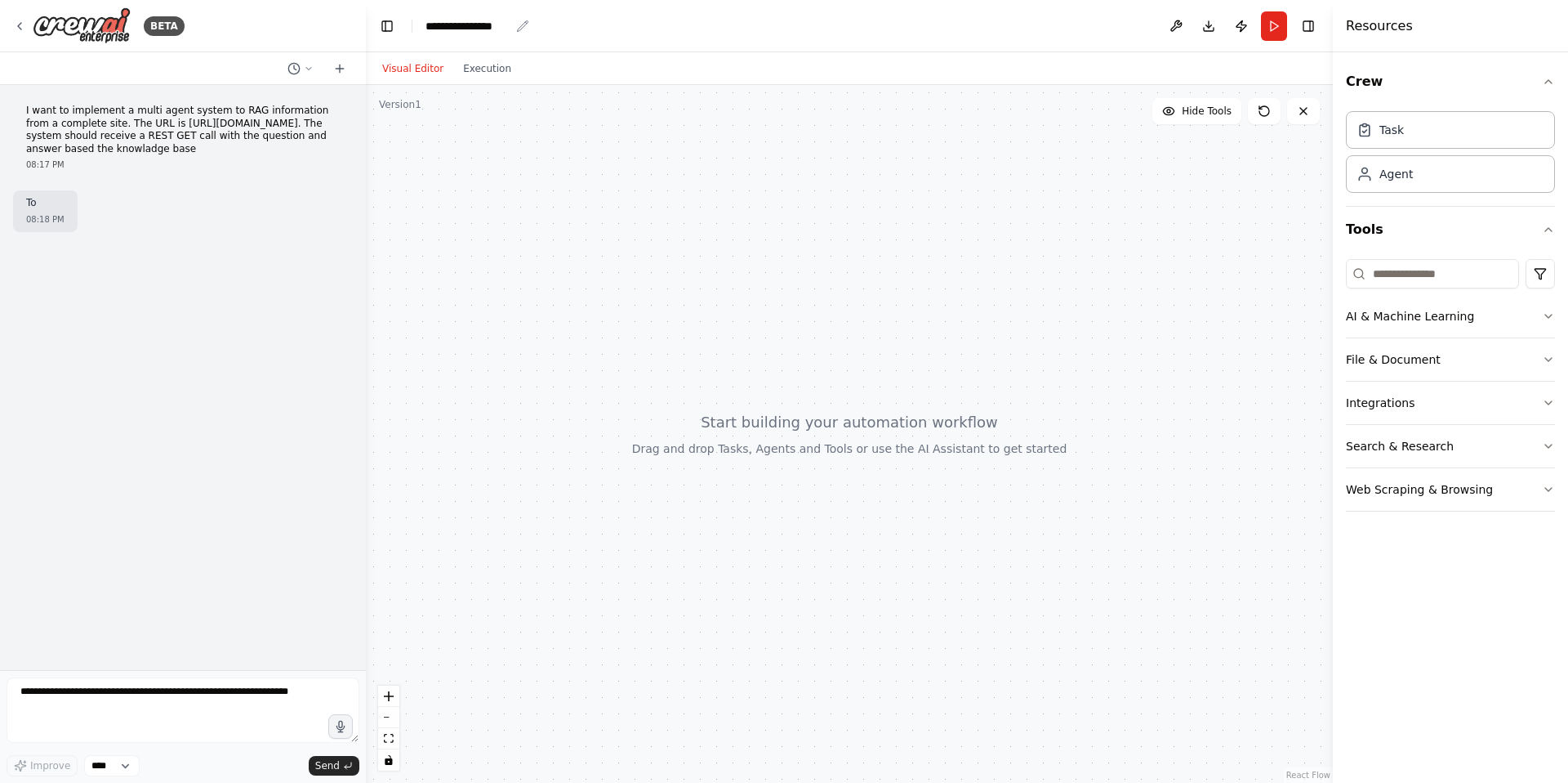
click at [475, 25] on div "**********" at bounding box center [467, 26] width 84 height 16
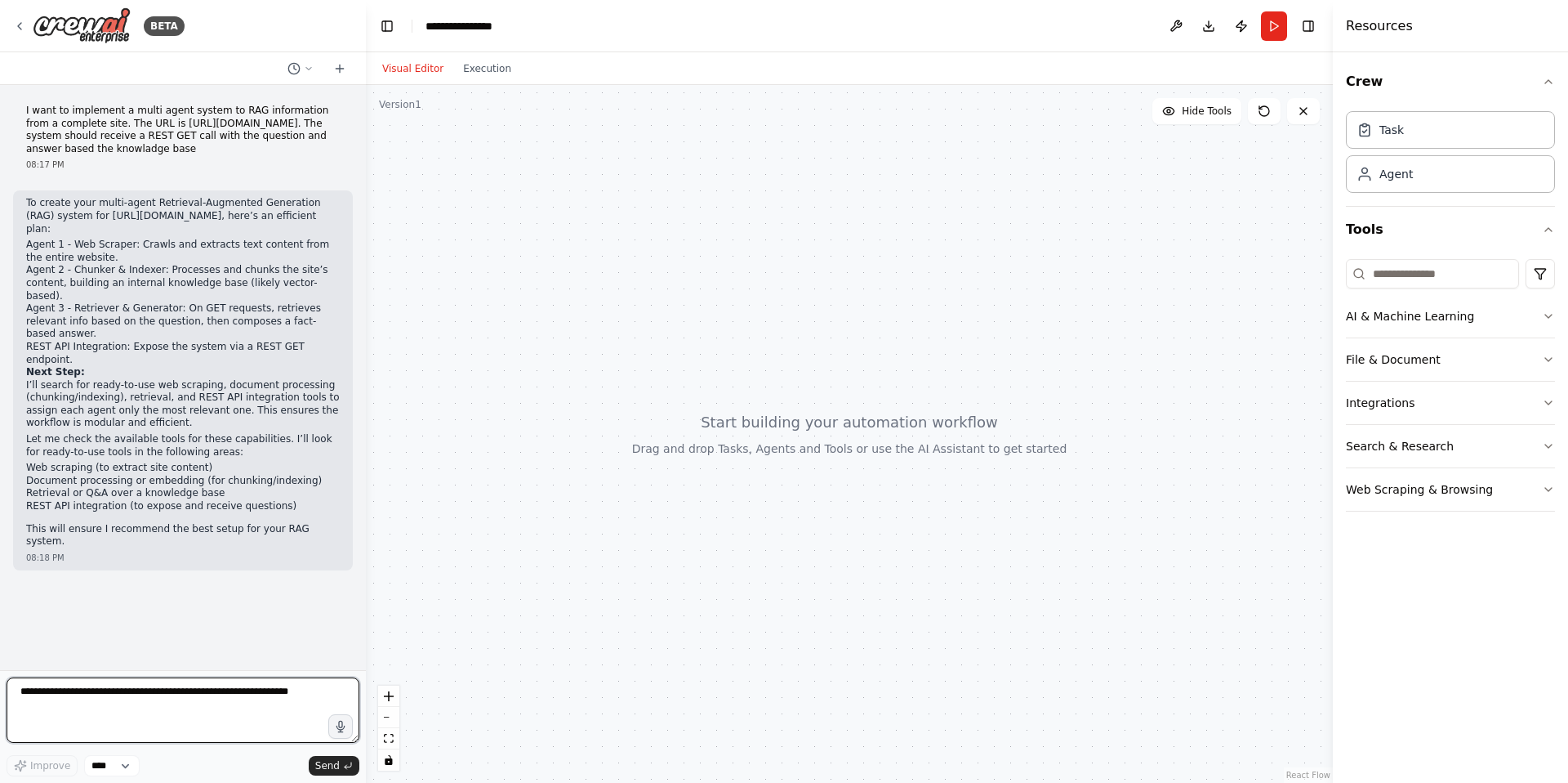
click at [167, 710] on textarea at bounding box center [183, 710] width 353 height 65
type textarea "**"
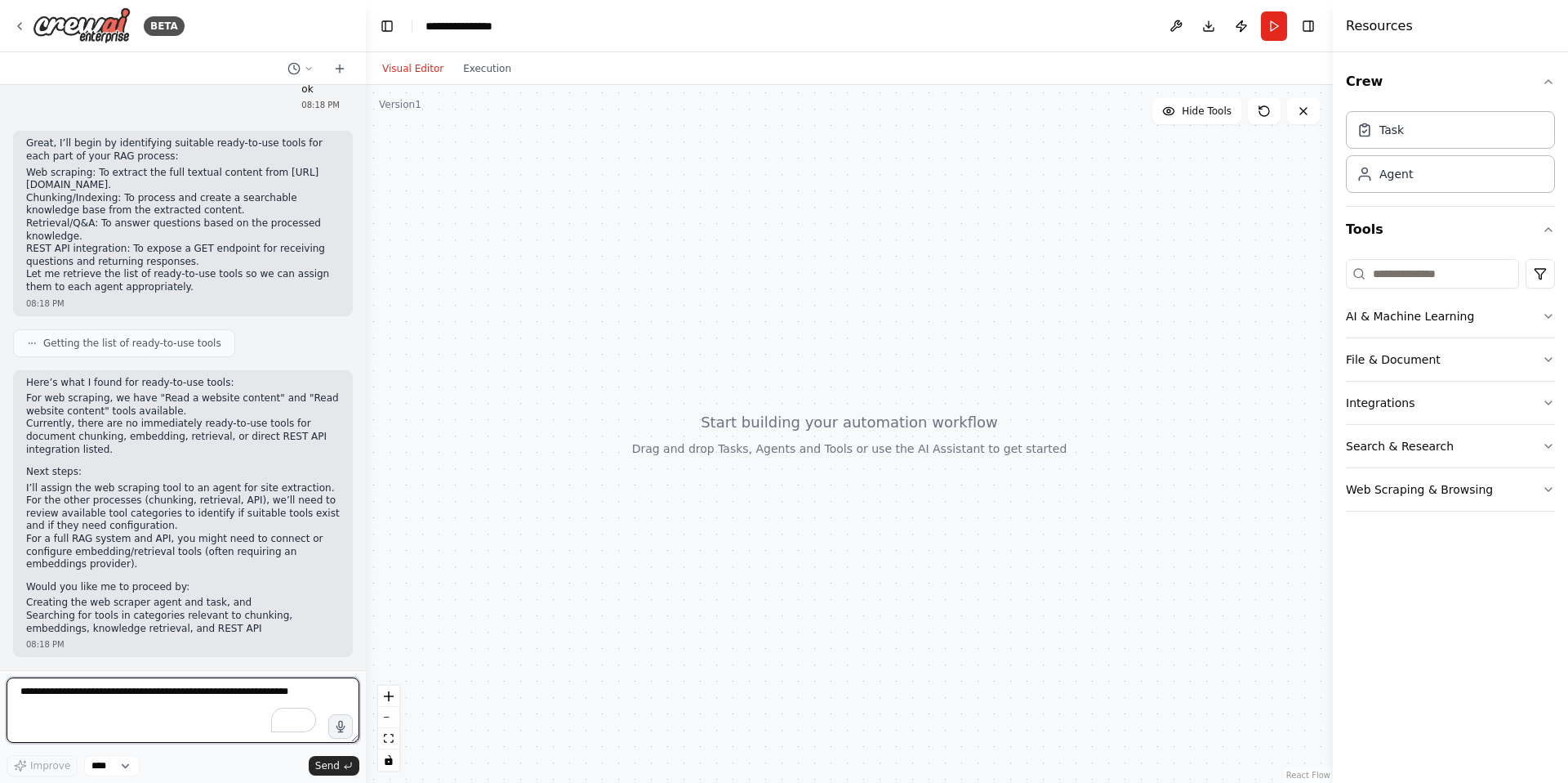
scroll to position [531, 0]
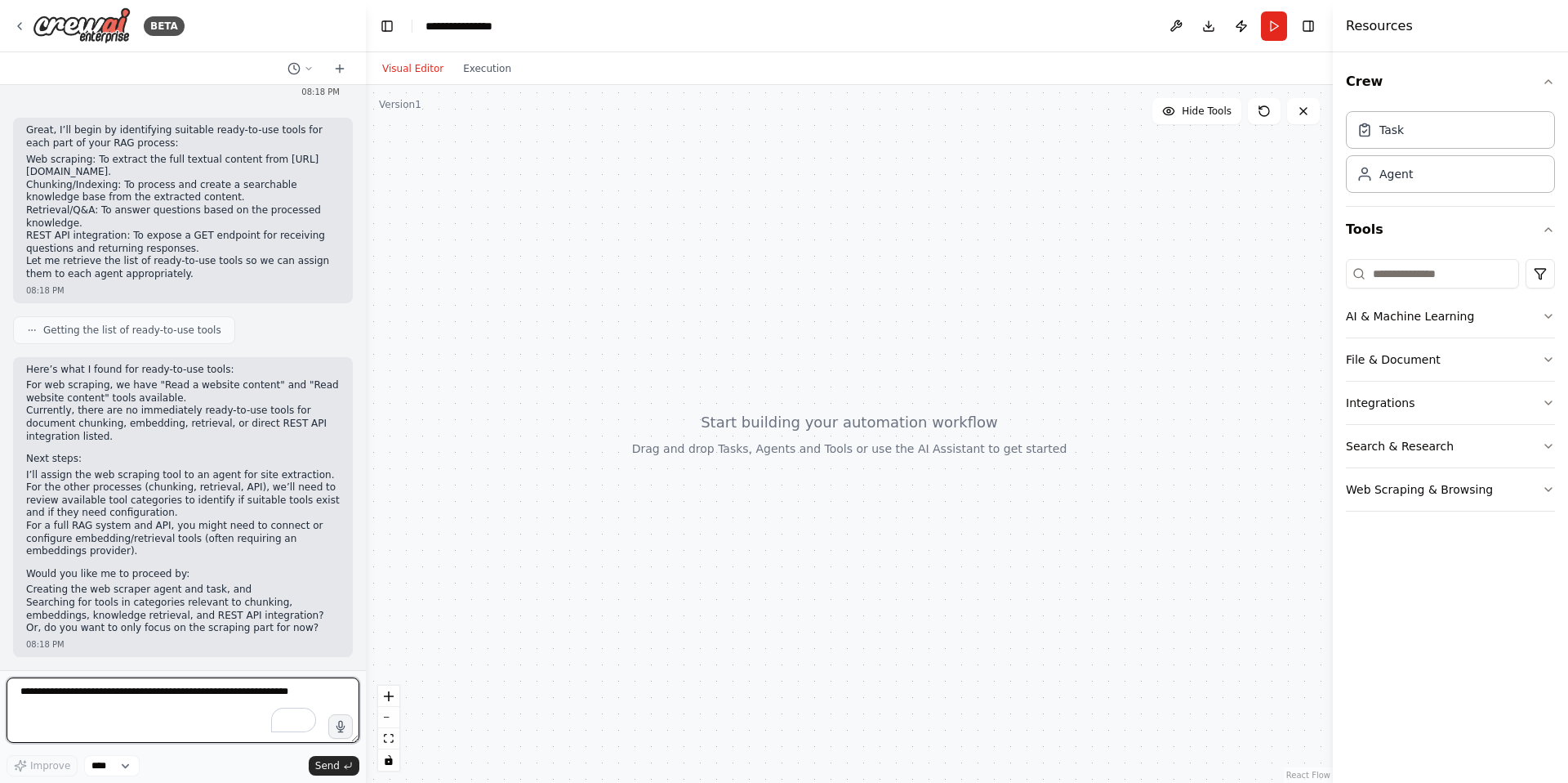
click at [145, 704] on textarea "To enrich screen reader interactions, please activate Accessibility in Grammarl…" at bounding box center [183, 710] width 353 height 65
click at [153, 698] on textarea "To enrich screen reader interactions, please activate Accessibility in Grammarl…" at bounding box center [183, 710] width 353 height 65
type textarea "**********"
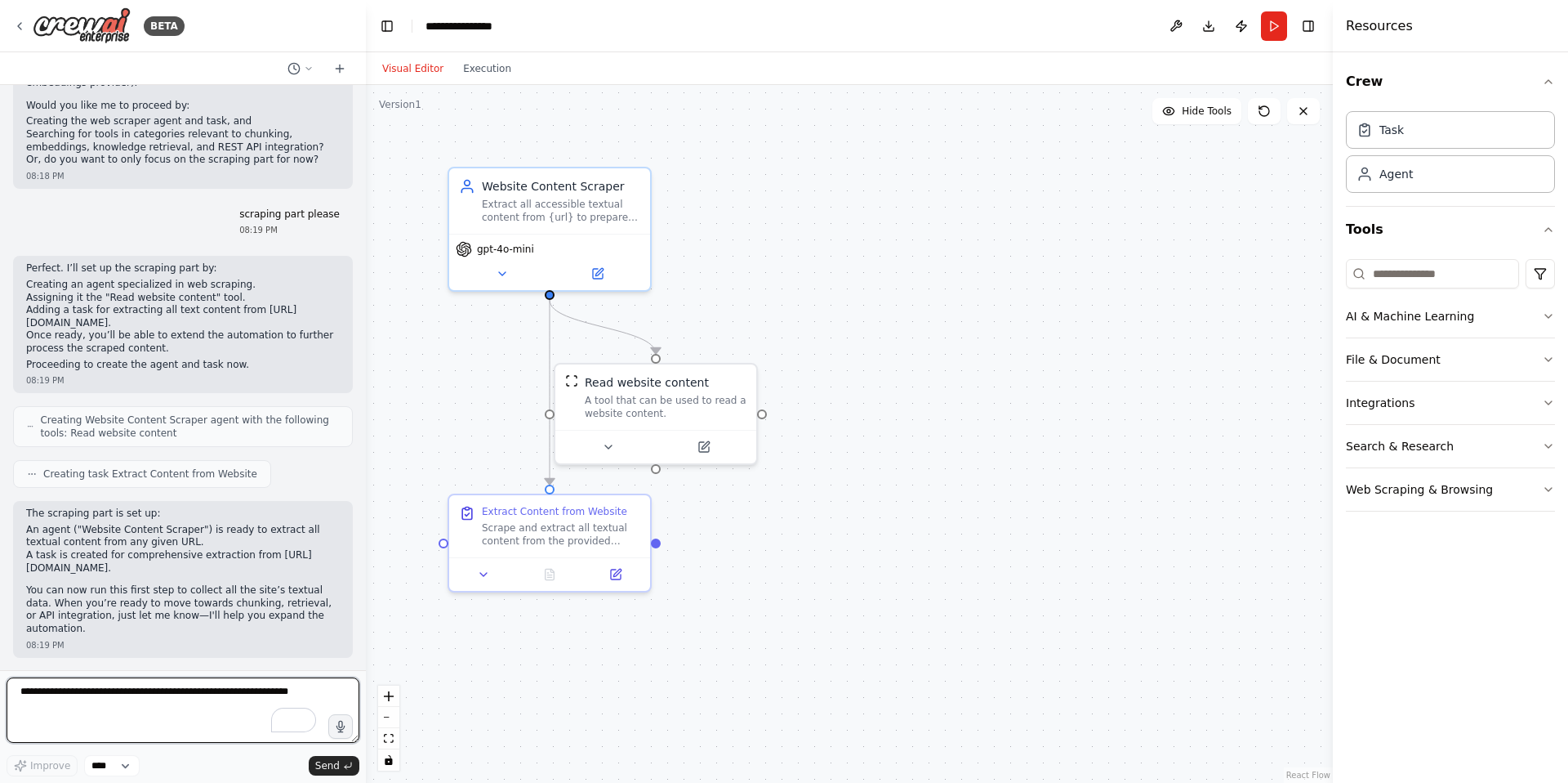
scroll to position [1000, 0]
type textarea "**********"
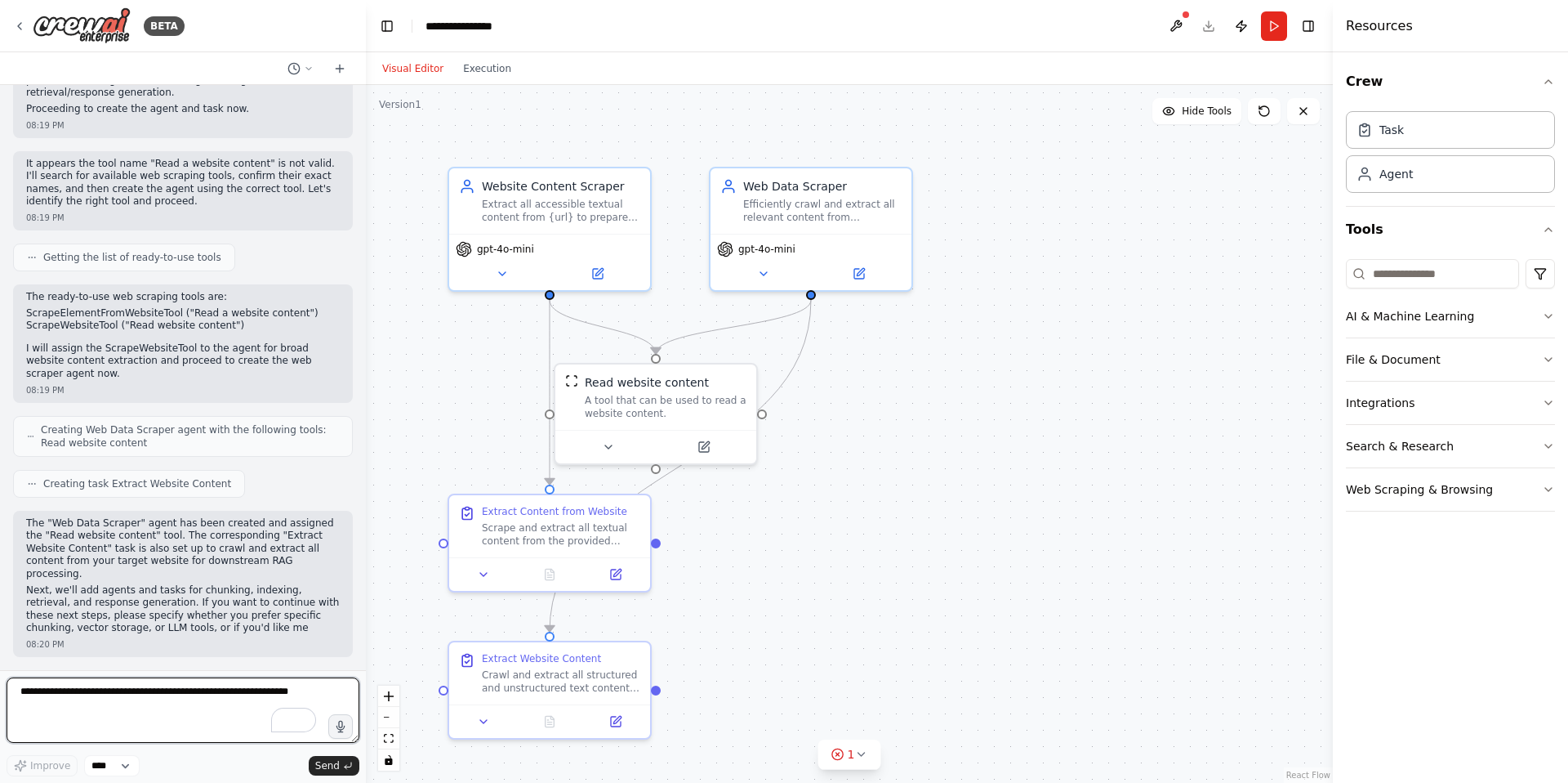
scroll to position [1791, 0]
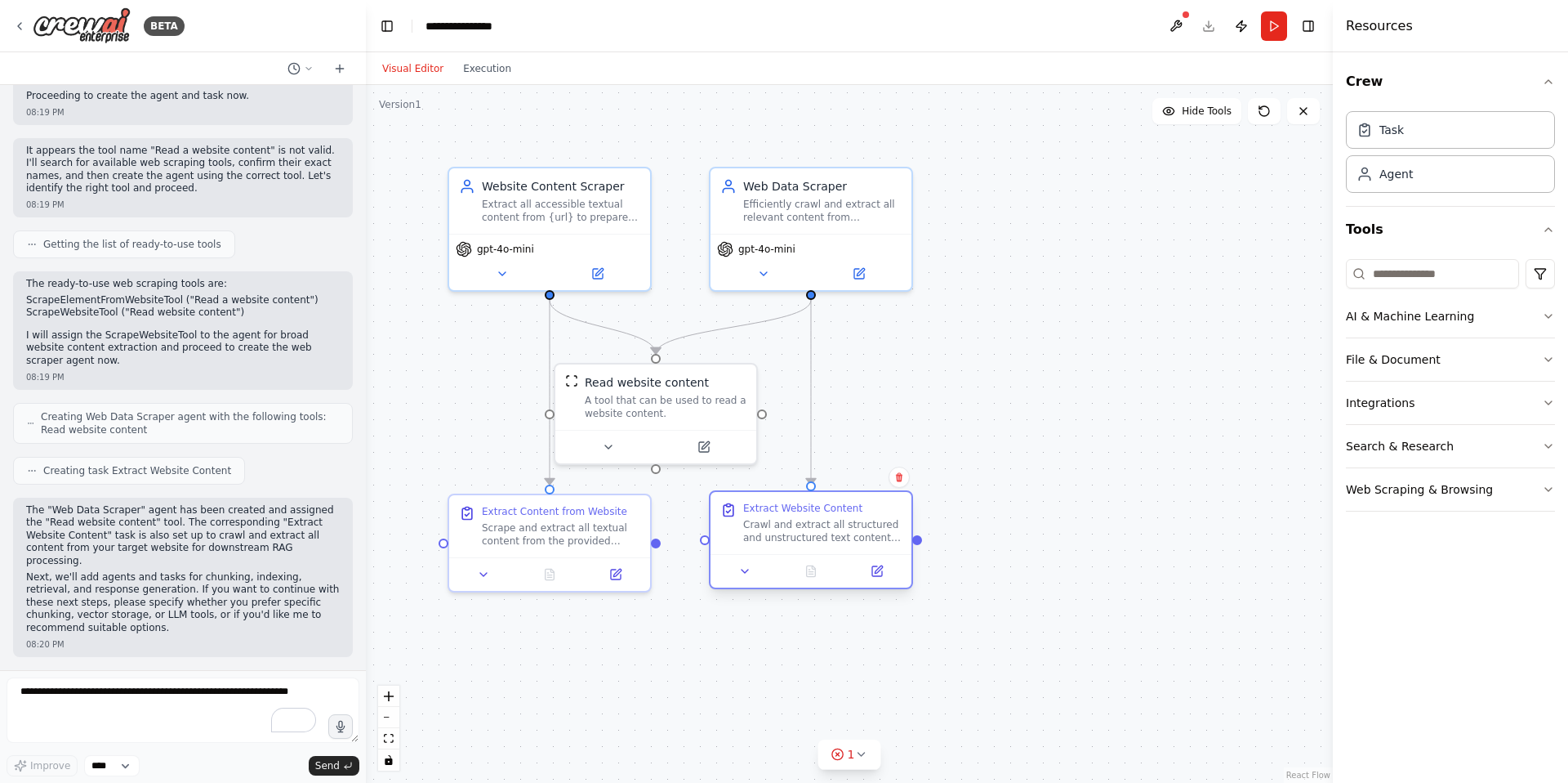
drag, startPoint x: 515, startPoint y: 675, endPoint x: 778, endPoint y: 532, distance: 299.4
click at [778, 532] on div "Crawl and extract all structured and unstructured text content from {website_ur…" at bounding box center [823, 531] width 158 height 26
click at [76, 702] on textarea "To enrich screen reader interactions, please activate Accessibility in Grammarl…" at bounding box center [183, 710] width 353 height 65
click at [124, 702] on textarea "To enrich screen reader interactions, please activate Accessibility in Grammarl…" at bounding box center [183, 710] width 353 height 65
click at [126, 702] on textarea "To enrich screen reader interactions, please activate Accessibility in Grammarl…" at bounding box center [183, 710] width 353 height 65
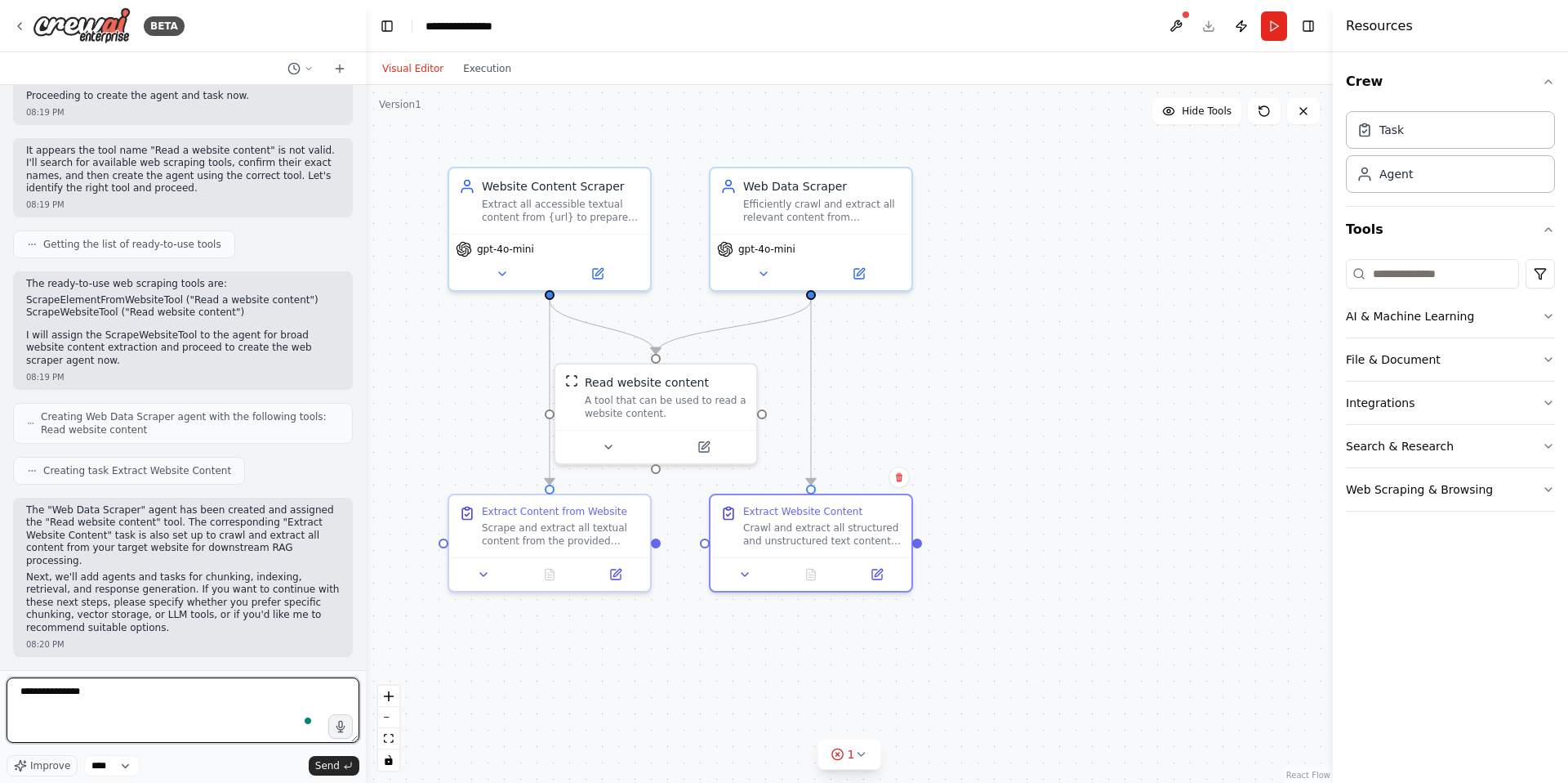
type textarea "**********"
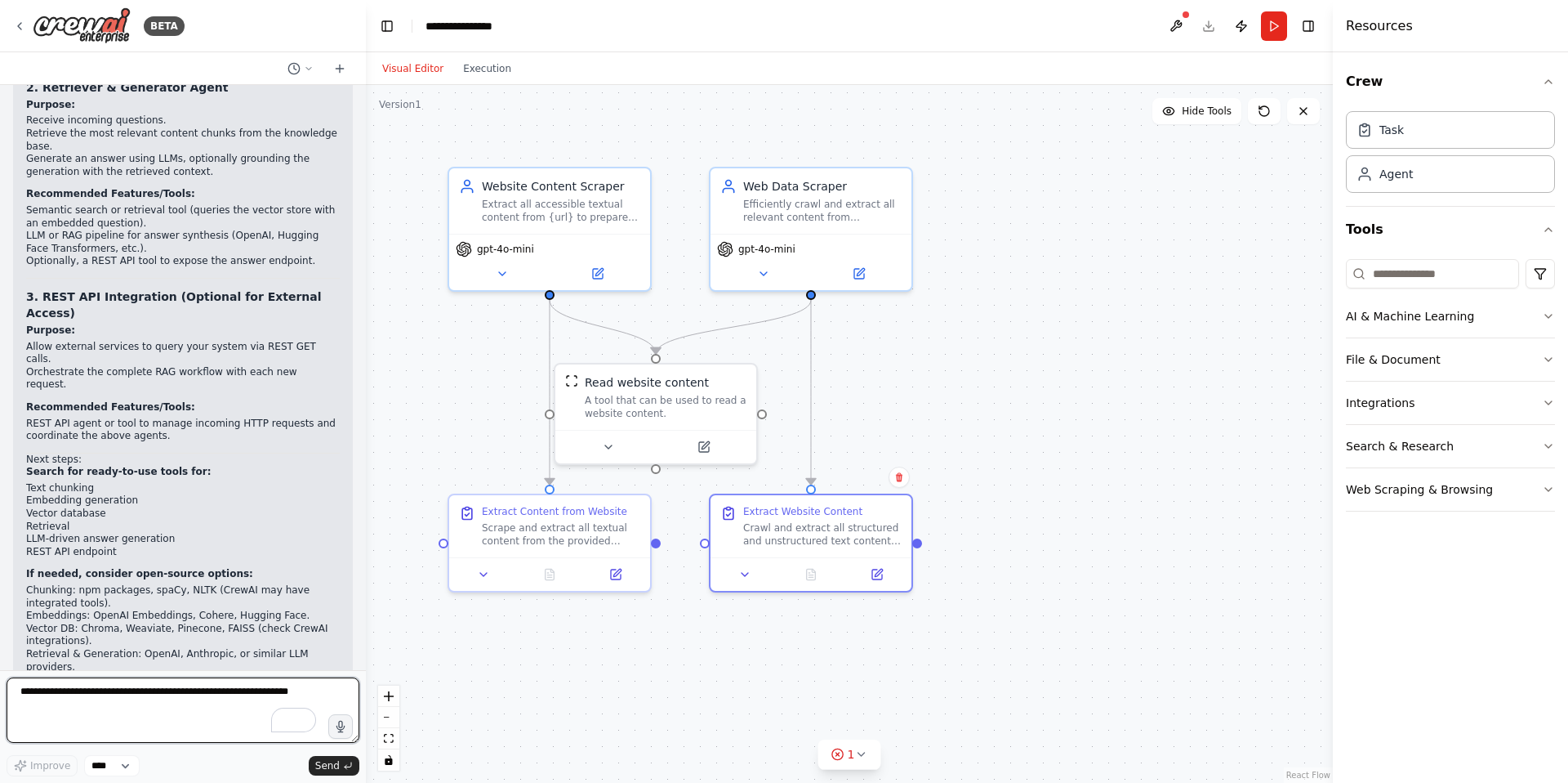
scroll to position [2740, 0]
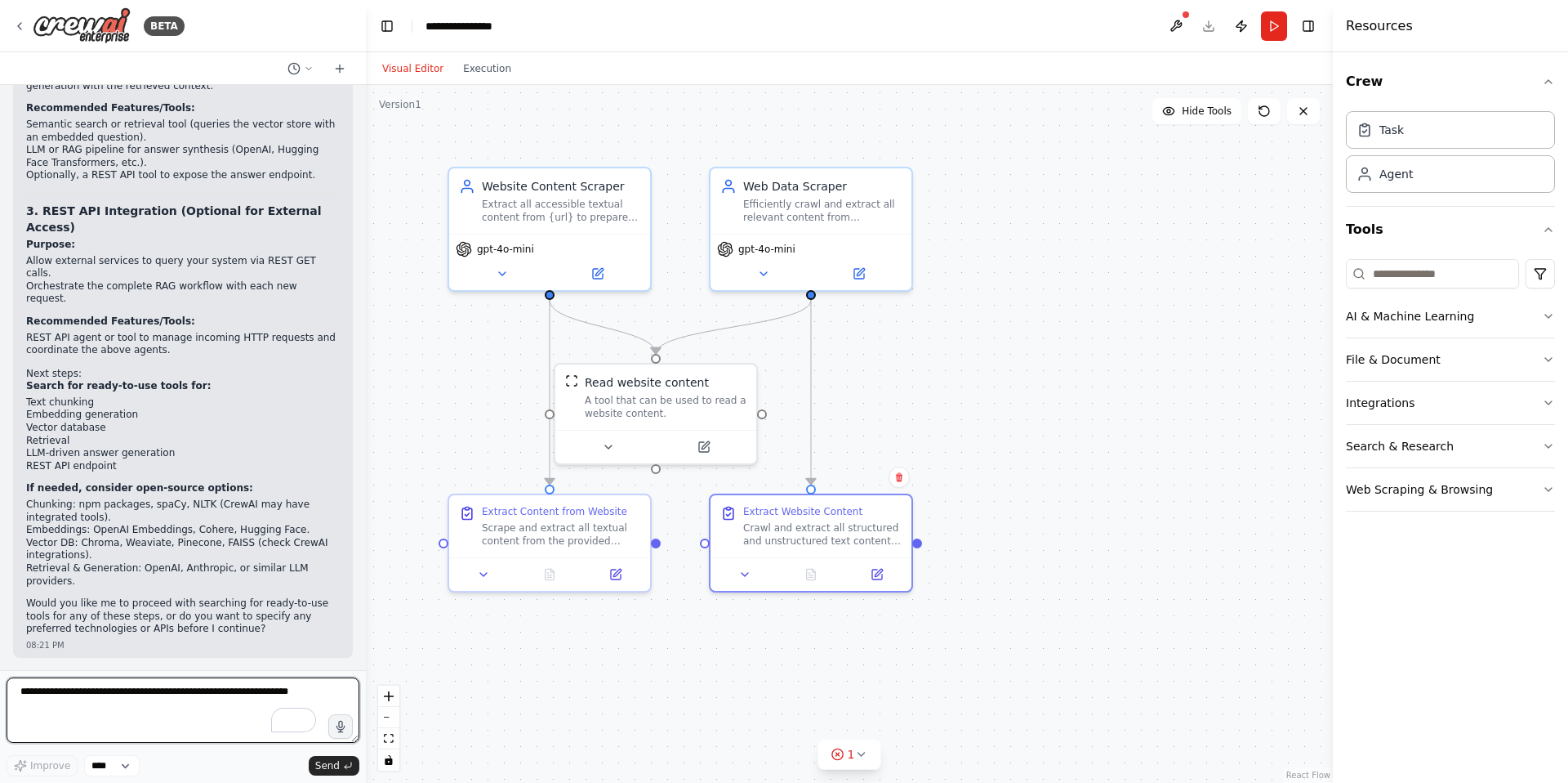
click at [143, 711] on textarea "To enrich screen reader interactions, please activate Accessibility in Grammarl…" at bounding box center [183, 710] width 353 height 65
type textarea "**********"
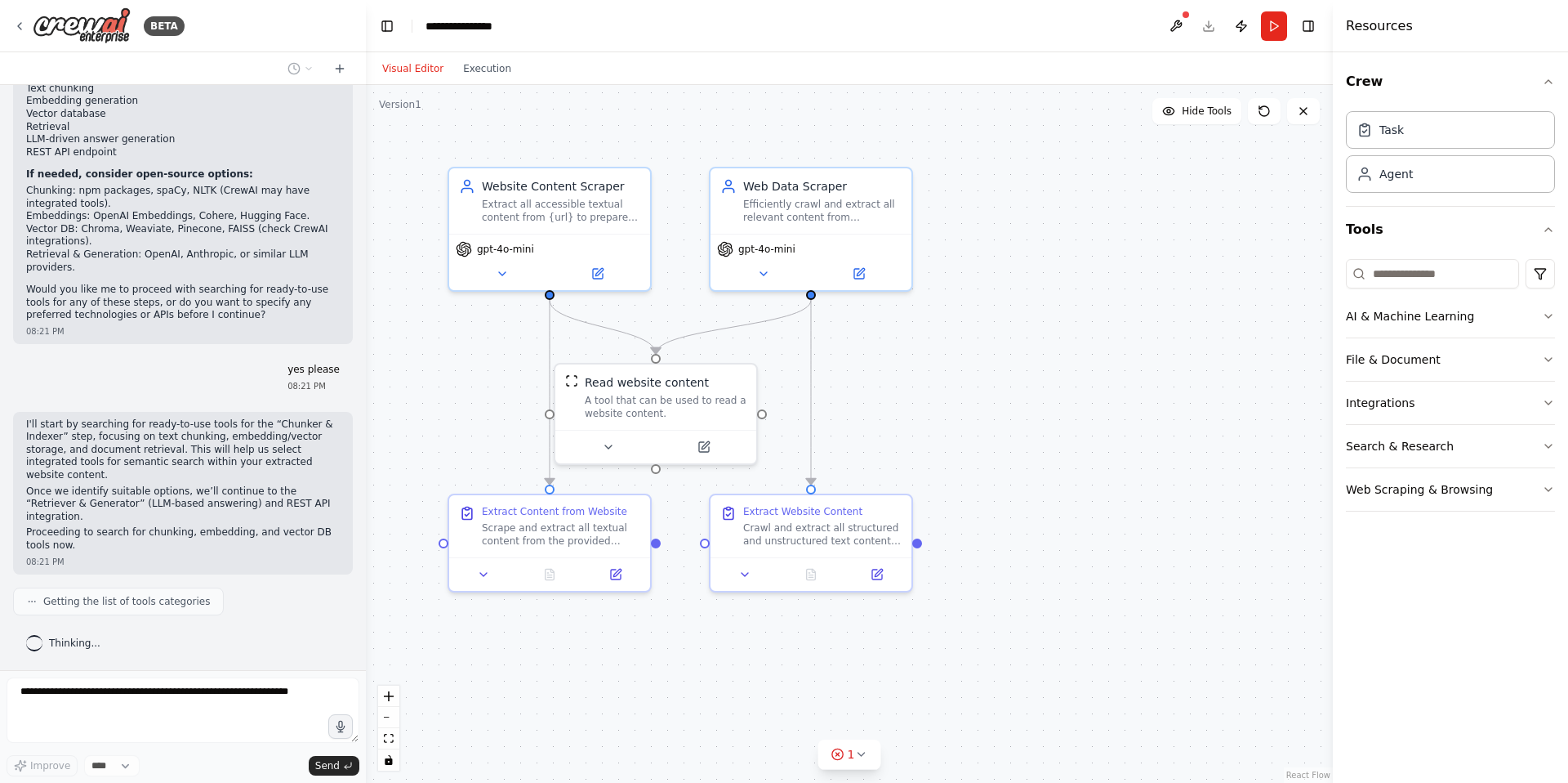
scroll to position [3190, 0]
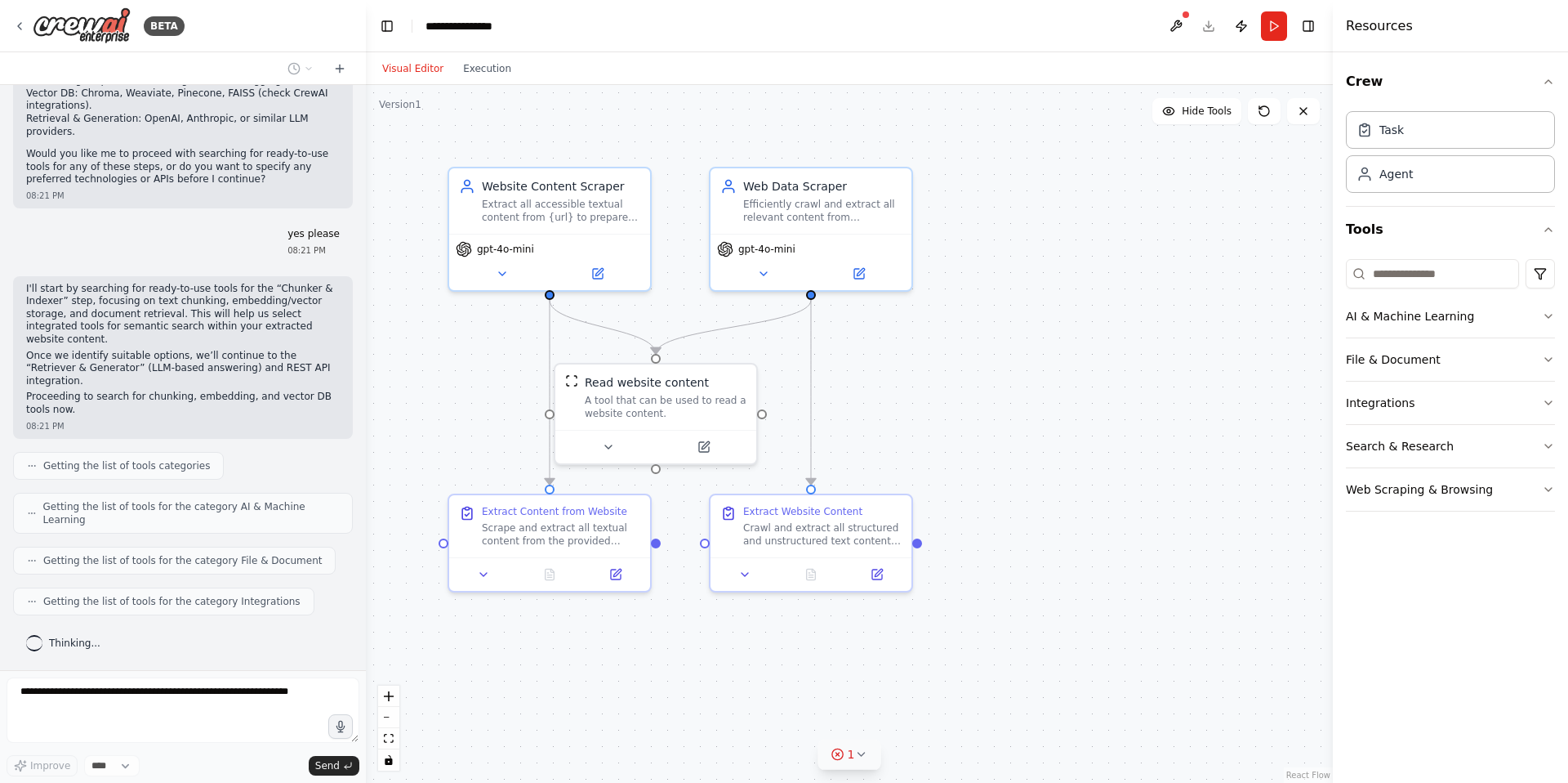
click at [862, 755] on icon at bounding box center [861, 754] width 13 height 13
click at [911, 714] on button at bounding box center [914, 713] width 28 height 20
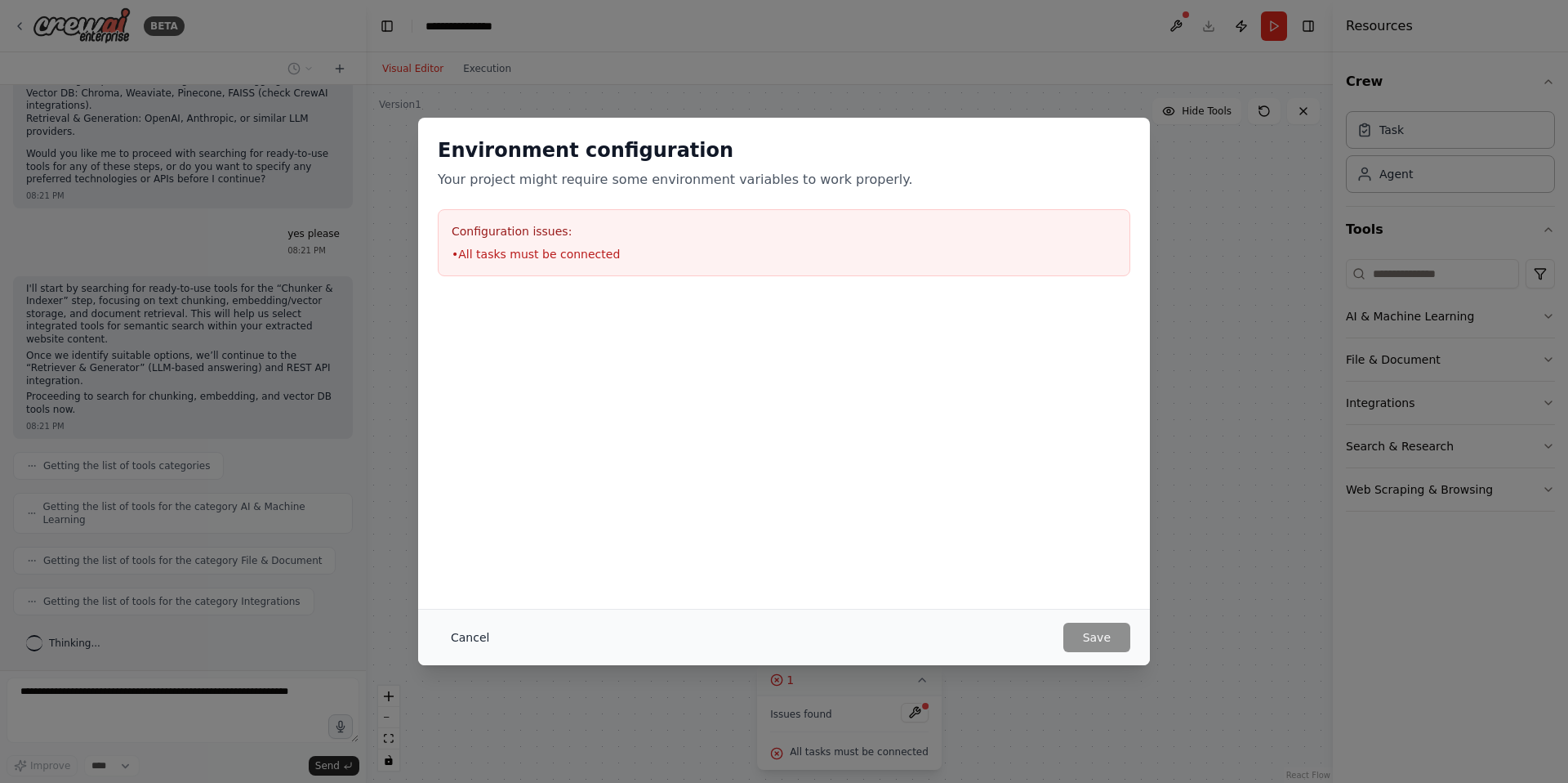
click at [484, 636] on button "Cancel" at bounding box center [470, 637] width 64 height 29
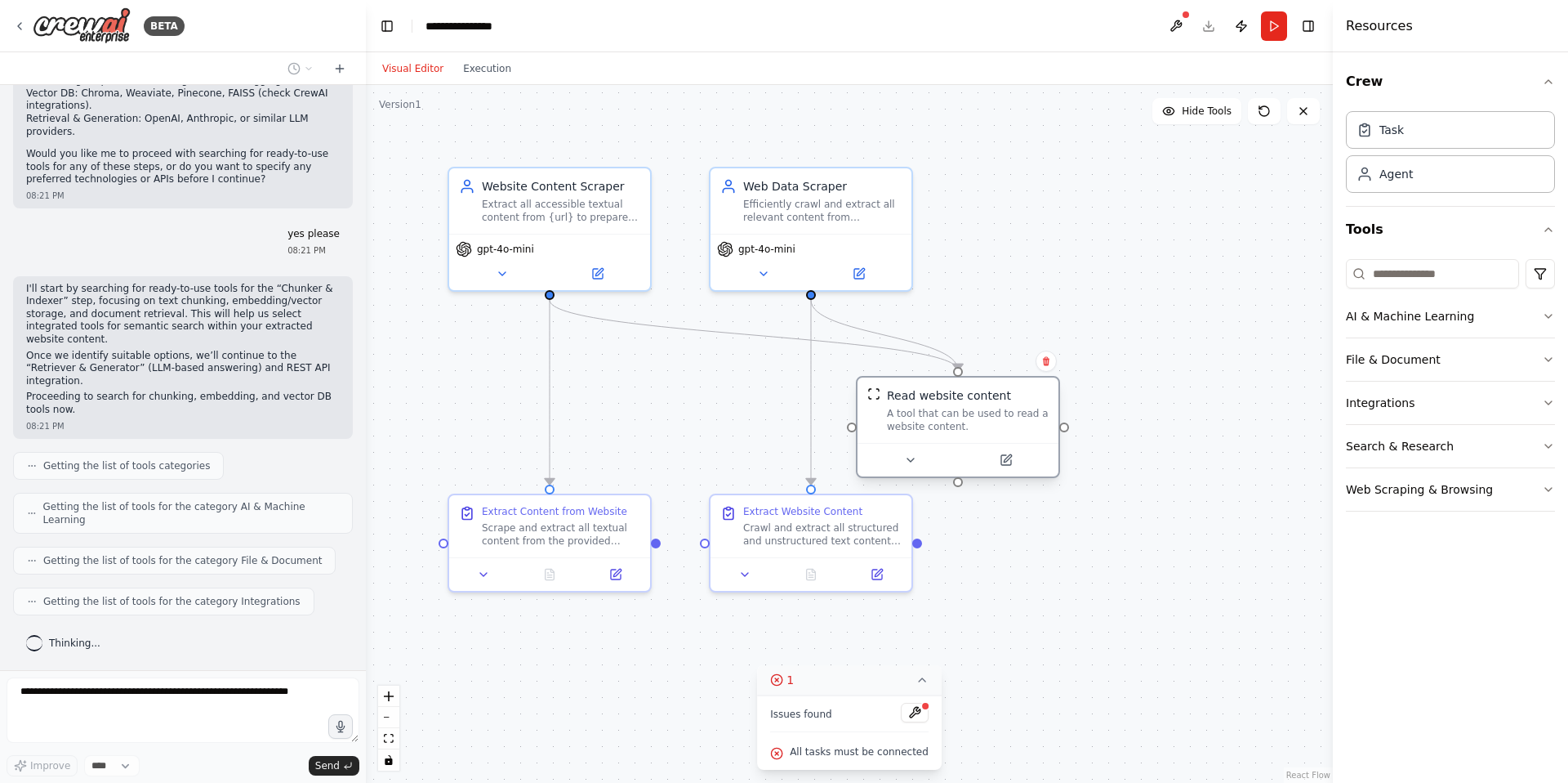
drag, startPoint x: 711, startPoint y: 404, endPoint x: 1020, endPoint y: 420, distance: 309.4
click at [1020, 420] on div "A tool that can be used to read a website content." at bounding box center [968, 420] width 162 height 26
click at [1270, 113] on icon at bounding box center [1264, 110] width 13 height 13
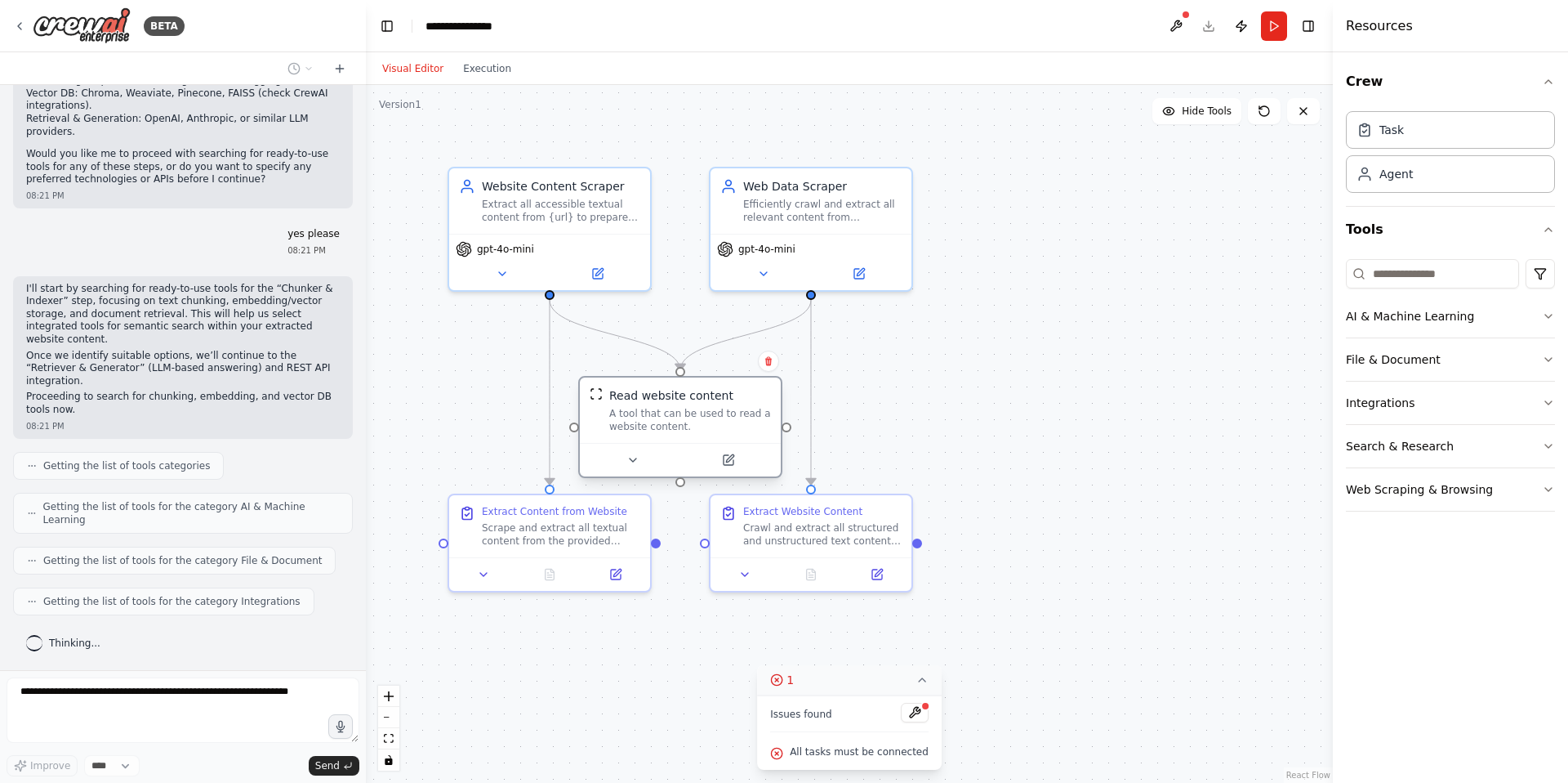
drag, startPoint x: 986, startPoint y: 435, endPoint x: 706, endPoint y: 428, distance: 280.1
click at [706, 428] on div "Read website content A tool that can be used to read a website content." at bounding box center [680, 410] width 201 height 65
click at [995, 409] on div ".deletable-edge-delete-btn { width: 20px; height: 20px; border: 0px solid #ffff…" at bounding box center [849, 433] width 967 height 697
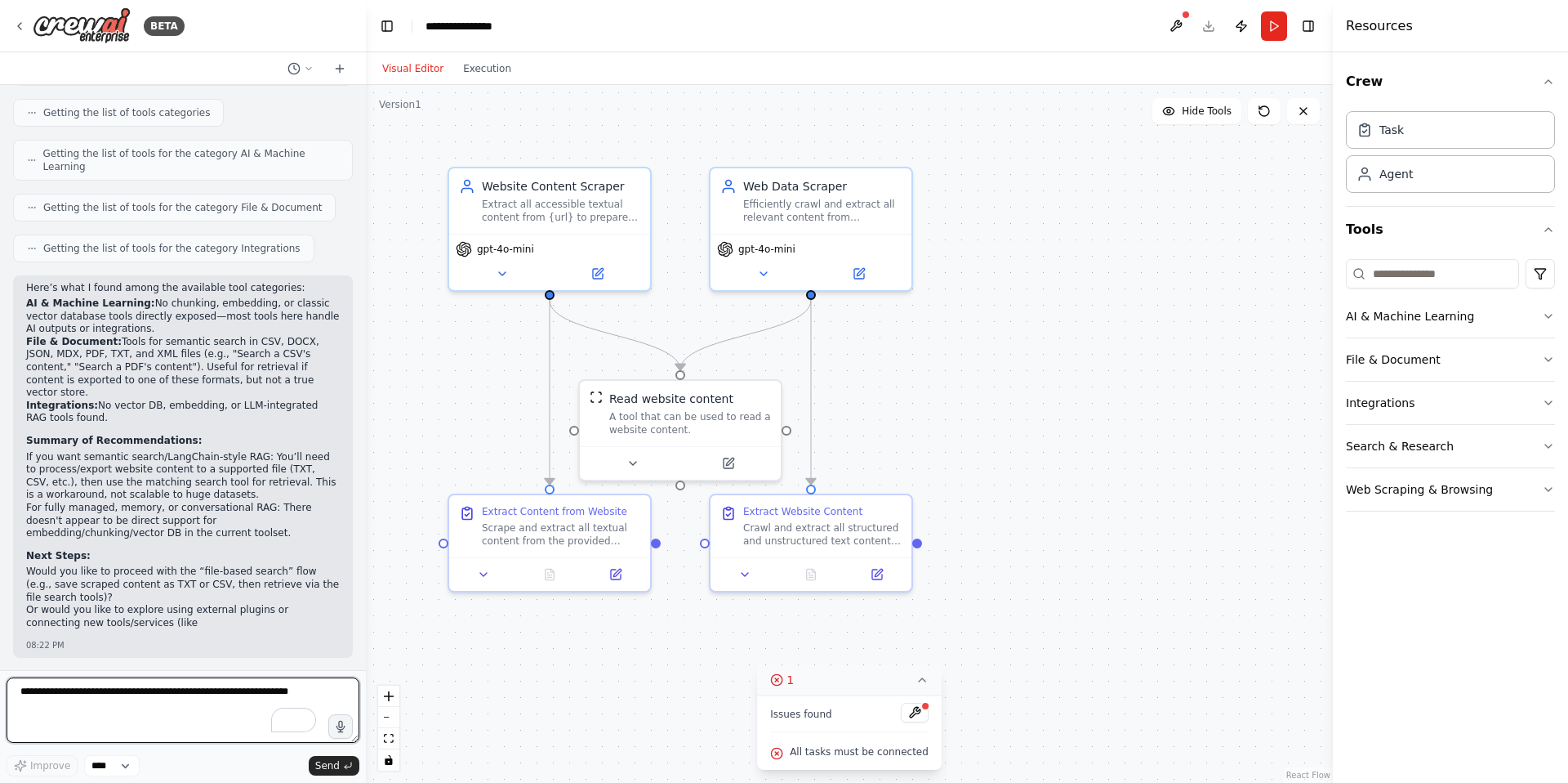
scroll to position [3572, 0]
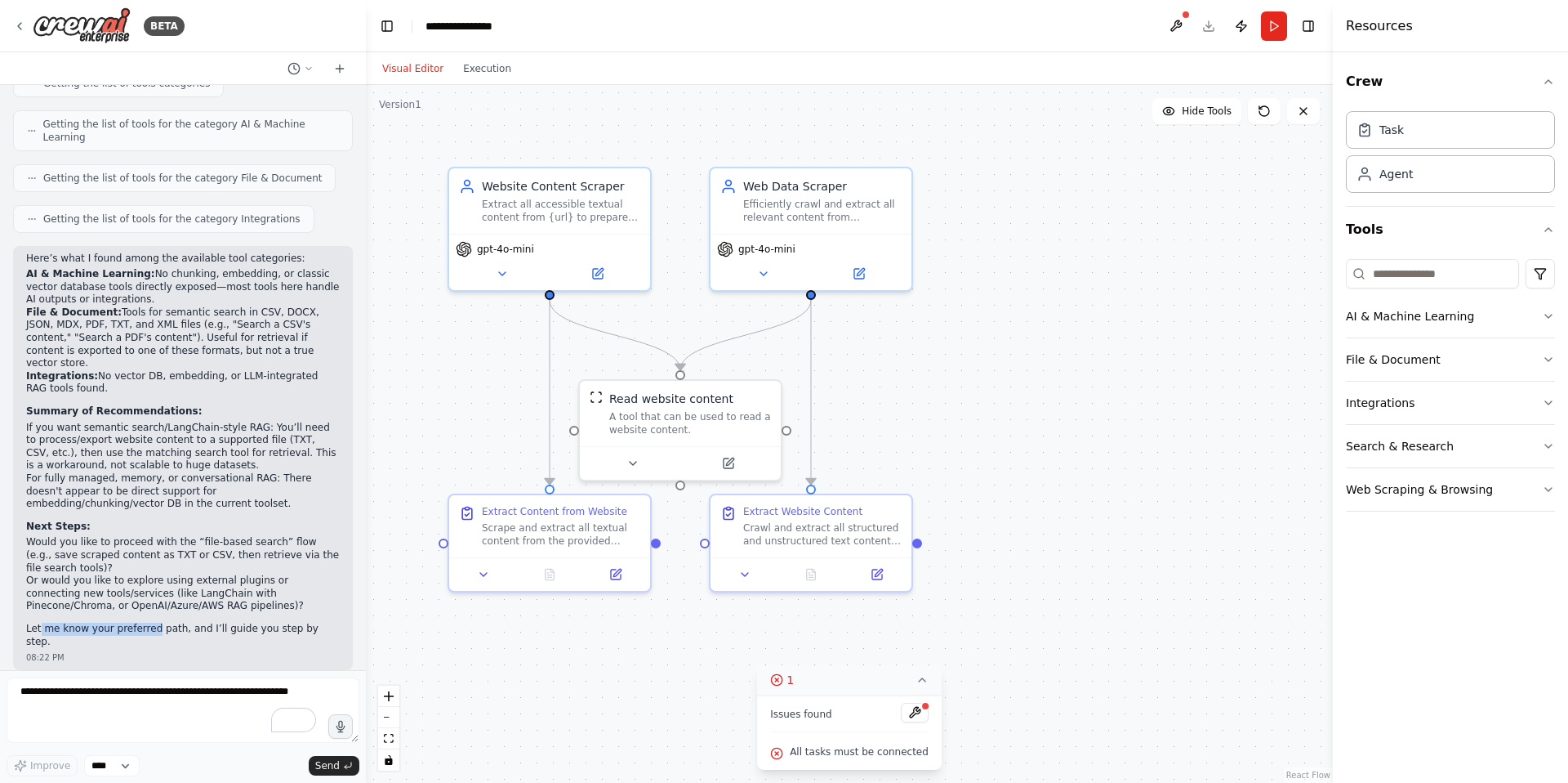
drag, startPoint x: 39, startPoint y: 630, endPoint x: 153, endPoint y: 628, distance: 114.0
click at [153, 628] on p "Let me know your preferred path, and I’ll guide you step by step." at bounding box center [183, 635] width 313 height 25
click at [174, 628] on p "Let me know your preferred path, and I’ll guide you step by step." at bounding box center [183, 635] width 313 height 25
click at [104, 764] on select "****" at bounding box center [111, 766] width 55 height 21
click at [428, 574] on div ".deletable-edge-delete-btn { width: 20px; height: 20px; border: 0px solid #ffff…" at bounding box center [849, 433] width 967 height 697
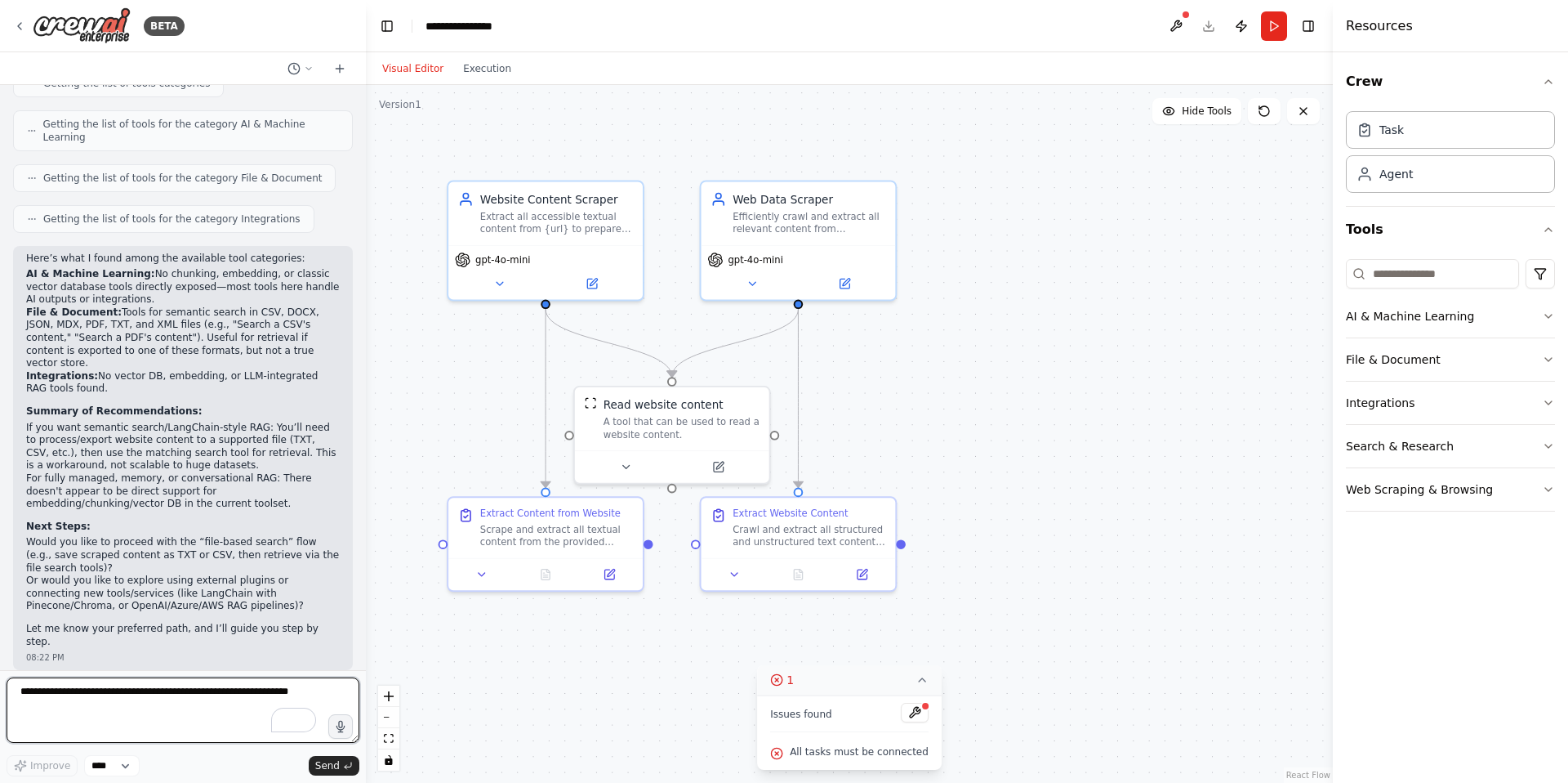
click at [162, 697] on textarea "To enrich screen reader interactions, please activate Accessibility in Grammarl…" at bounding box center [183, 710] width 353 height 65
paste textarea "**********"
type textarea "**********"
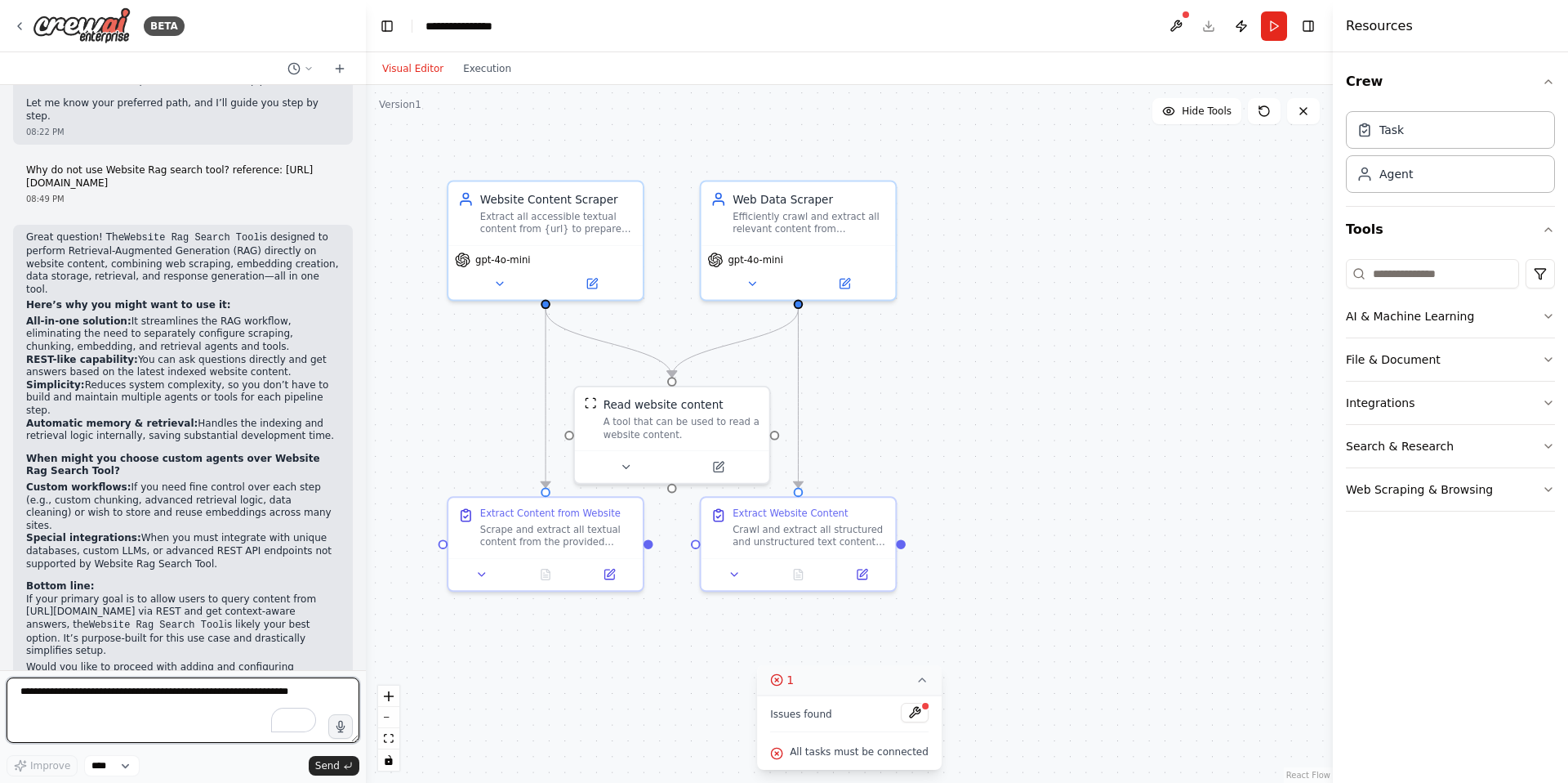
scroll to position [4098, 0]
click at [106, 699] on textarea "To enrich screen reader interactions, please activate Accessibility in Grammarl…" at bounding box center [183, 710] width 353 height 65
click at [113, 699] on textarea "To enrich screen reader interactions, please activate Accessibility in Grammarl…" at bounding box center [183, 710] width 353 height 65
type textarea "******"
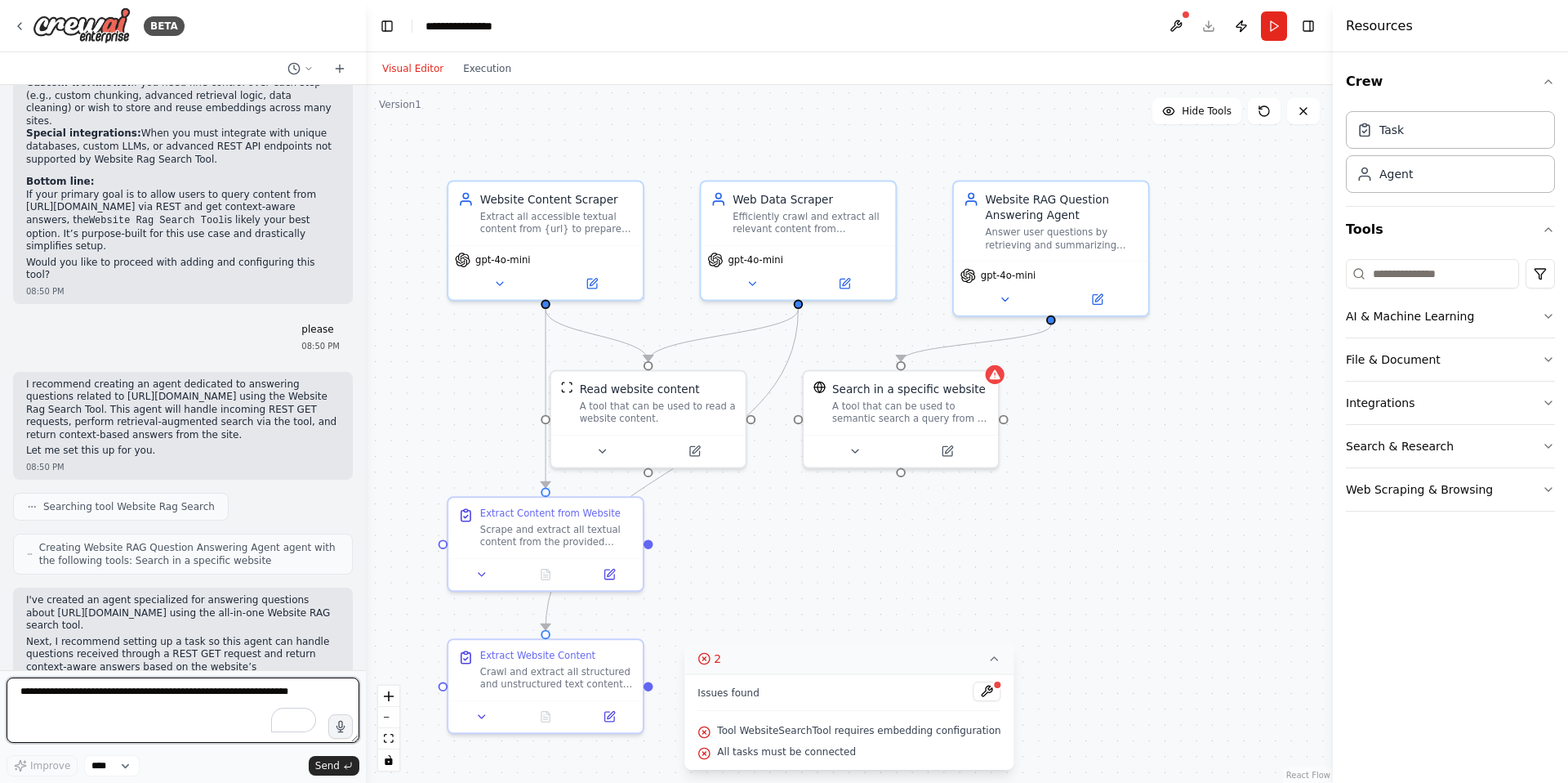
scroll to position [4514, 0]
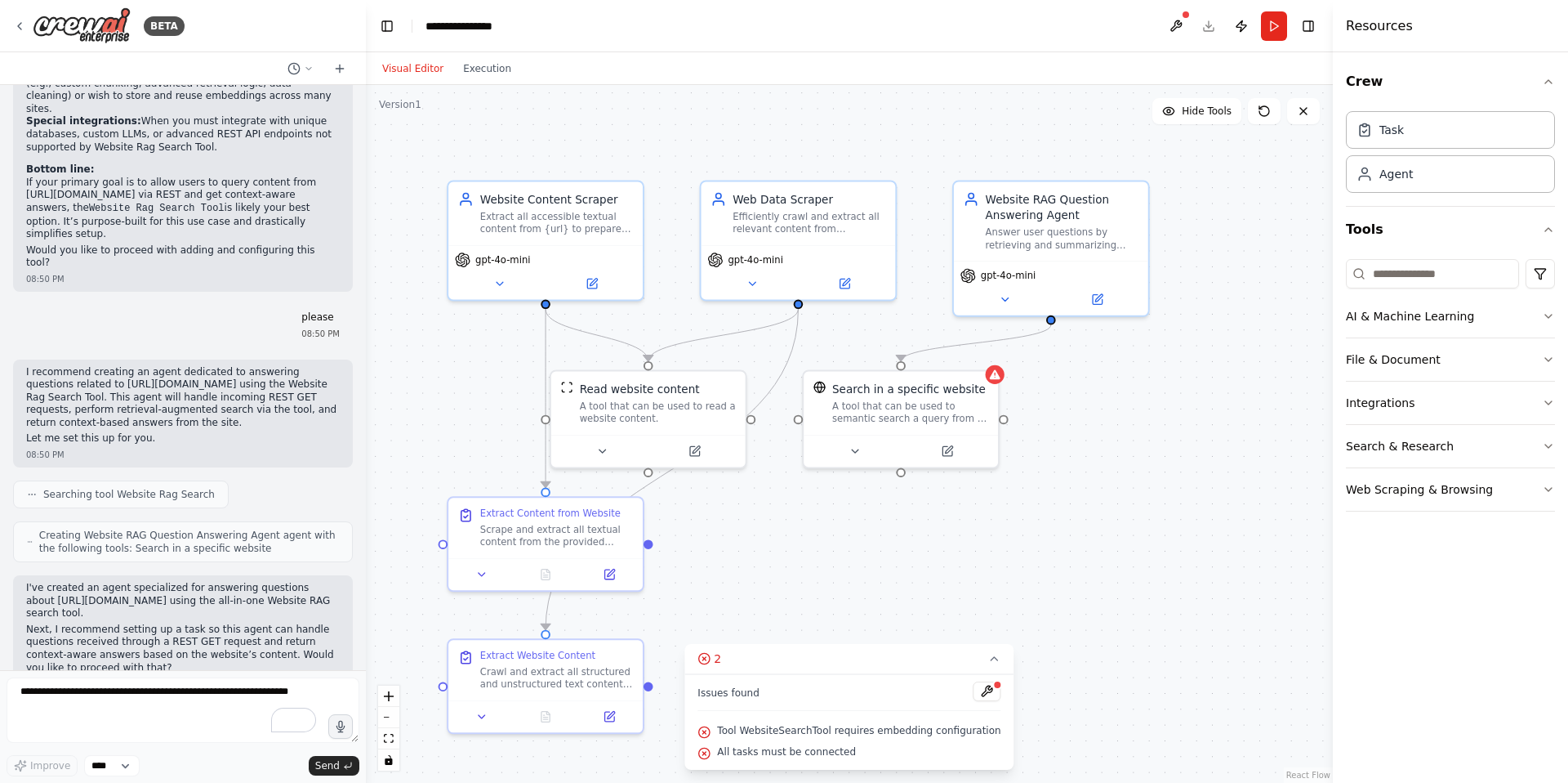
click at [1080, 87] on div ".deletable-edge-delete-btn { width: 20px; height: 20px; border: 0px solid #ffff…" at bounding box center [849, 433] width 967 height 697
